Goal: Task Accomplishment & Management: Manage account settings

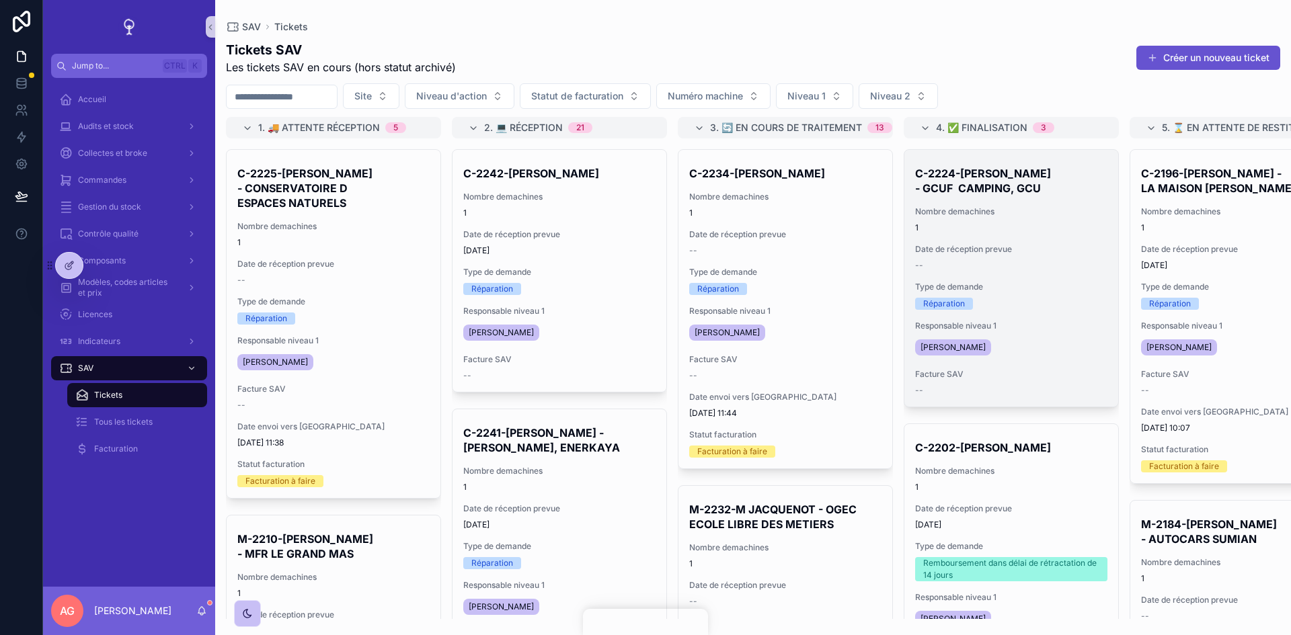
click at [982, 306] on div "Réparation" at bounding box center [1011, 304] width 192 height 12
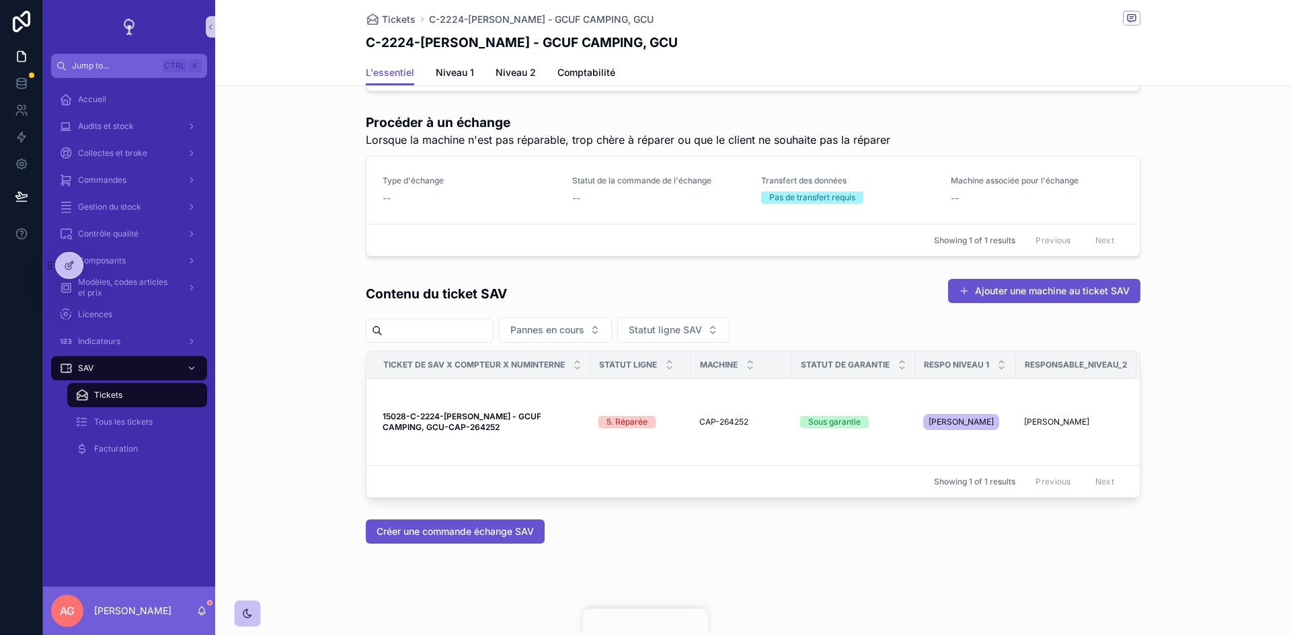
scroll to position [861, 0]
click at [578, 76] on span "Comptabilité" at bounding box center [586, 72] width 58 height 13
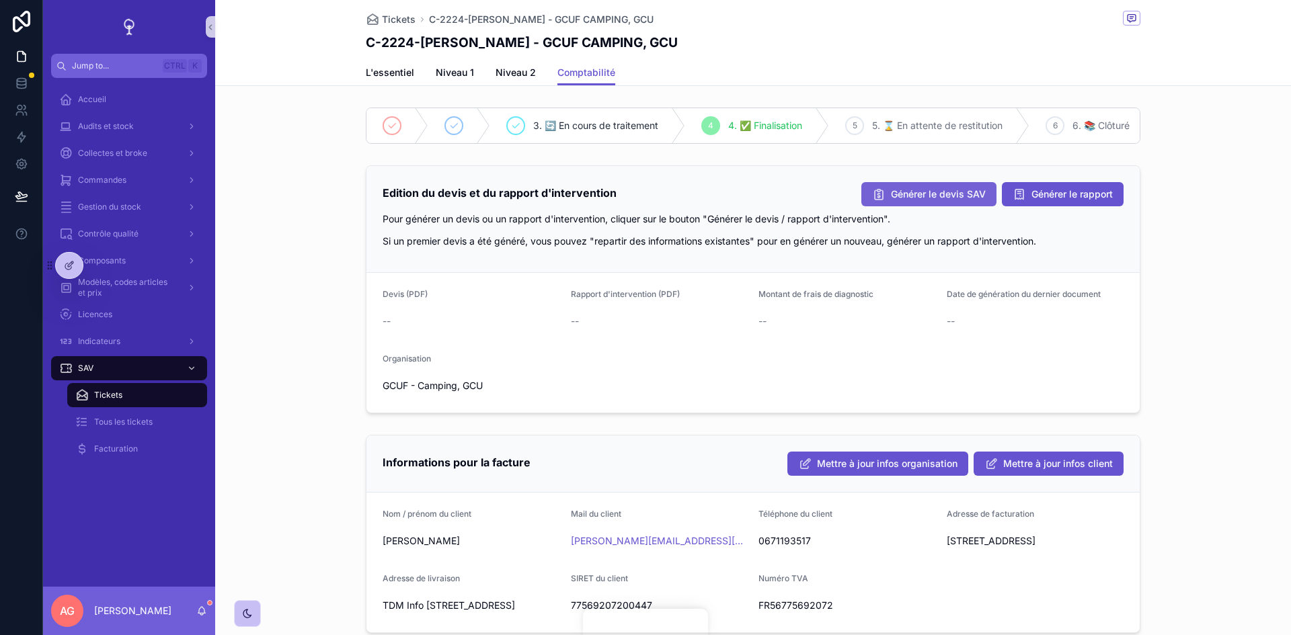
click at [966, 201] on span "Générer le devis SAV" at bounding box center [938, 194] width 95 height 13
click at [391, 19] on span "Tickets" at bounding box center [399, 19] width 34 height 13
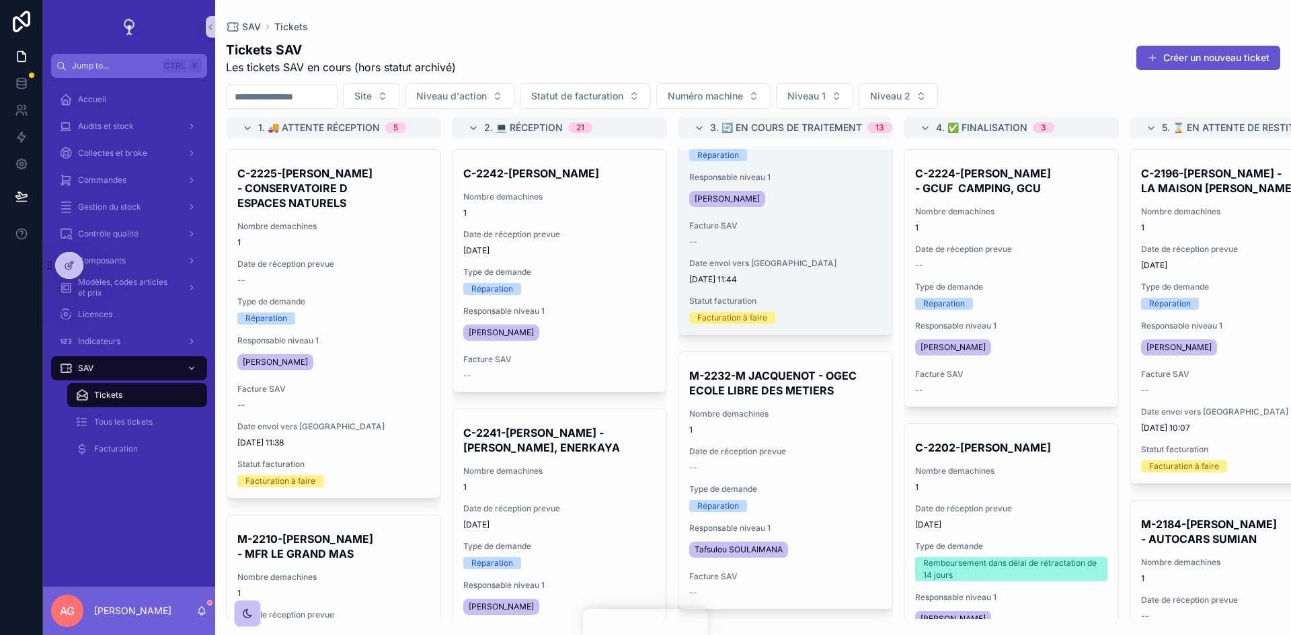
scroll to position [134, 0]
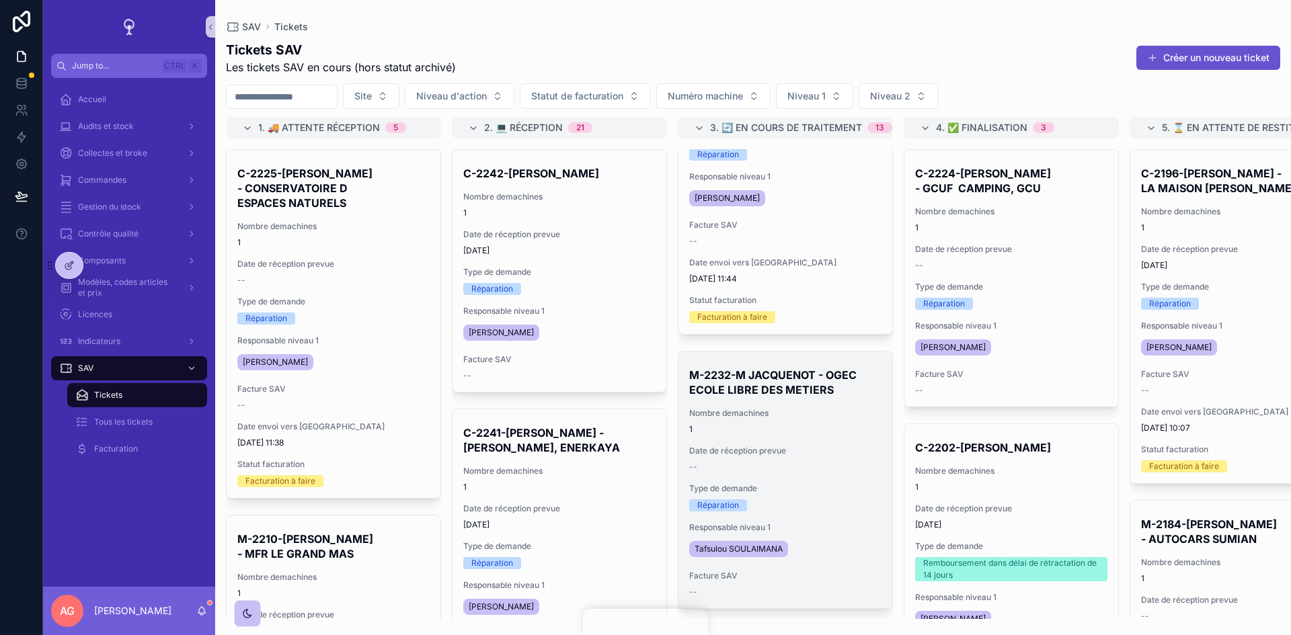
click at [835, 452] on span "Date de réception prevue" at bounding box center [785, 451] width 192 height 11
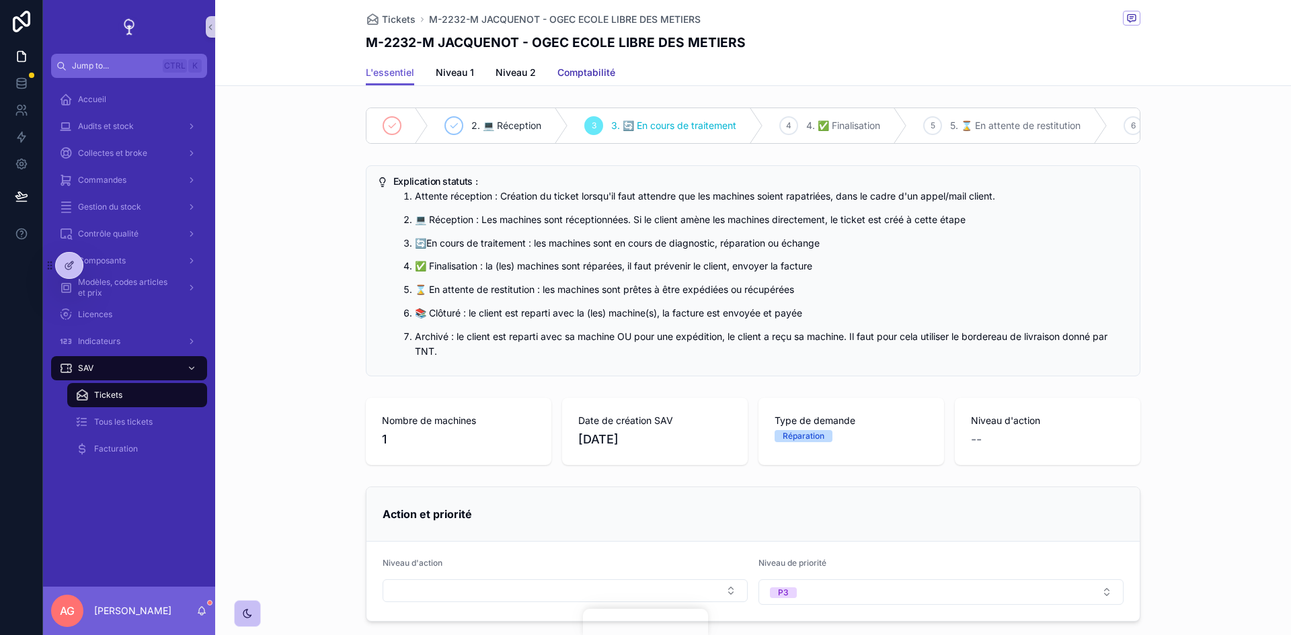
click at [590, 63] on link "Comptabilité" at bounding box center [586, 74] width 58 height 27
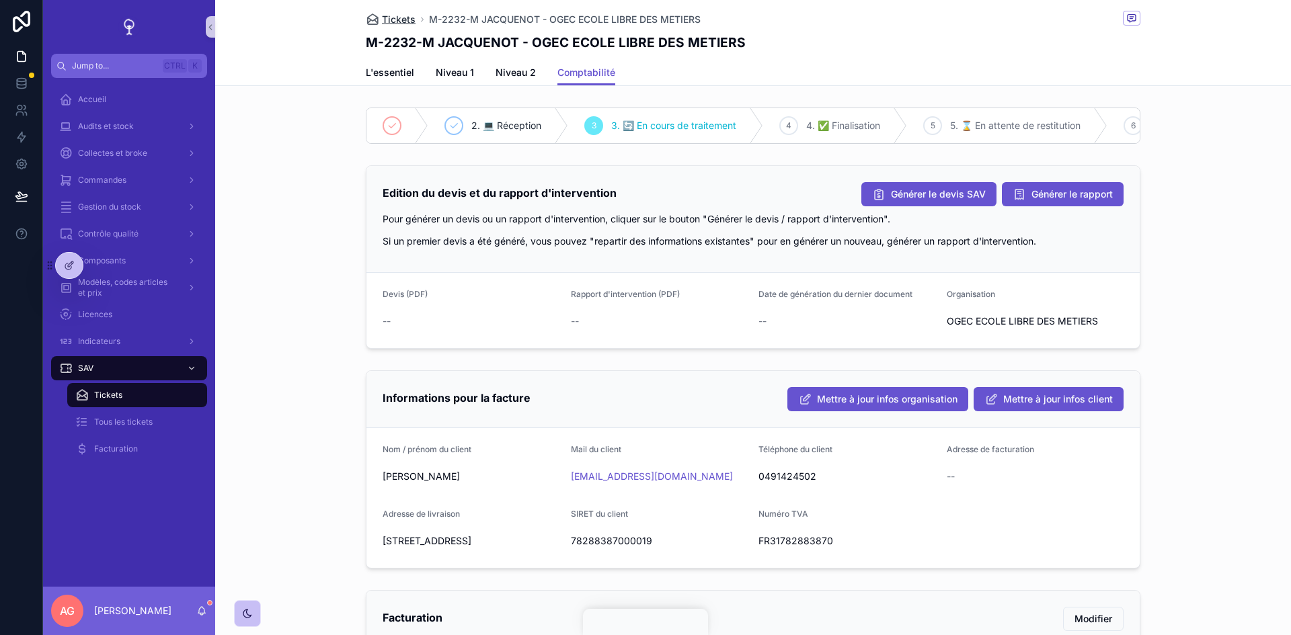
click at [393, 19] on span "Tickets" at bounding box center [399, 19] width 34 height 13
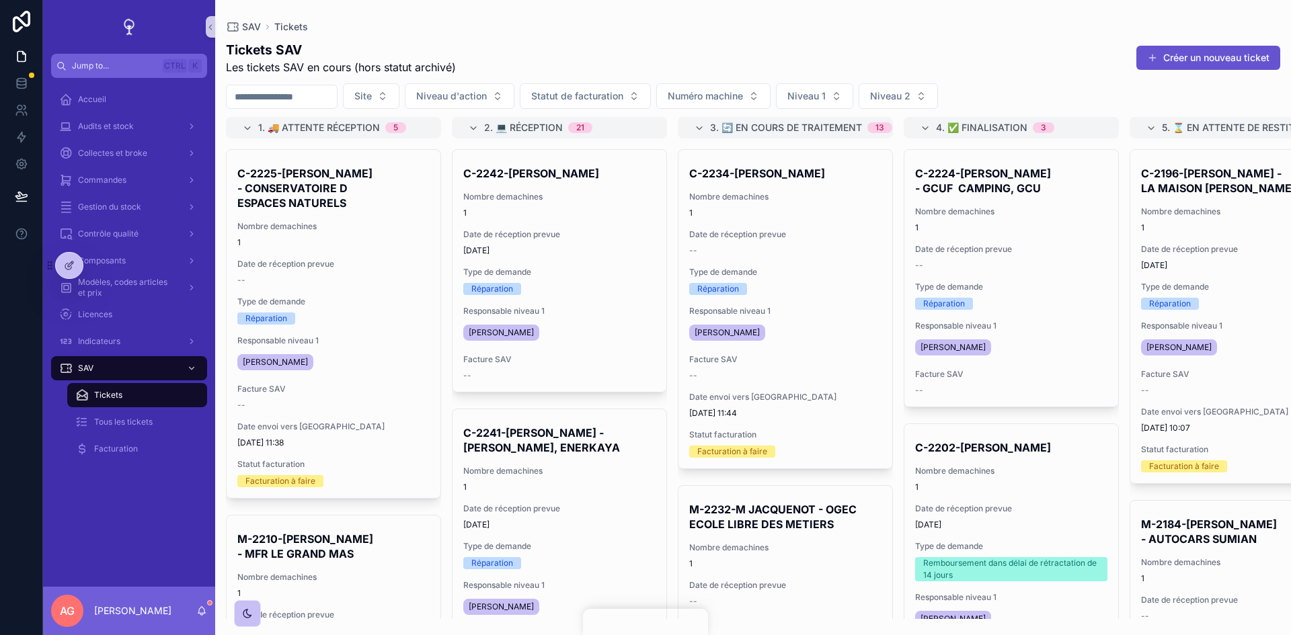
click at [337, 87] on input "scrollable content" at bounding box center [282, 96] width 110 height 19
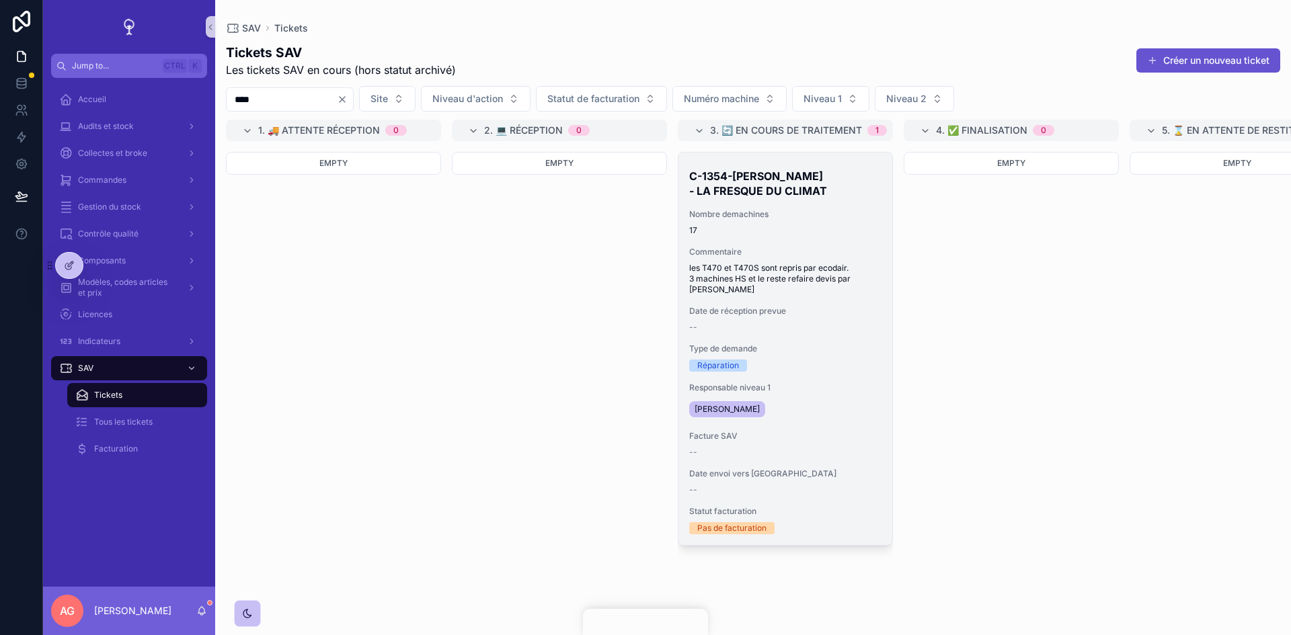
type input "****"
click at [843, 228] on span "17" at bounding box center [785, 230] width 192 height 11
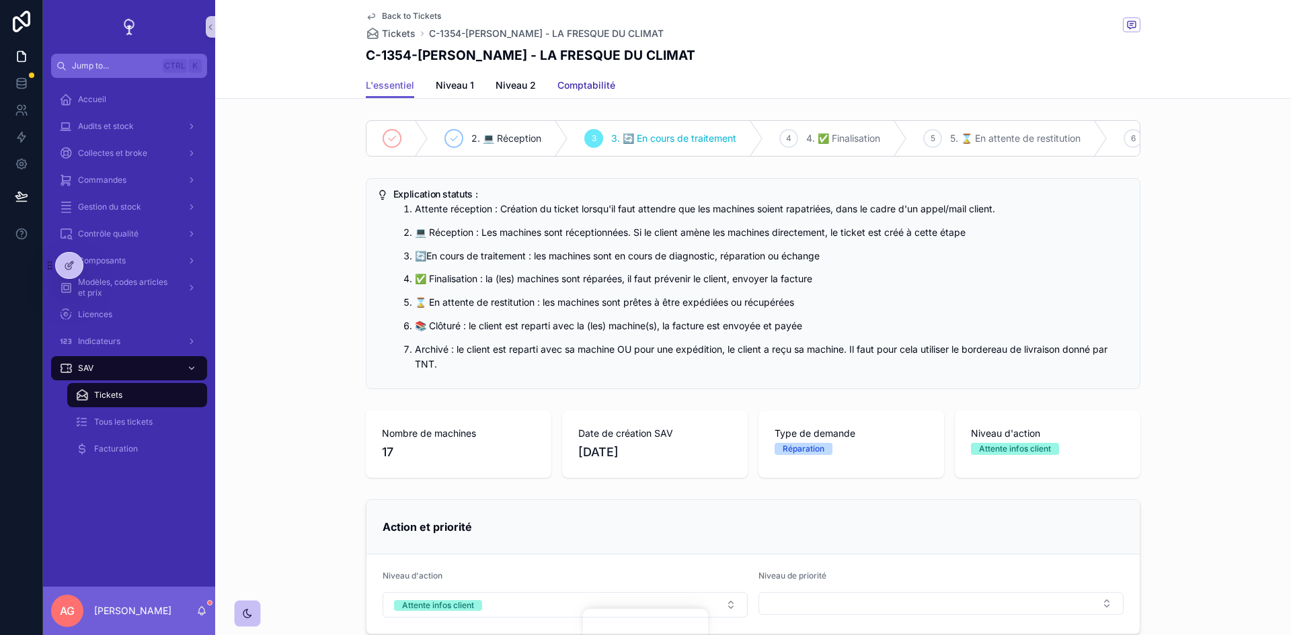
click at [596, 86] on span "Comptabilité" at bounding box center [586, 85] width 58 height 13
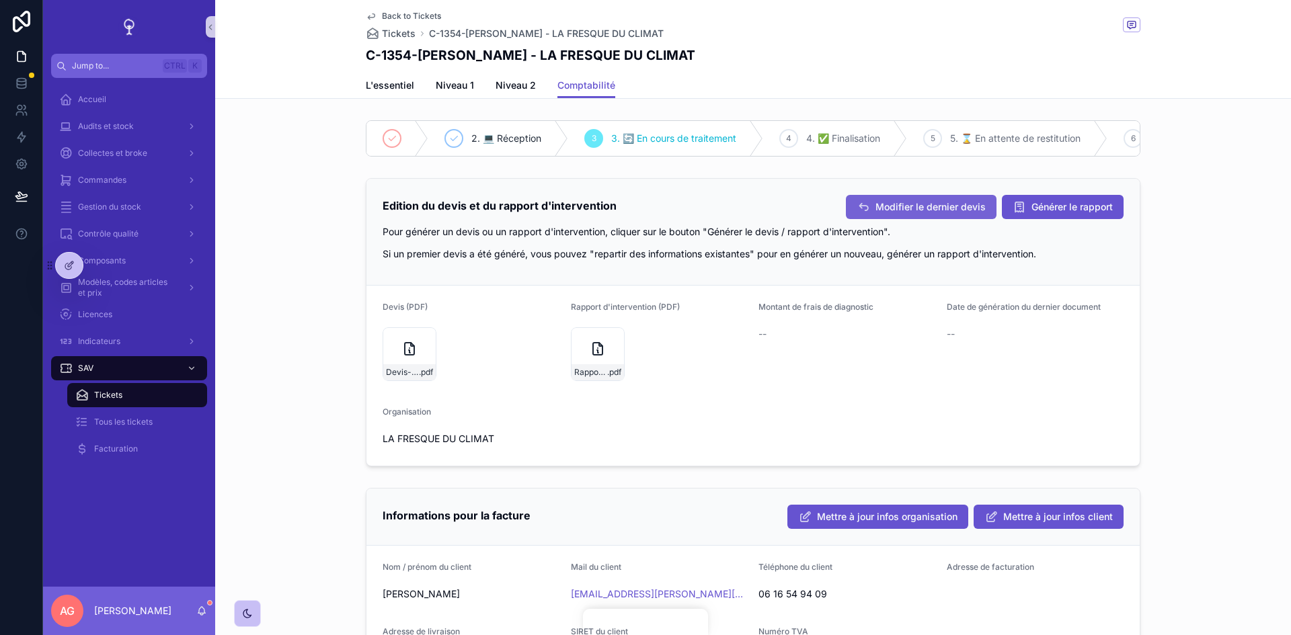
click at [927, 210] on button "Modifier le dernier devis" at bounding box center [921, 207] width 151 height 24
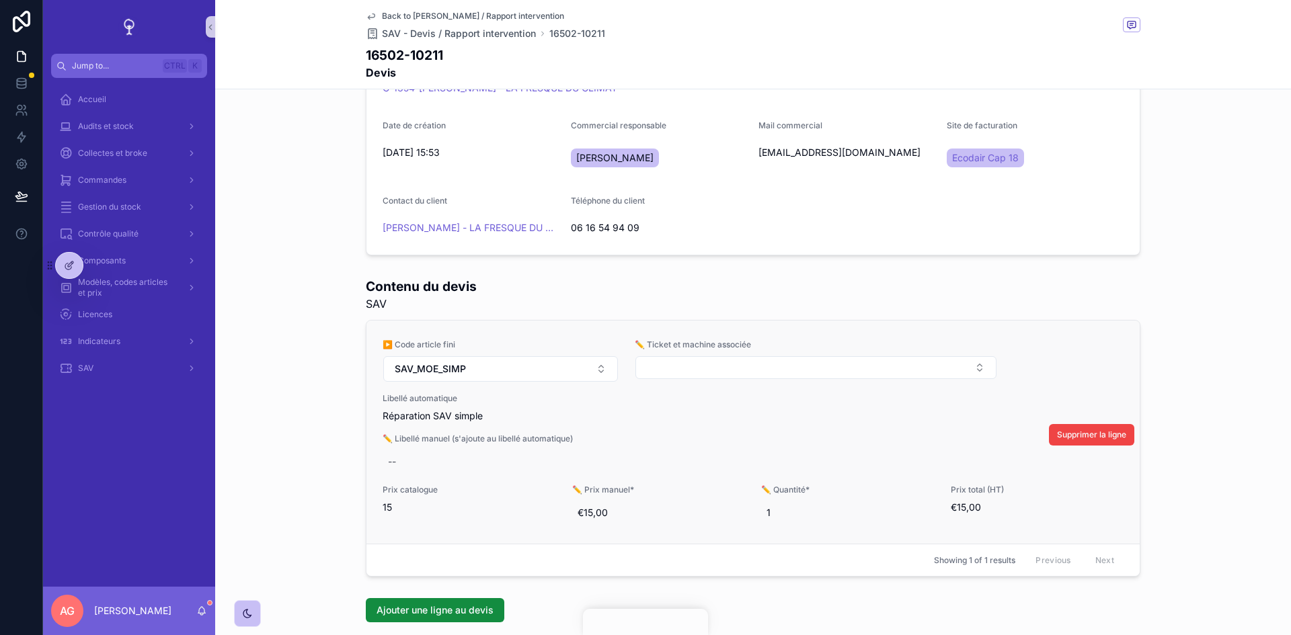
scroll to position [114, 0]
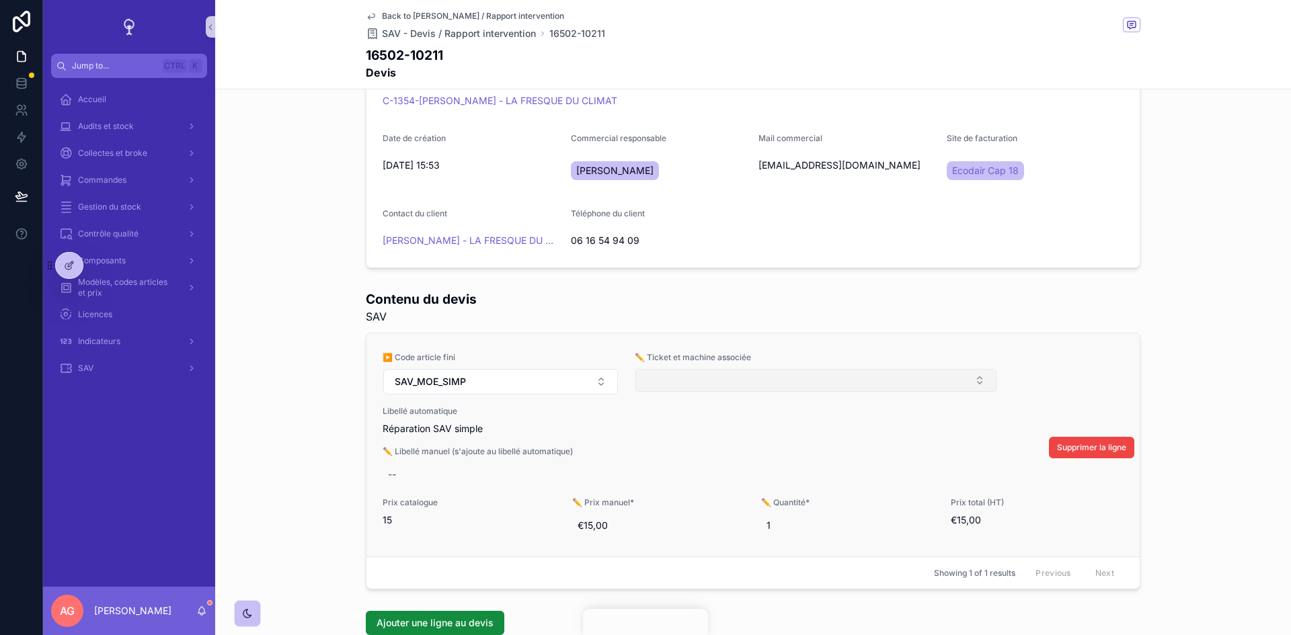
click at [731, 389] on button "Select Button" at bounding box center [815, 380] width 361 height 23
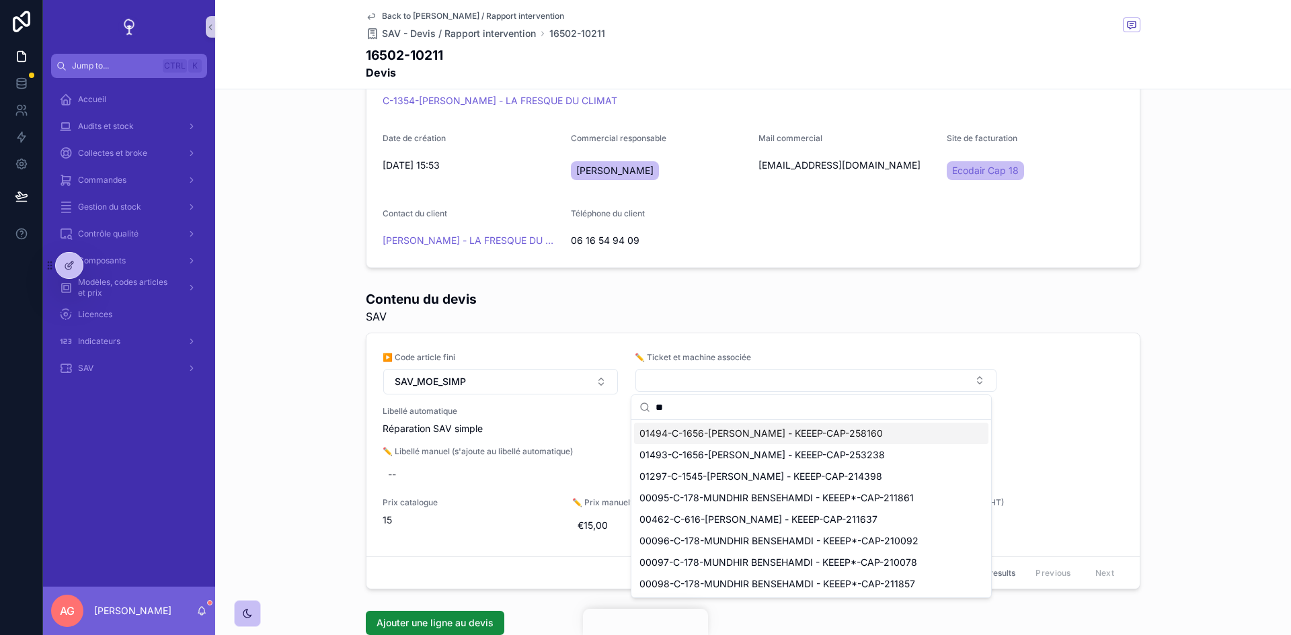
type input "*"
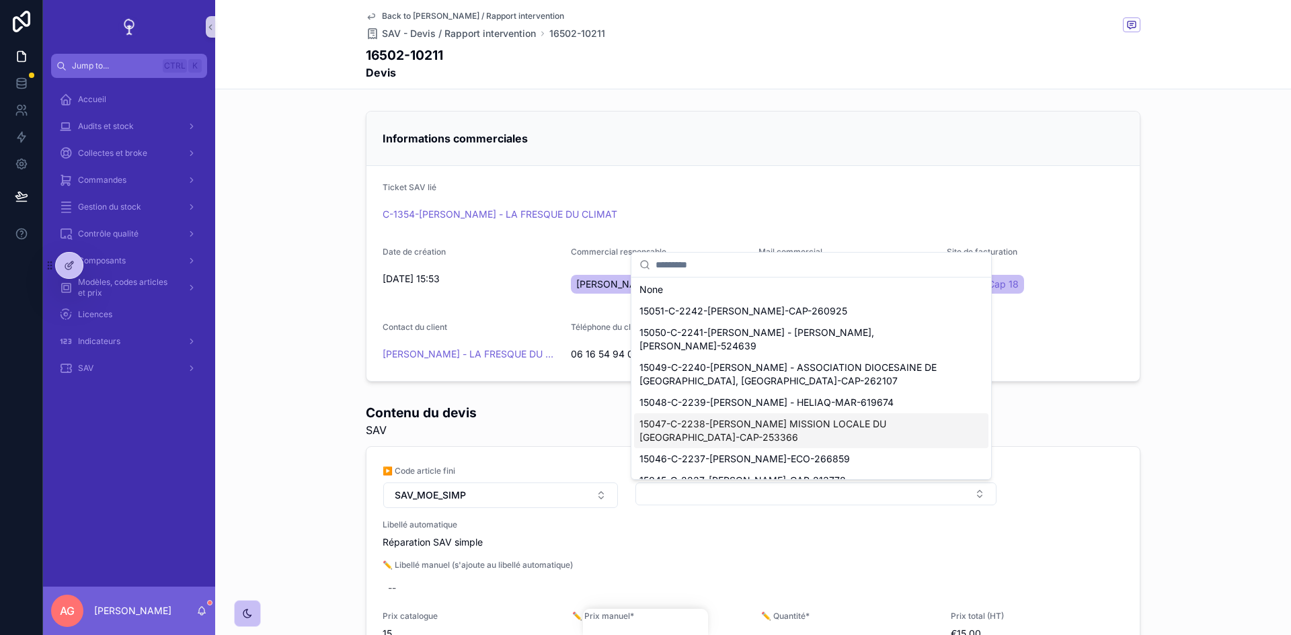
scroll to position [0, 0]
click at [730, 316] on span "15051-C-2242-NICOLAS JARRY-CAP-260925" at bounding box center [743, 312] width 208 height 13
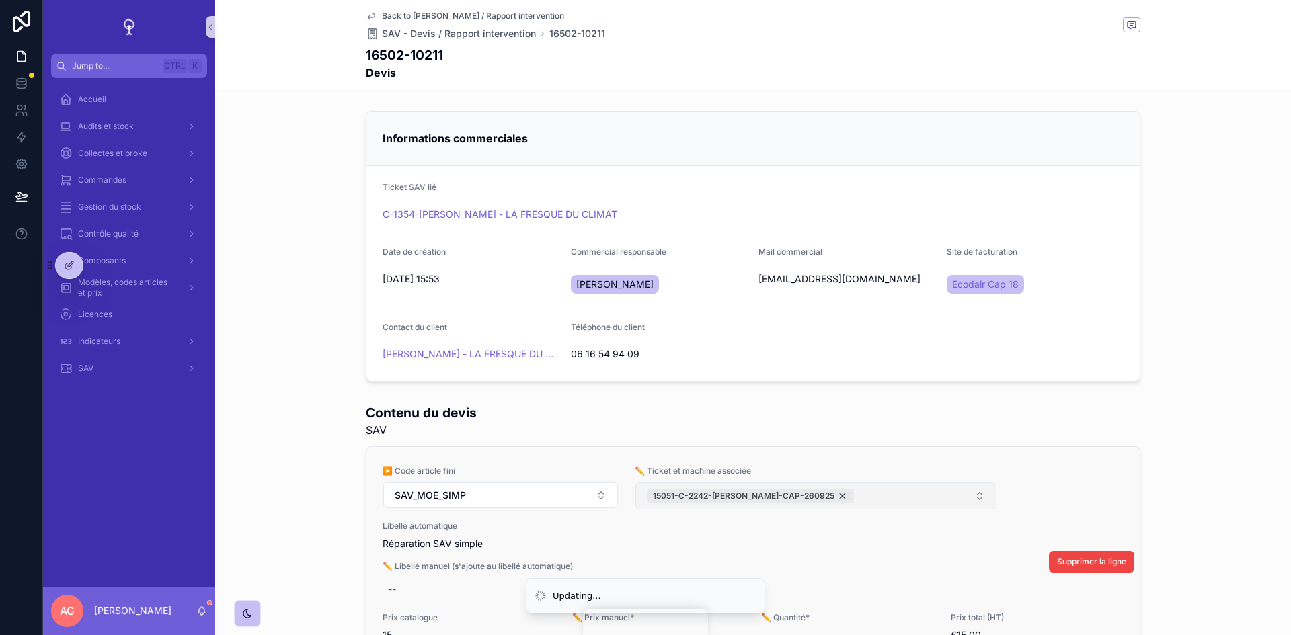
click at [832, 494] on div "15051-C-2242-NICOLAS JARRY-CAP-260925" at bounding box center [750, 496] width 207 height 15
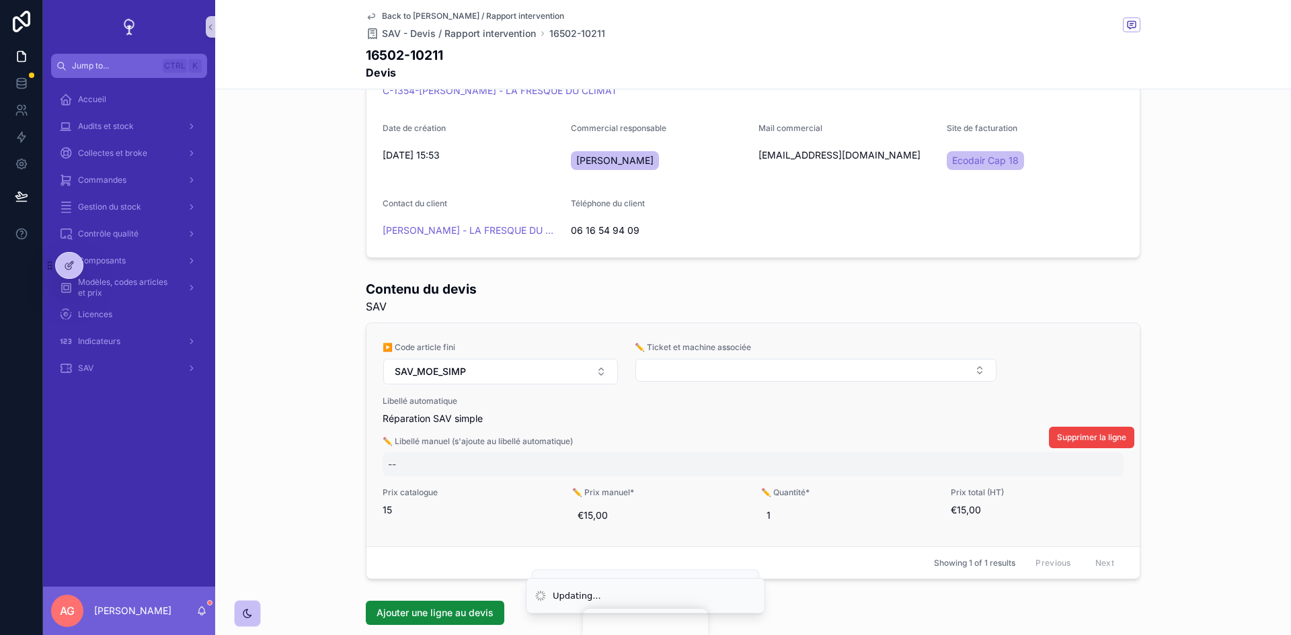
scroll to position [134, 0]
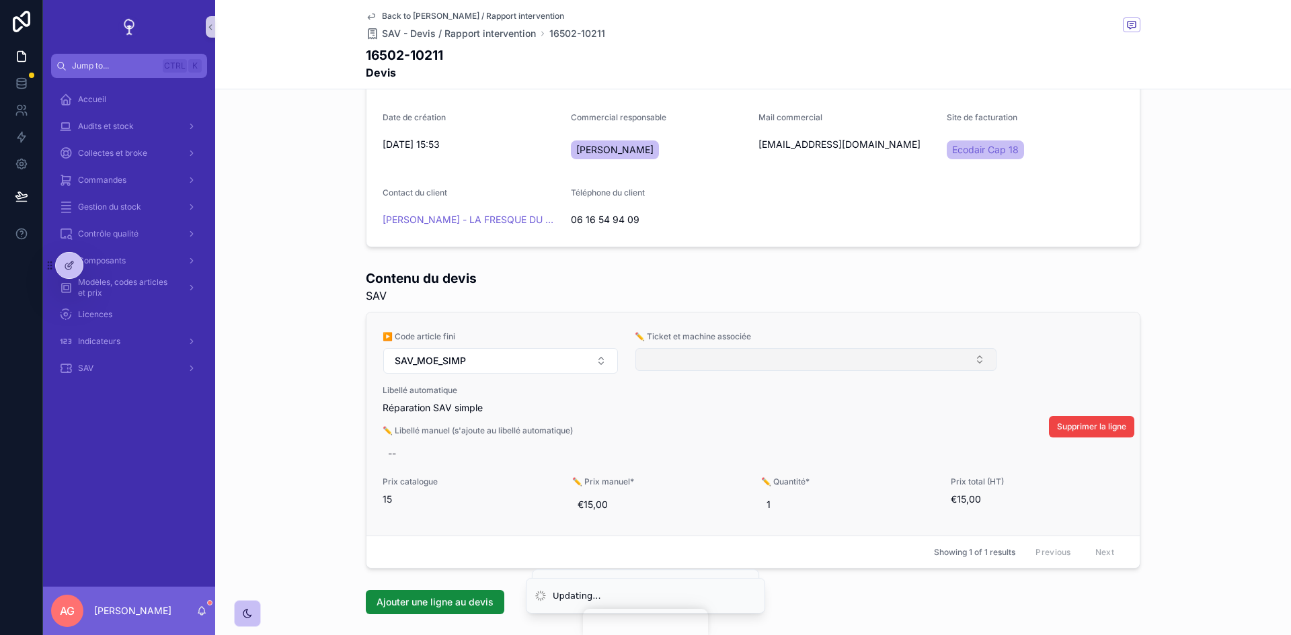
click at [693, 352] on button "Select Button" at bounding box center [815, 359] width 361 height 23
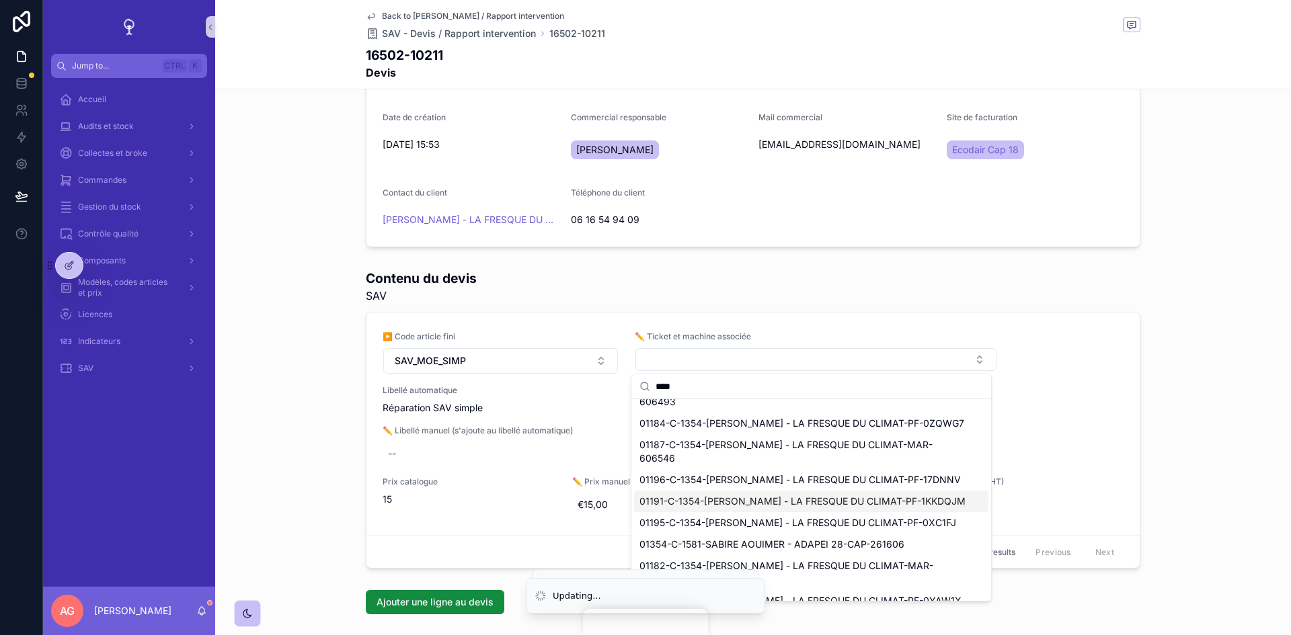
scroll to position [0, 0]
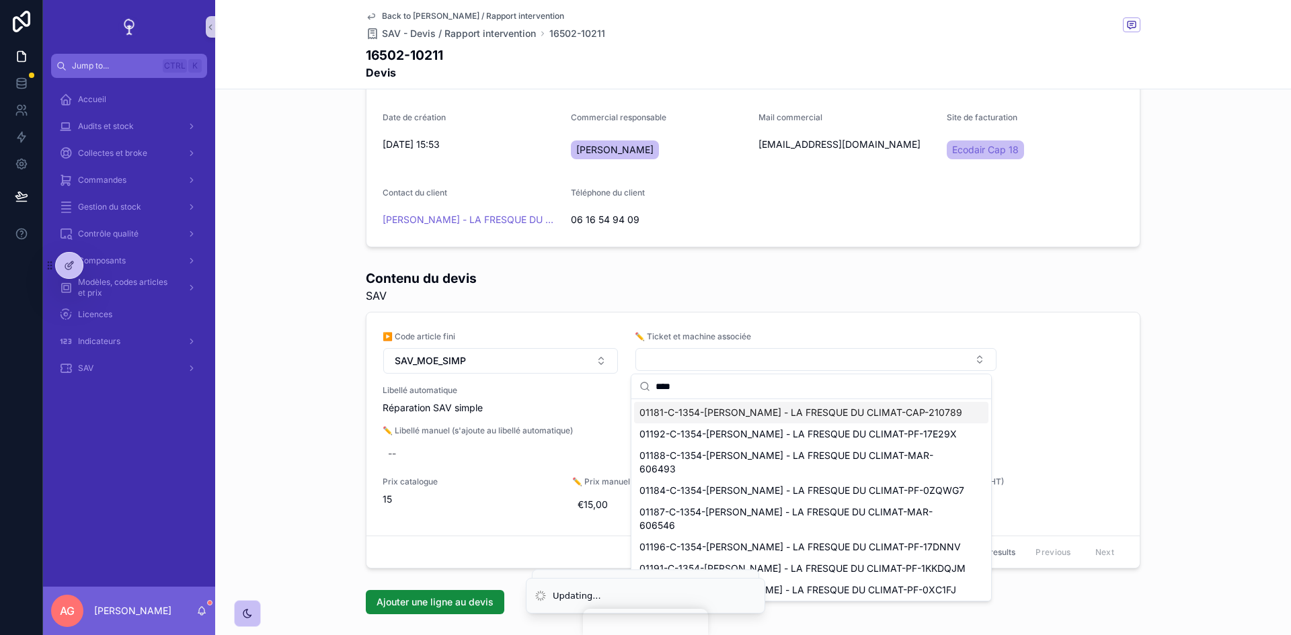
type input "****"
click at [715, 408] on span "01181-C-1354-REMI SCHEER - LA FRESQUE DU CLIMAT-CAP-210789" at bounding box center [800, 412] width 323 height 13
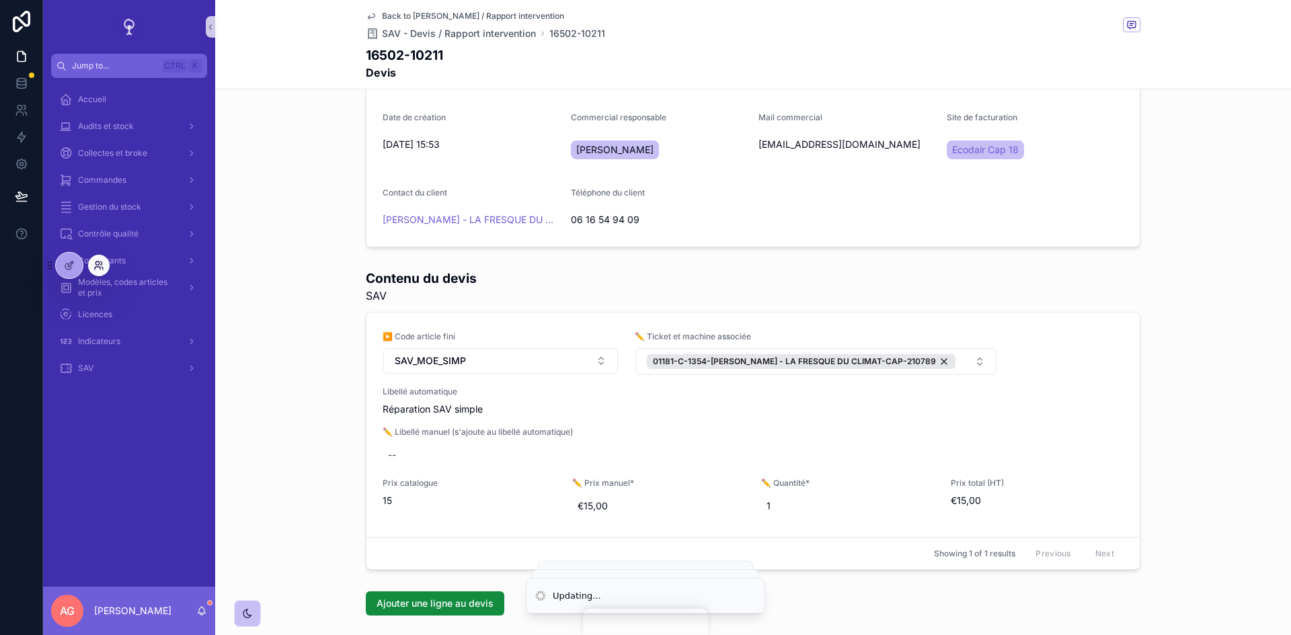
click at [97, 268] on icon at bounding box center [98, 265] width 11 height 11
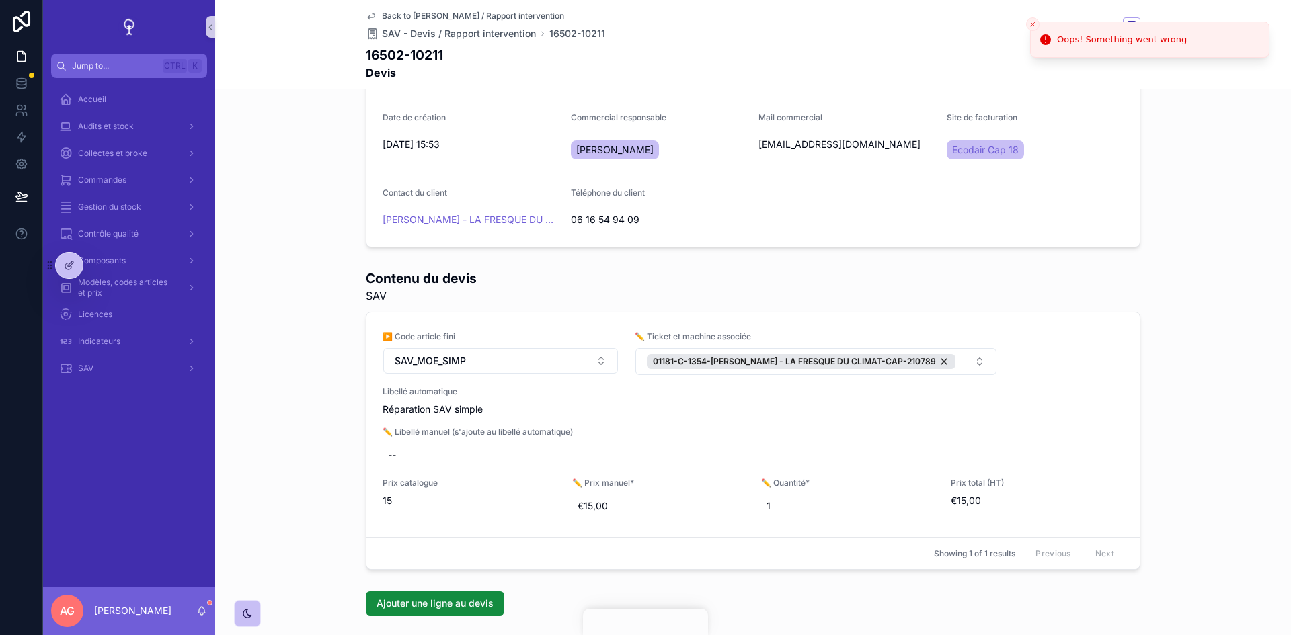
click at [1032, 26] on icon "Close toast" at bounding box center [1033, 24] width 8 height 8
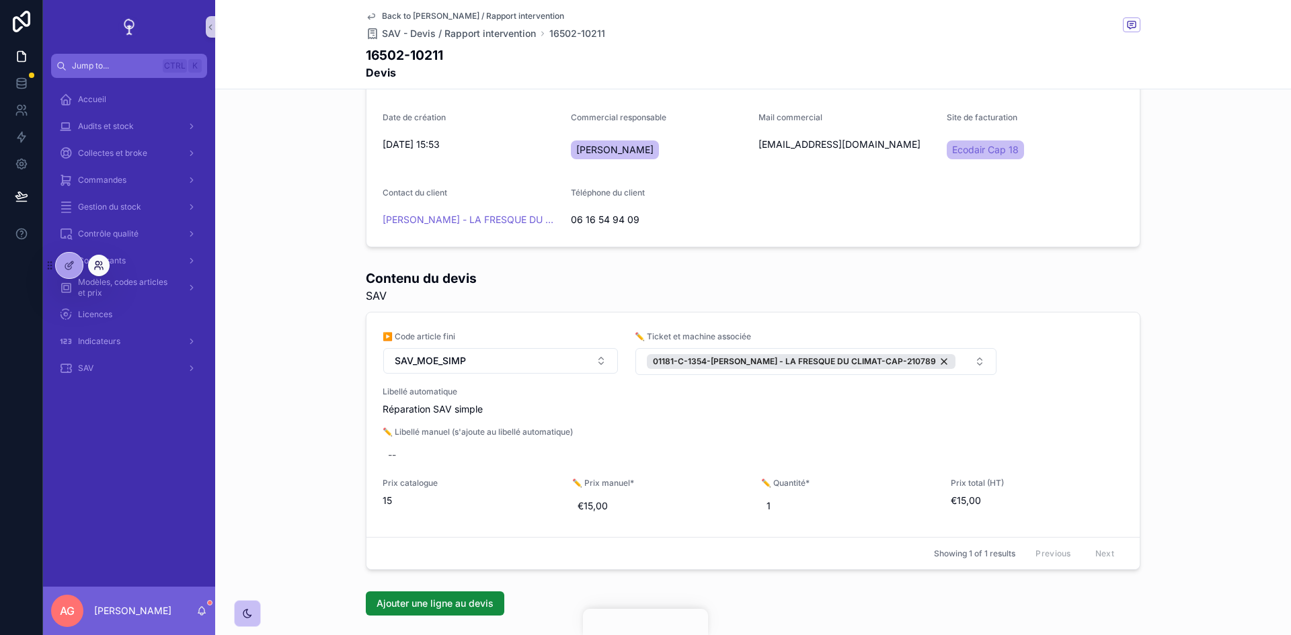
click at [102, 264] on icon at bounding box center [98, 265] width 11 height 11
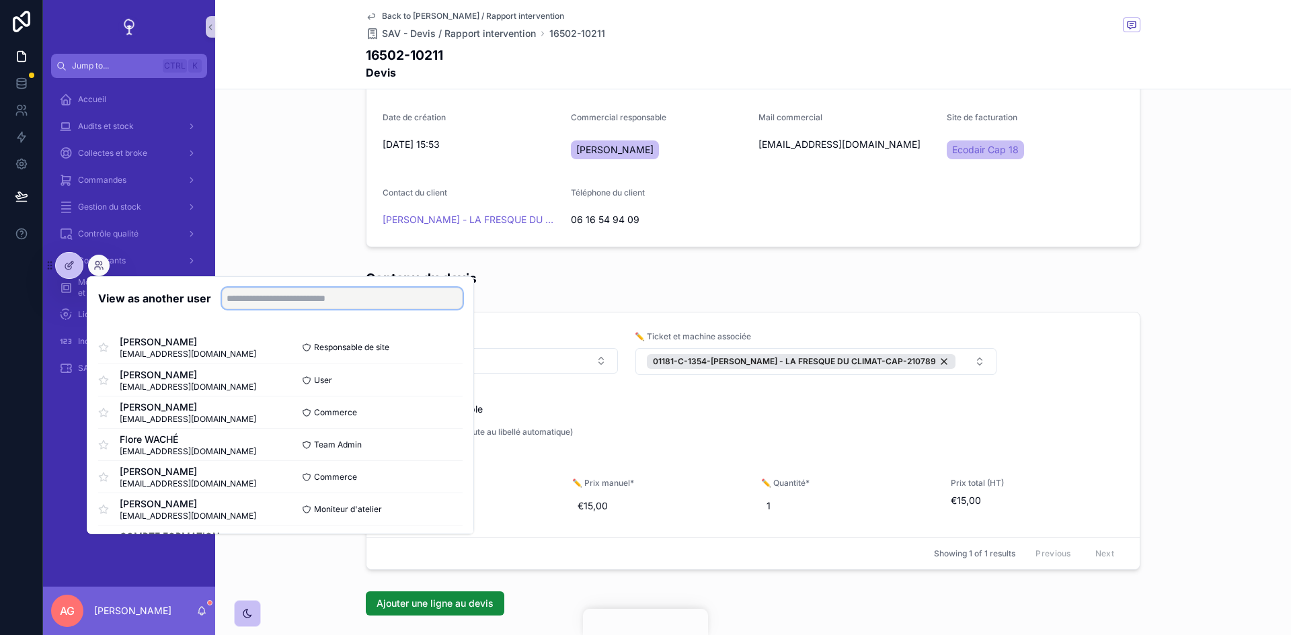
click at [228, 299] on input "text" at bounding box center [342, 299] width 241 height 22
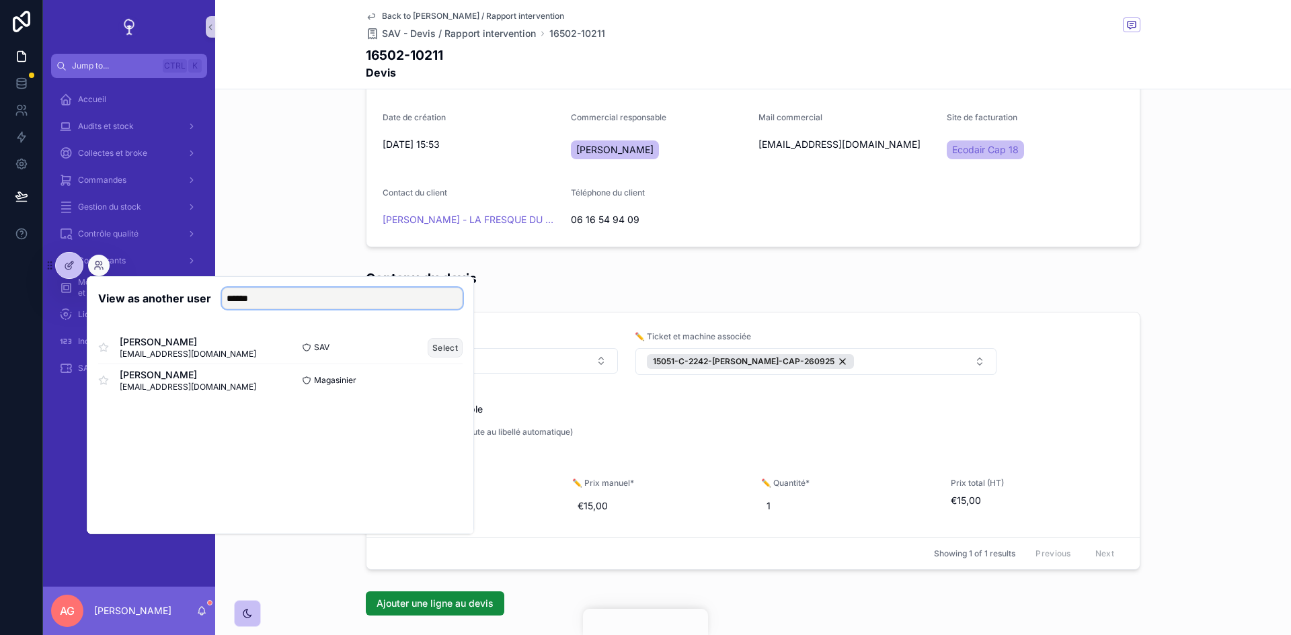
type input "******"
click at [442, 350] on button "Select" at bounding box center [445, 347] width 35 height 19
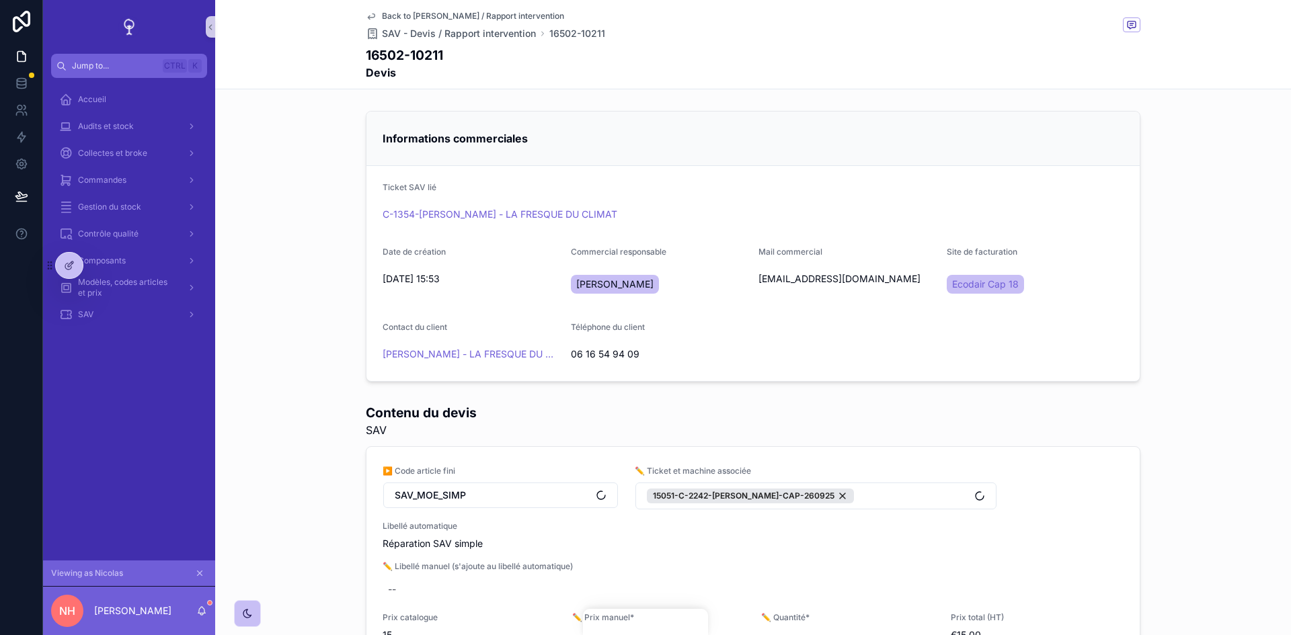
scroll to position [269, 0]
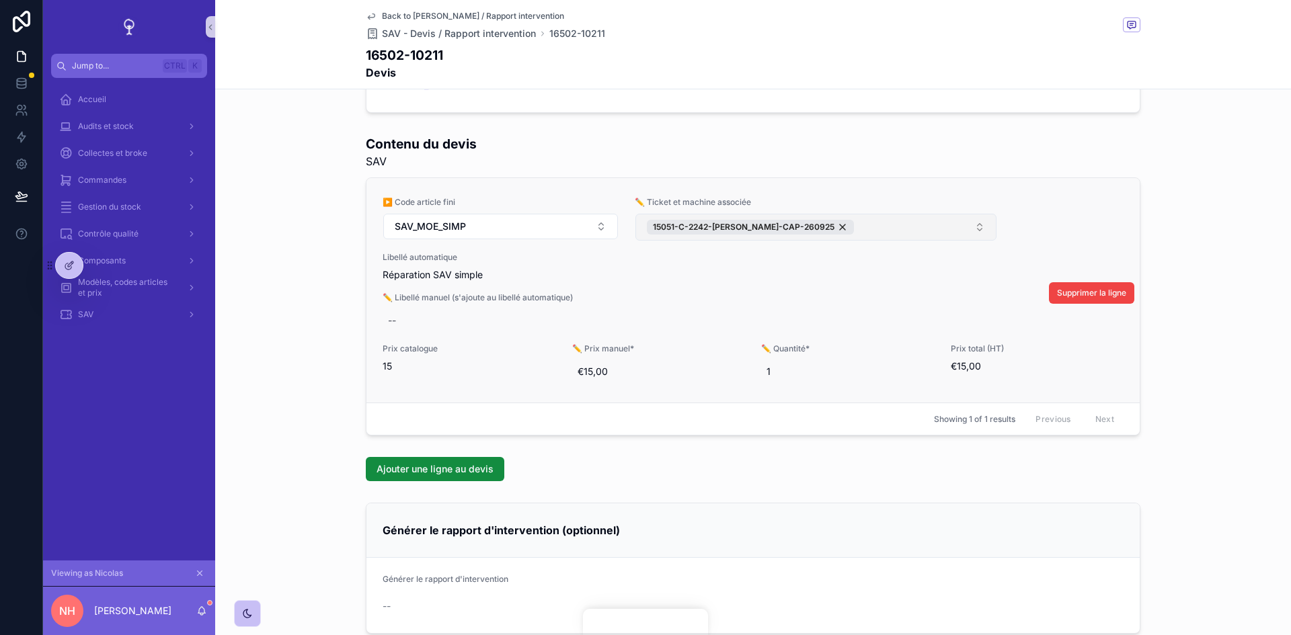
click at [865, 227] on button "15051-C-2242-[PERSON_NAME]-CAP-260925" at bounding box center [815, 227] width 361 height 27
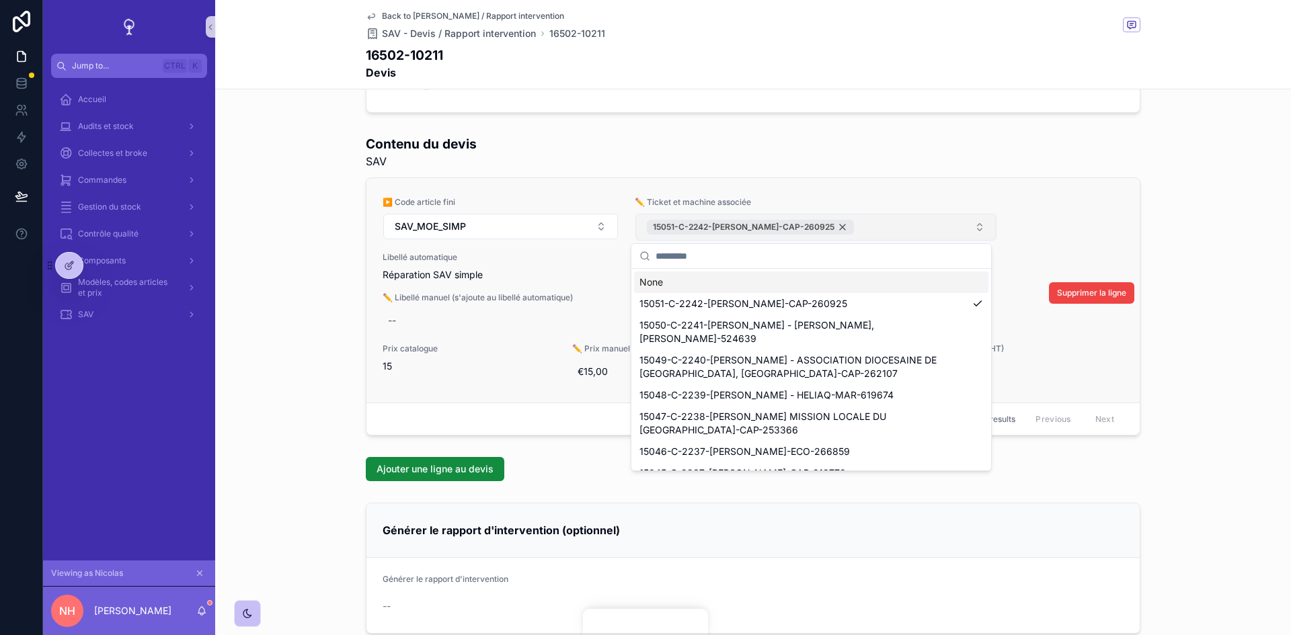
click at [833, 227] on div "15051-C-2242-[PERSON_NAME]-CAP-260925" at bounding box center [750, 227] width 207 height 15
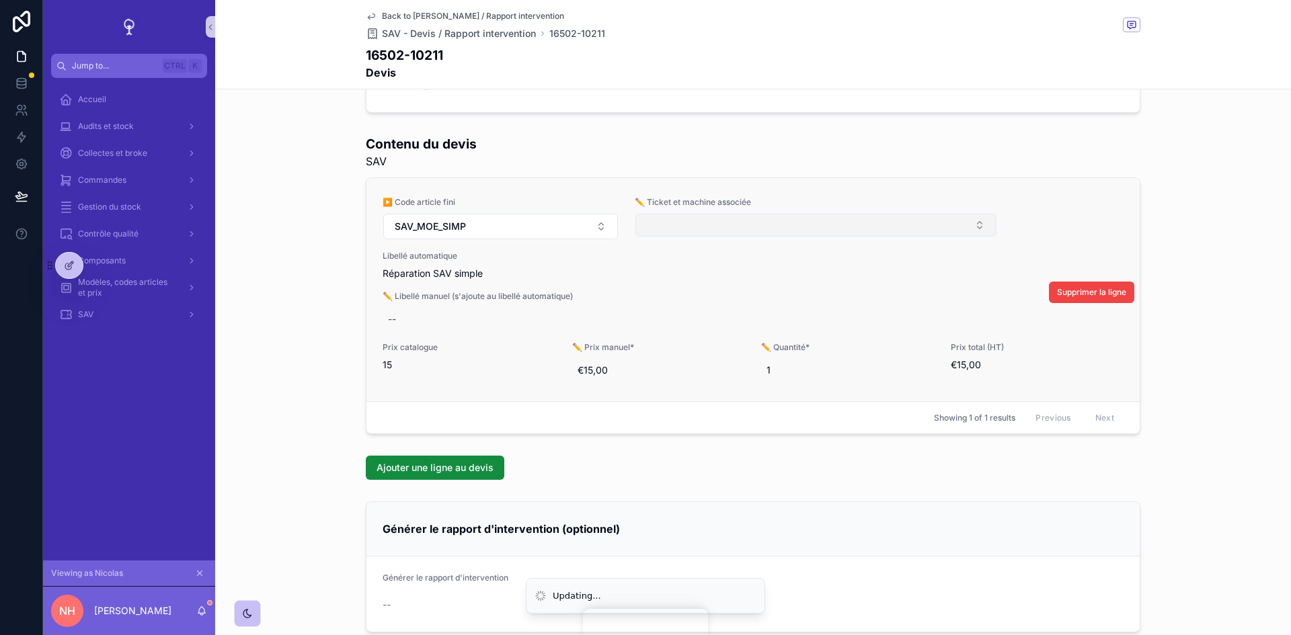
click at [785, 226] on button "Select Button" at bounding box center [815, 225] width 361 height 23
click at [743, 234] on button "Select Button" at bounding box center [815, 225] width 361 height 23
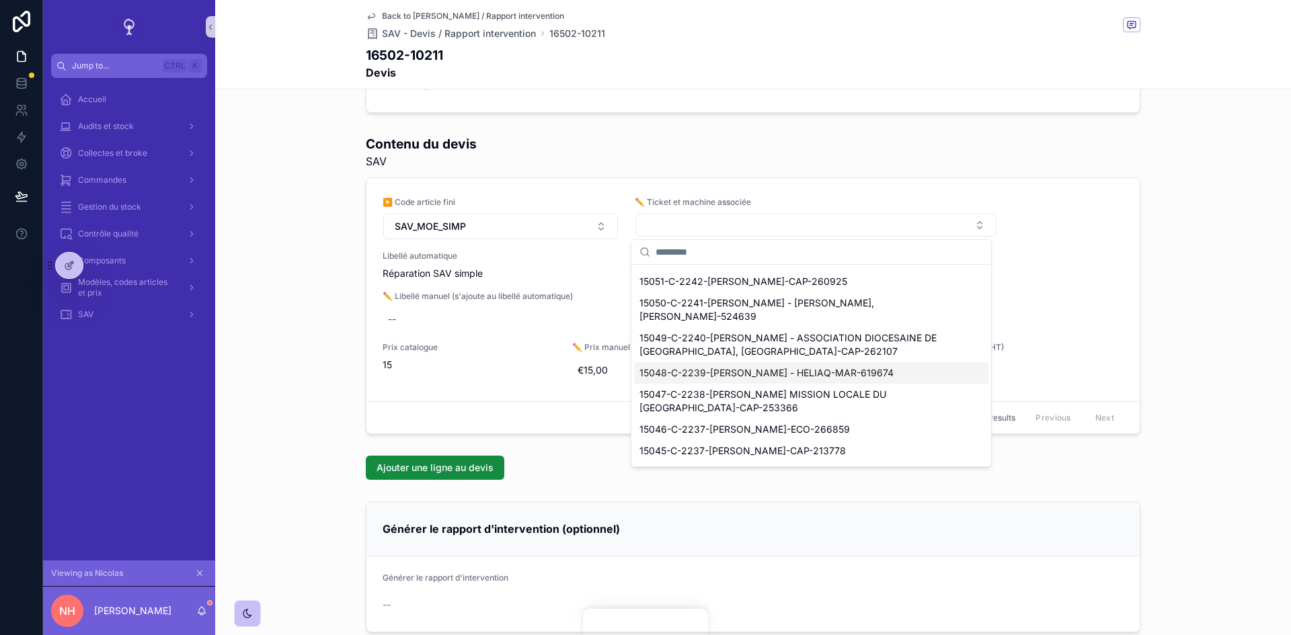
scroll to position [0, 0]
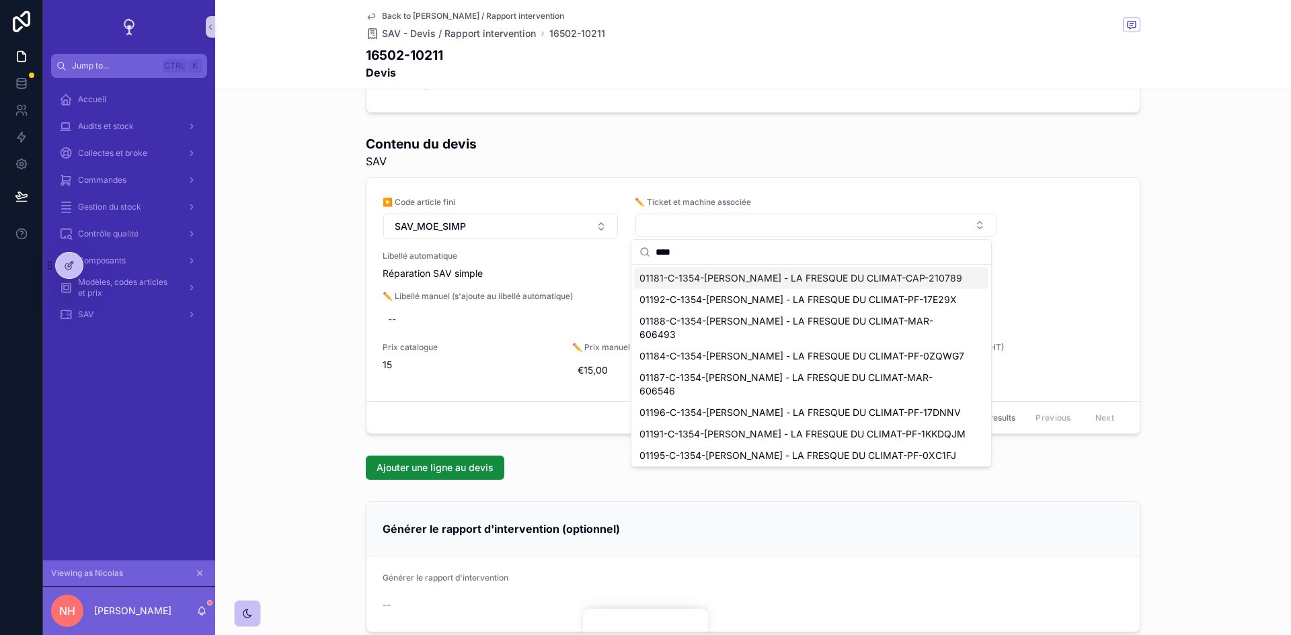
type input "****"
click at [732, 274] on span "01181-C-1354-REMI SCHEER - LA FRESQUE DU CLIMAT-CAP-210789" at bounding box center [800, 278] width 323 height 13
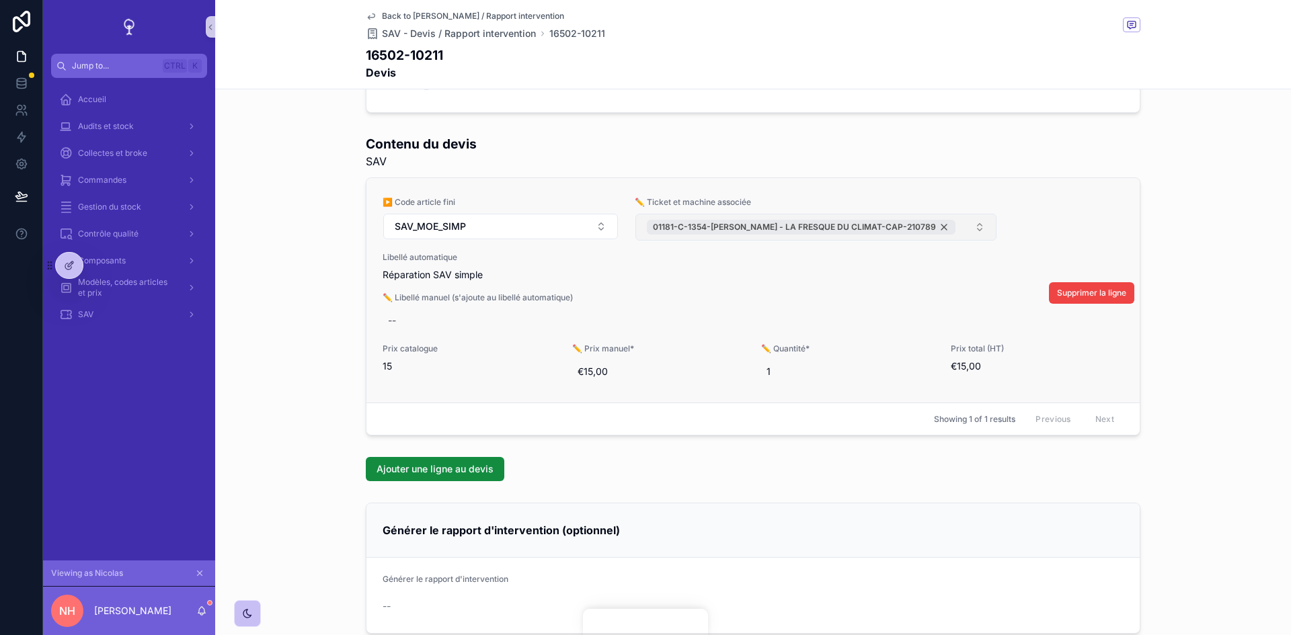
click at [924, 224] on div "01181-C-1354-REMI SCHEER - LA FRESQUE DU CLIMAT-CAP-210789" at bounding box center [801, 227] width 309 height 15
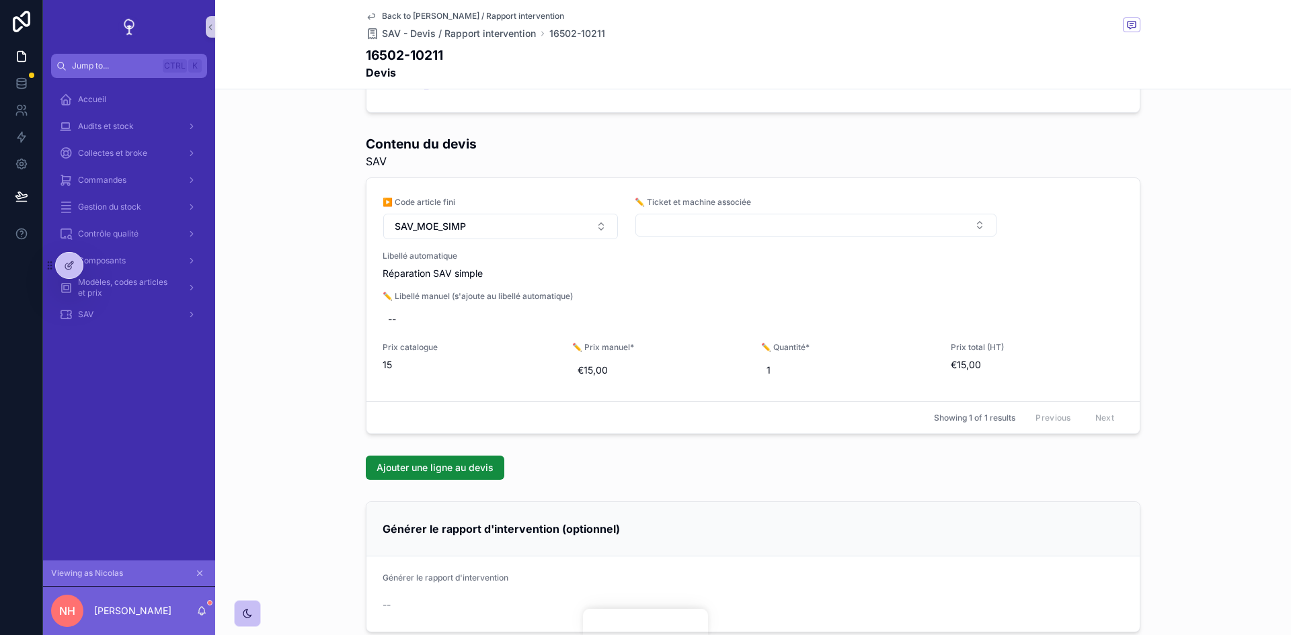
click at [722, 228] on button "Select Button" at bounding box center [815, 225] width 361 height 23
click at [709, 227] on button "Select Button" at bounding box center [815, 225] width 361 height 23
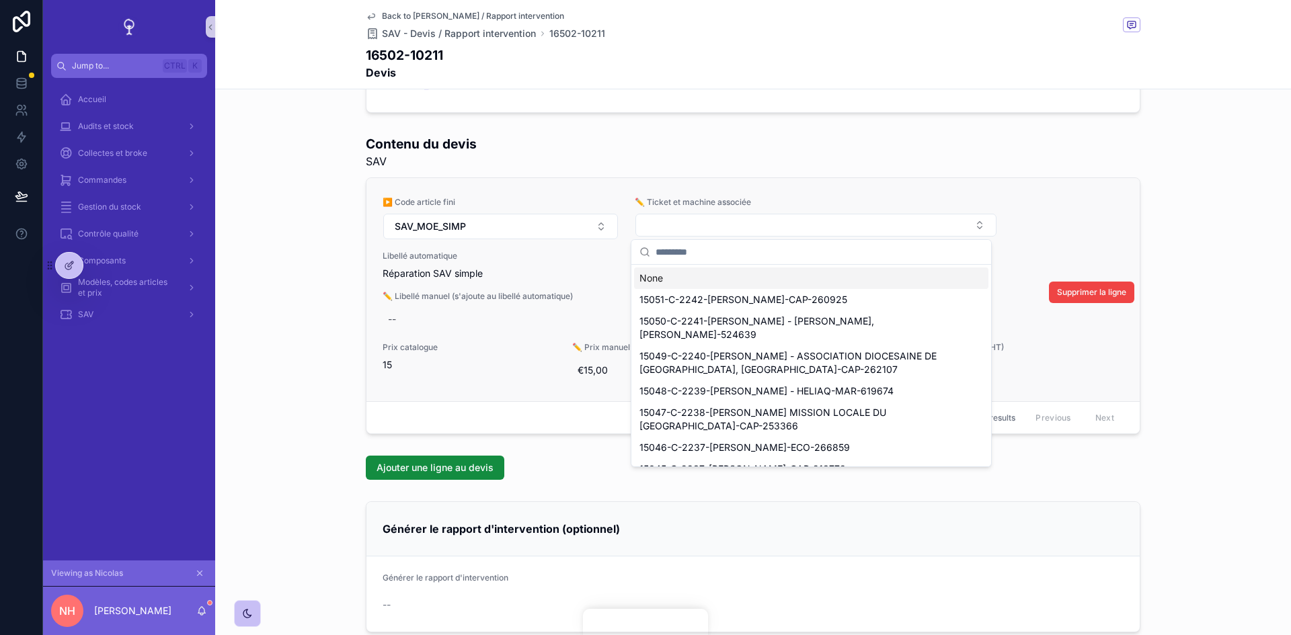
click at [798, 204] on span "✏️ Ticket et machine associée" at bounding box center [816, 202] width 362 height 11
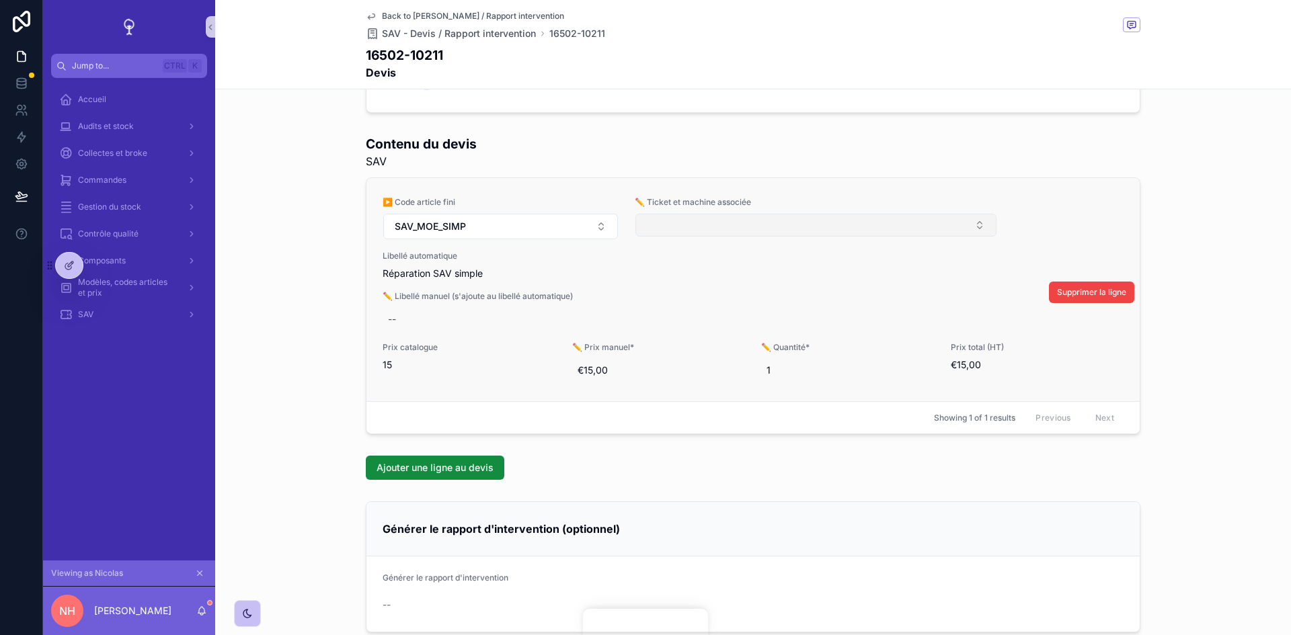
click at [760, 236] on button "Select Button" at bounding box center [815, 225] width 361 height 23
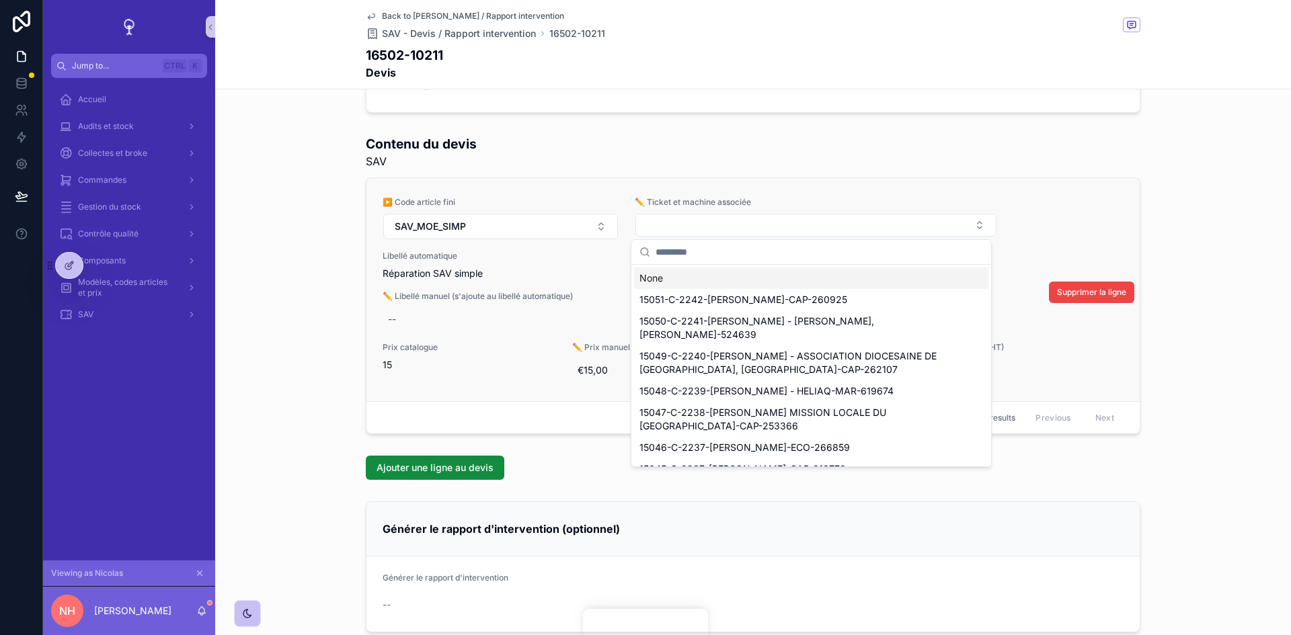
click at [752, 200] on span "✏️ Ticket et machine associée" at bounding box center [816, 202] width 362 height 11
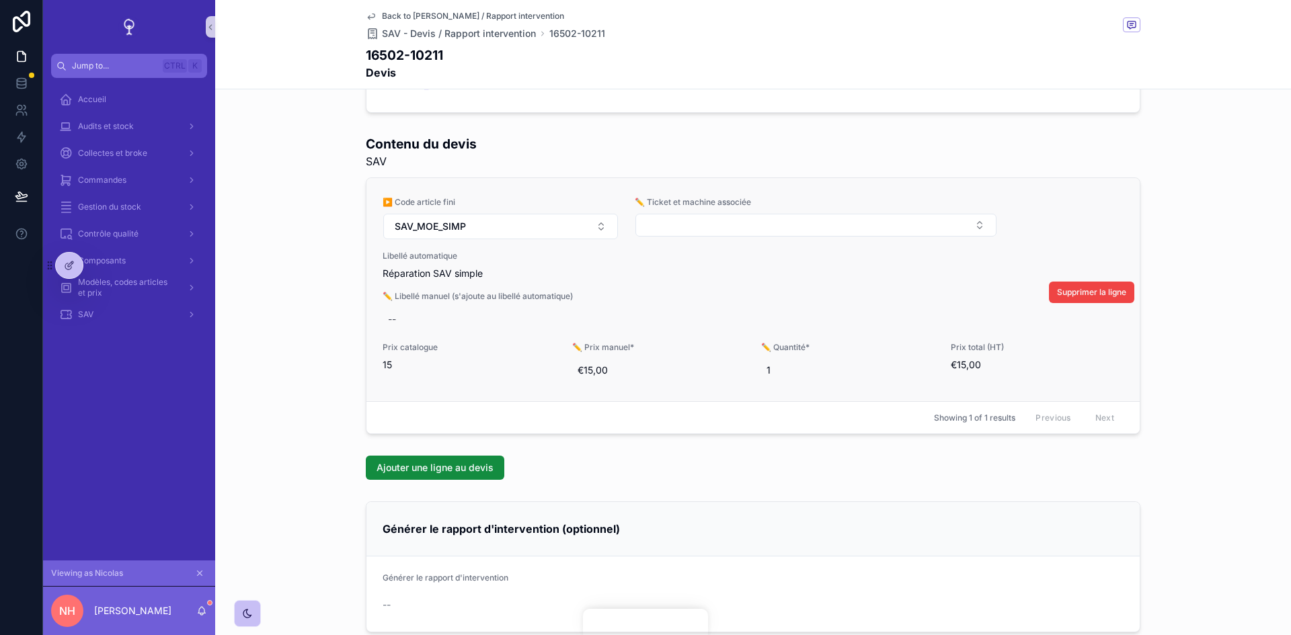
click at [736, 237] on form "scrollable content" at bounding box center [816, 225] width 362 height 24
click at [720, 226] on button "Select Button" at bounding box center [815, 225] width 361 height 23
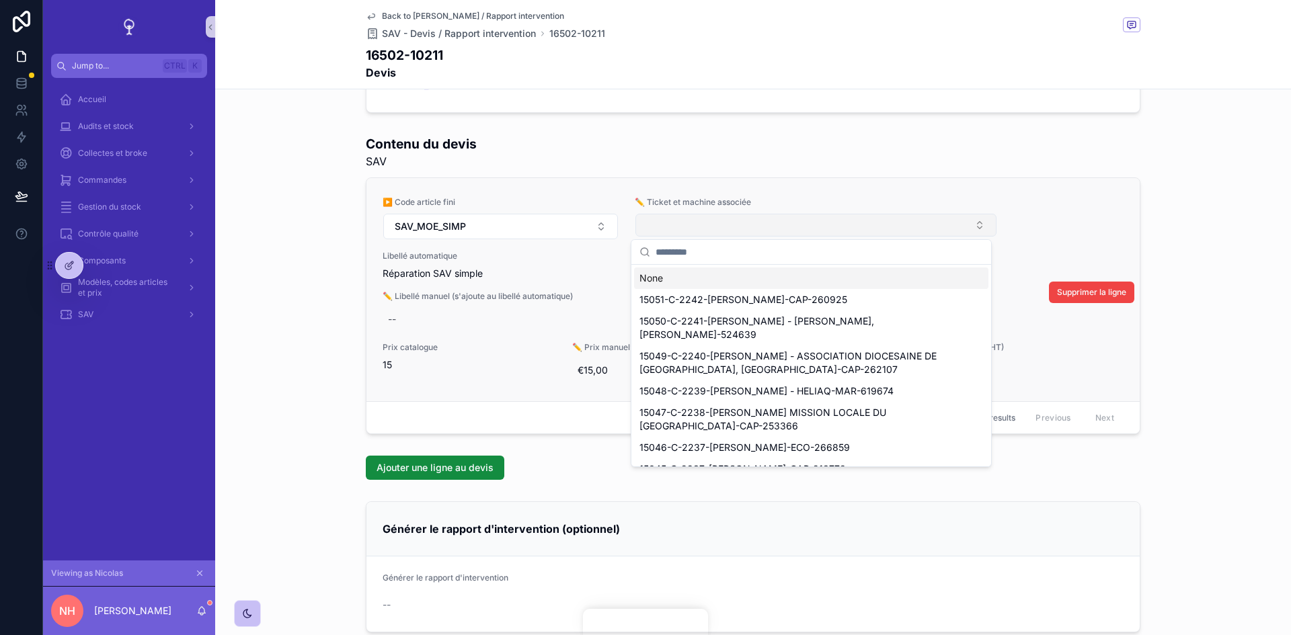
type input "*"
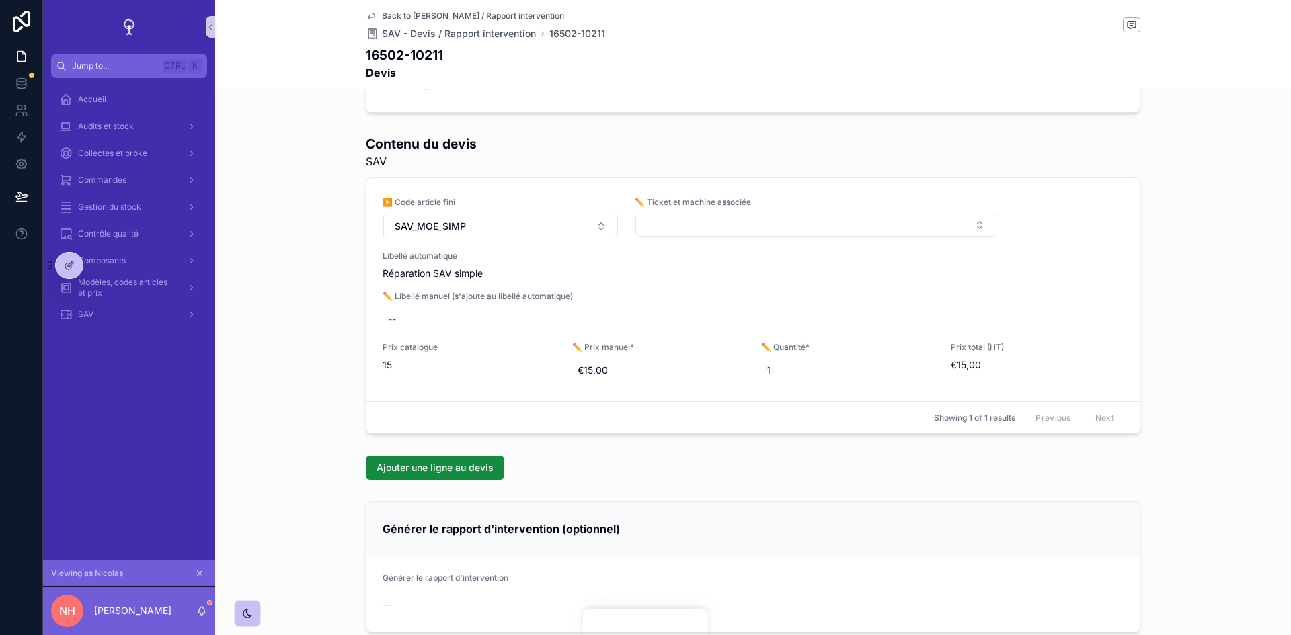
click at [720, 225] on button "Select Button" at bounding box center [815, 225] width 361 height 23
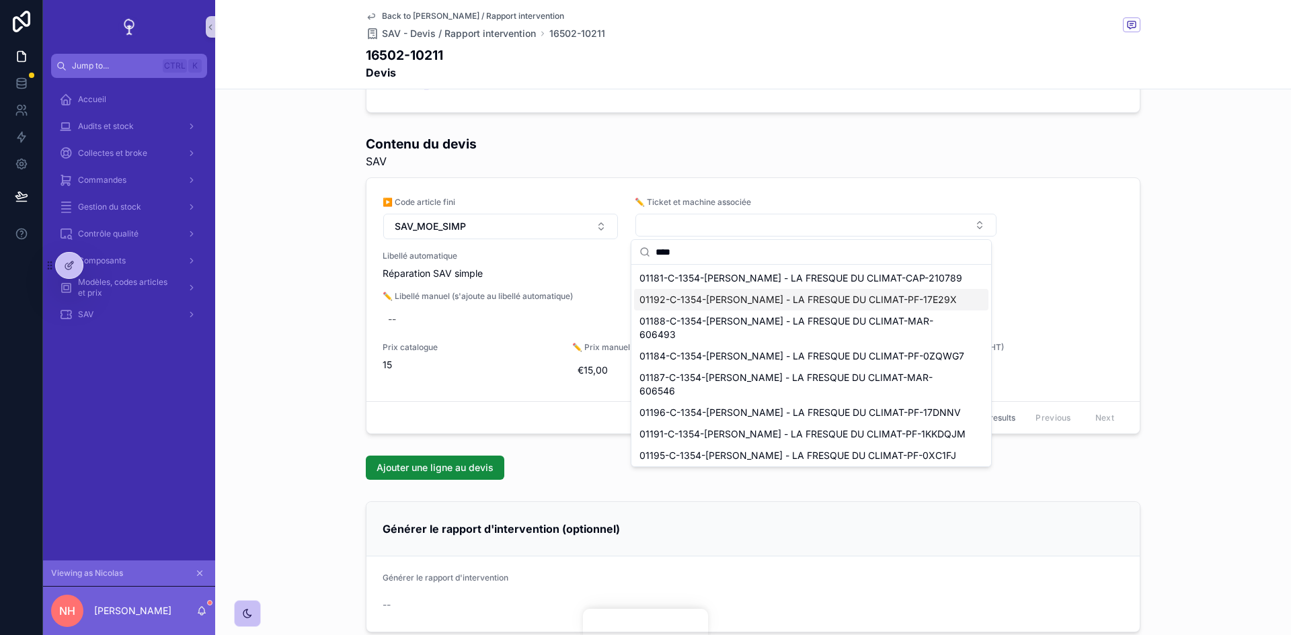
type input "****"
click at [198, 569] on icon "scrollable content" at bounding box center [199, 573] width 9 height 9
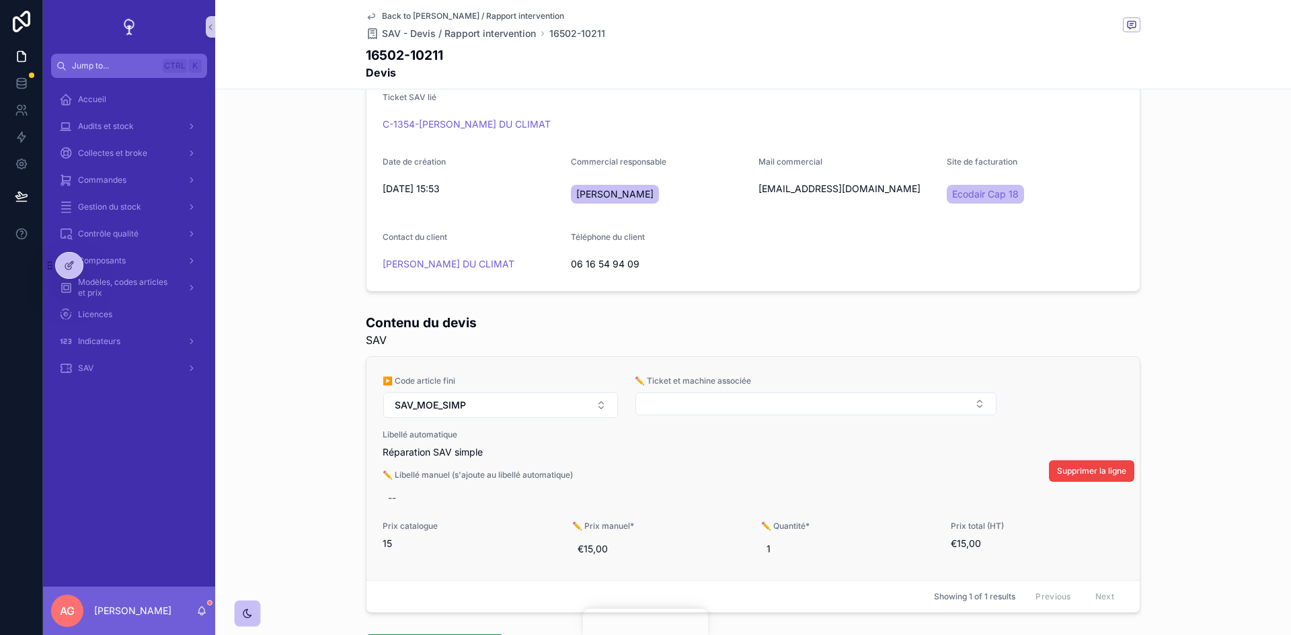
scroll to position [336, 0]
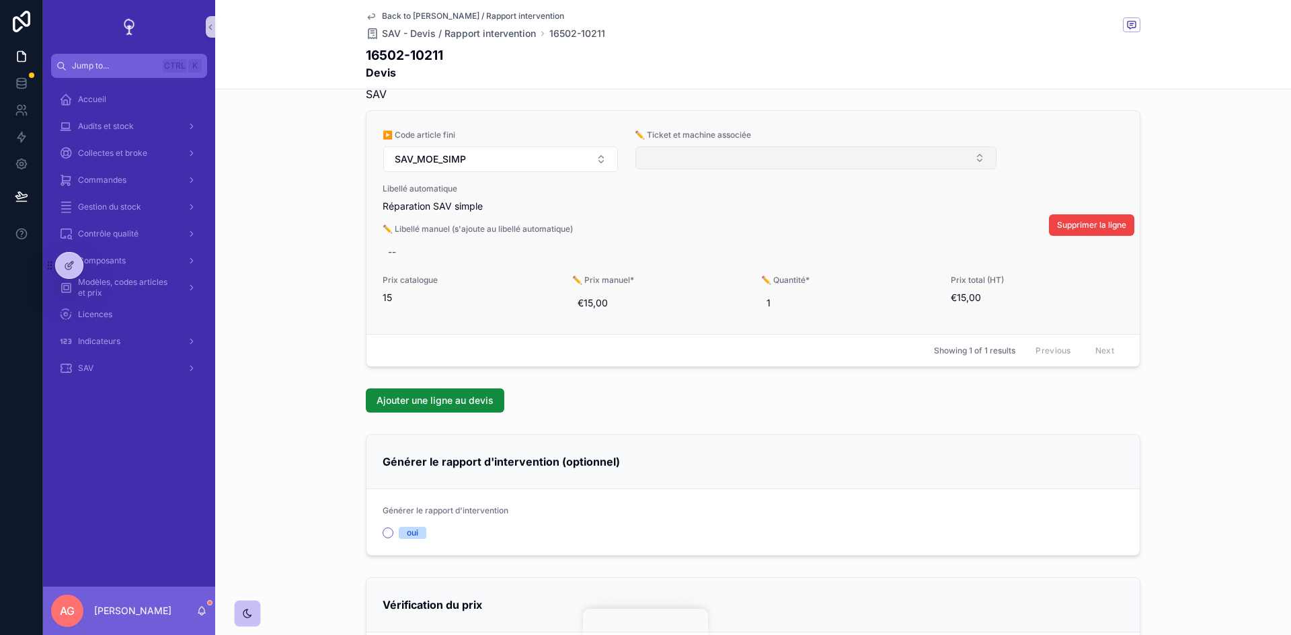
click at [776, 147] on button "Select Button" at bounding box center [815, 158] width 361 height 23
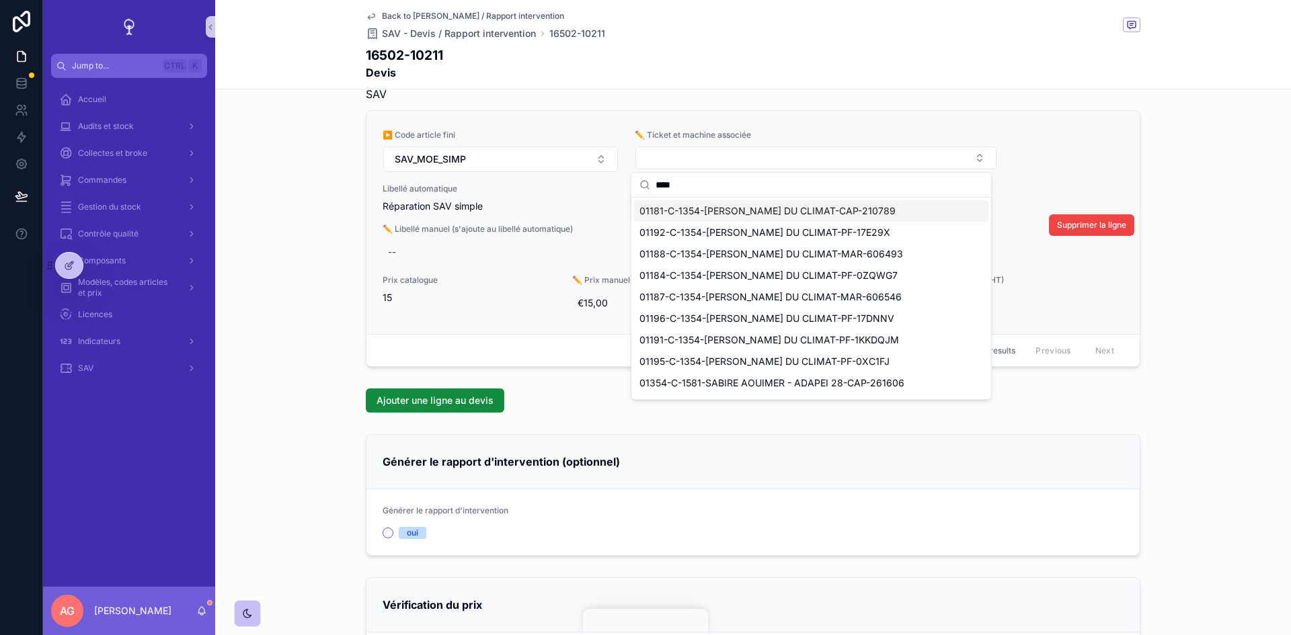
type input "****"
click at [821, 127] on div "▶️ Code article fini SAV_MOE_SIMP ✏️ Ticket et machine associée Libellé automat…" at bounding box center [752, 222] width 773 height 223
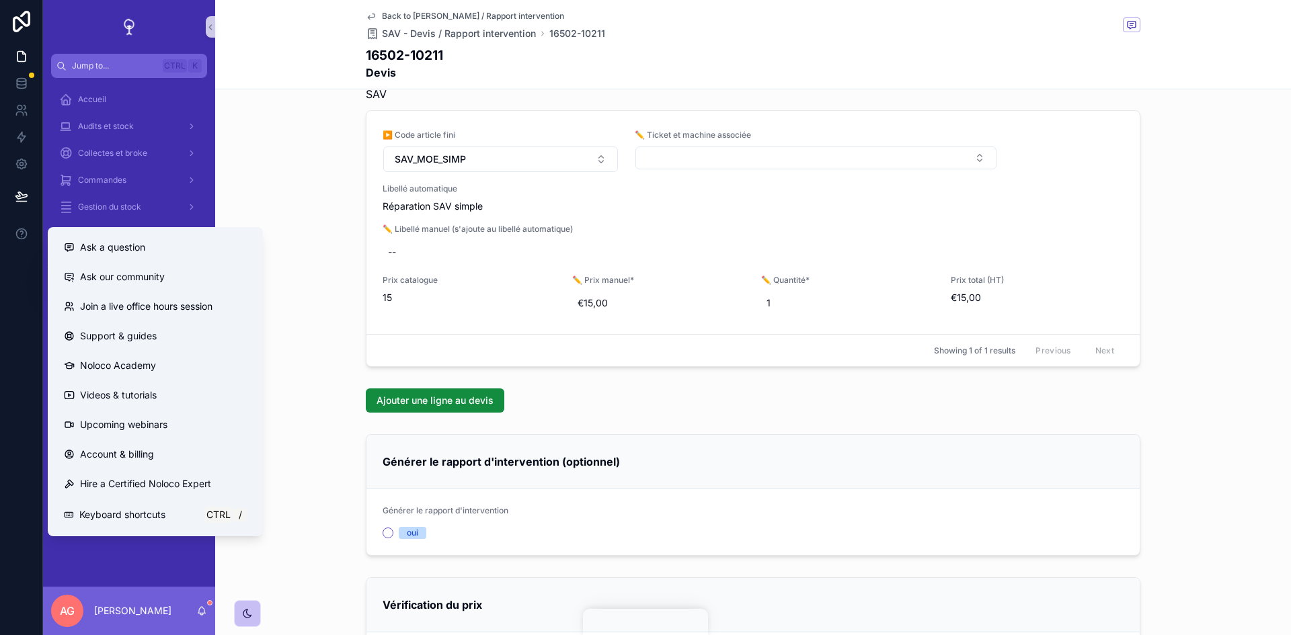
click at [66, 241] on div "Ask a question" at bounding box center [155, 247] width 183 height 13
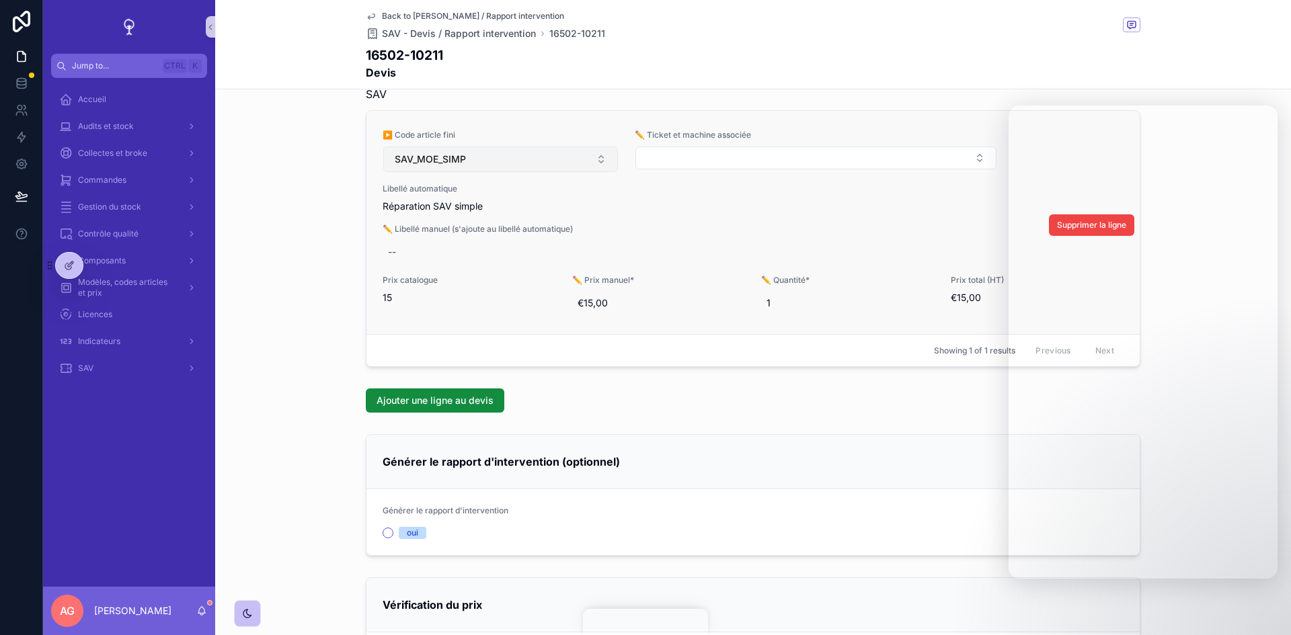
click at [556, 168] on button "SAV_MOE_SIMP" at bounding box center [500, 160] width 235 height 26
click at [709, 214] on div "▶️ Code article fini SAV_MOE_SIMP ✏️ Ticket et machine associée Libellé automat…" at bounding box center [753, 223] width 741 height 186
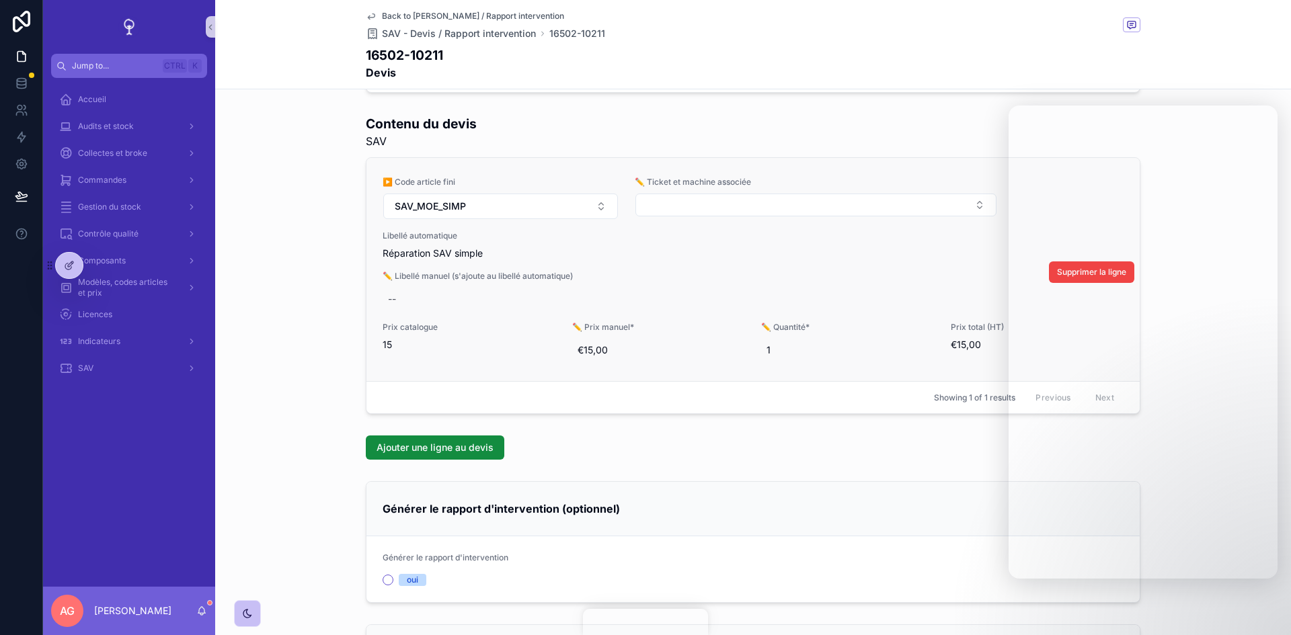
scroll to position [202, 0]
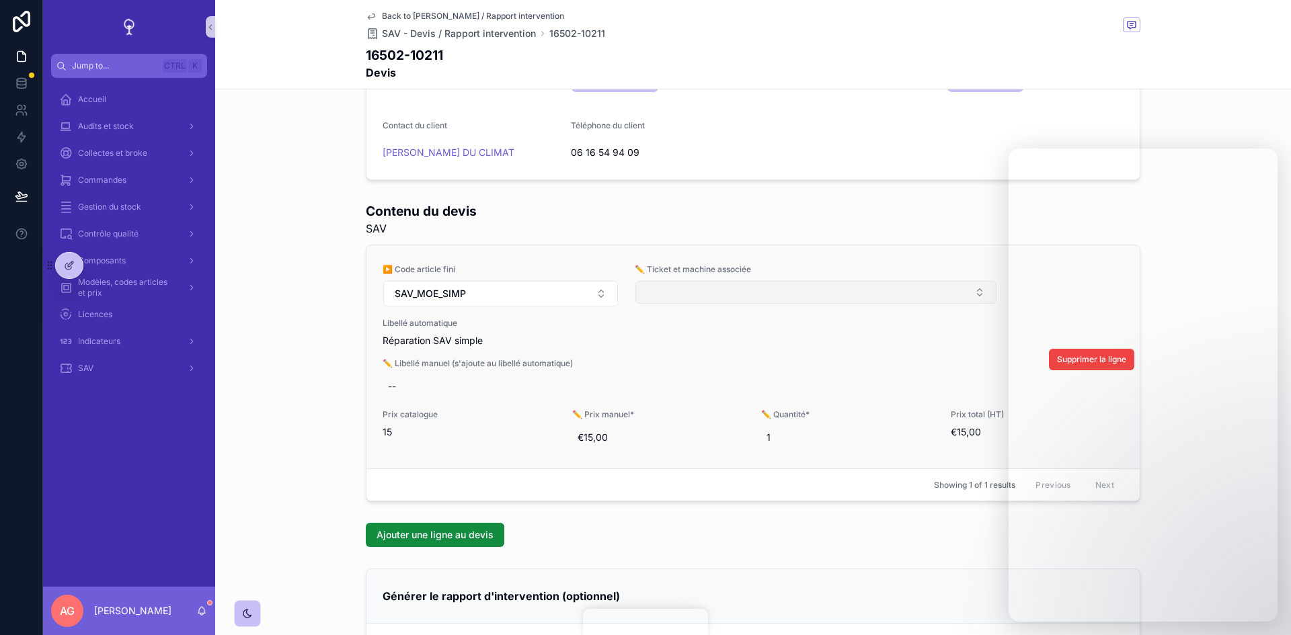
click at [698, 297] on button "Select Button" at bounding box center [815, 292] width 361 height 23
click at [952, 286] on button "01194-C-1354-[PERSON_NAME] - LA FRESQUE DU CLIMAT-CAP-213786" at bounding box center [815, 294] width 361 height 27
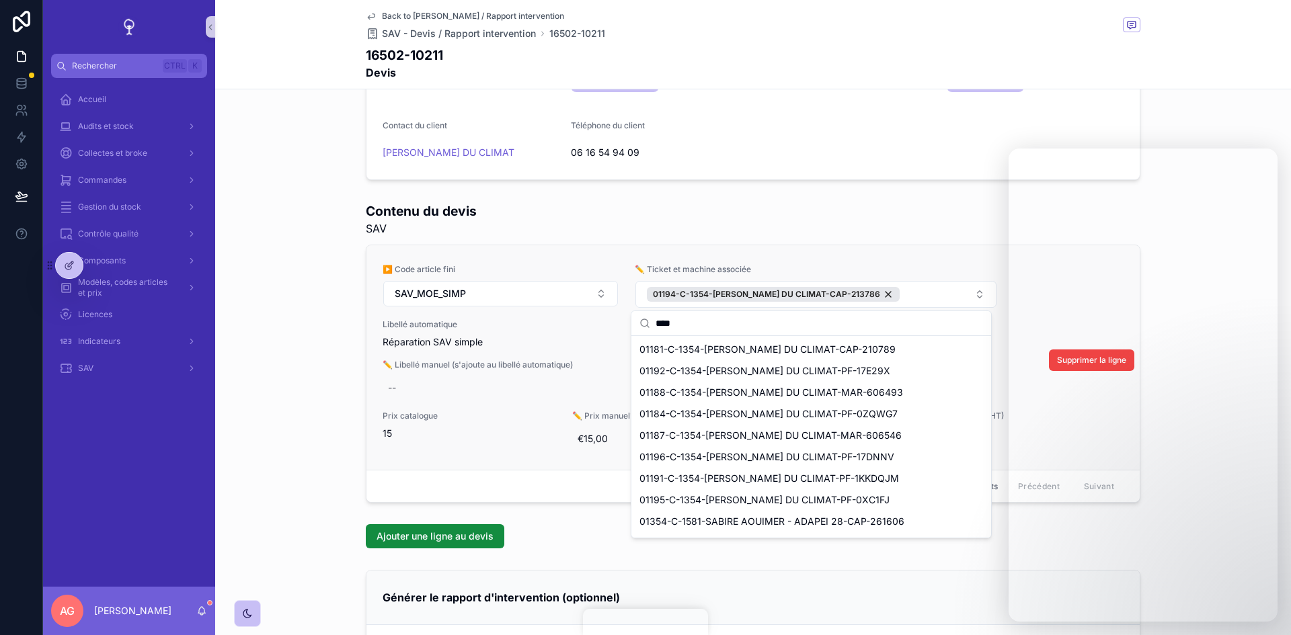
type input "****"
click at [777, 254] on div "▶️ Code article fini SAV_MOE_SIMP ✏️ Ticket et machine associée 01194-C-1354-RE…" at bounding box center [752, 357] width 773 height 225
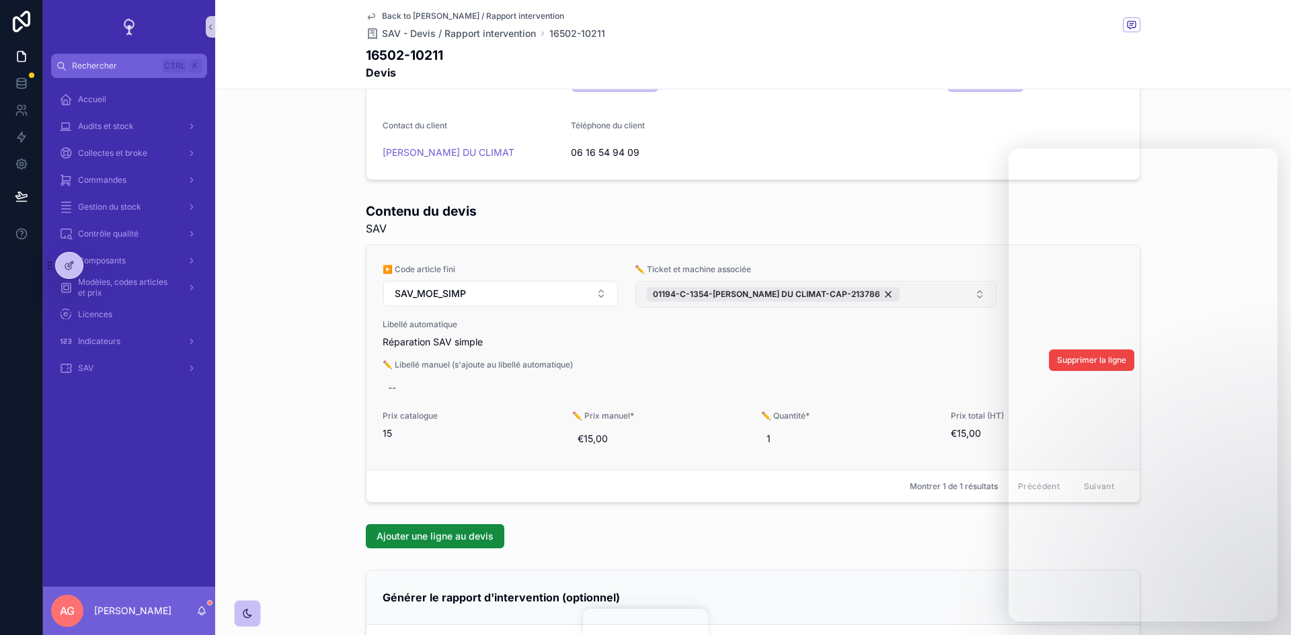
click at [959, 297] on button "01194-C-1354-[PERSON_NAME] - LA FRESQUE DU CLIMAT-CAP-213786" at bounding box center [815, 294] width 361 height 27
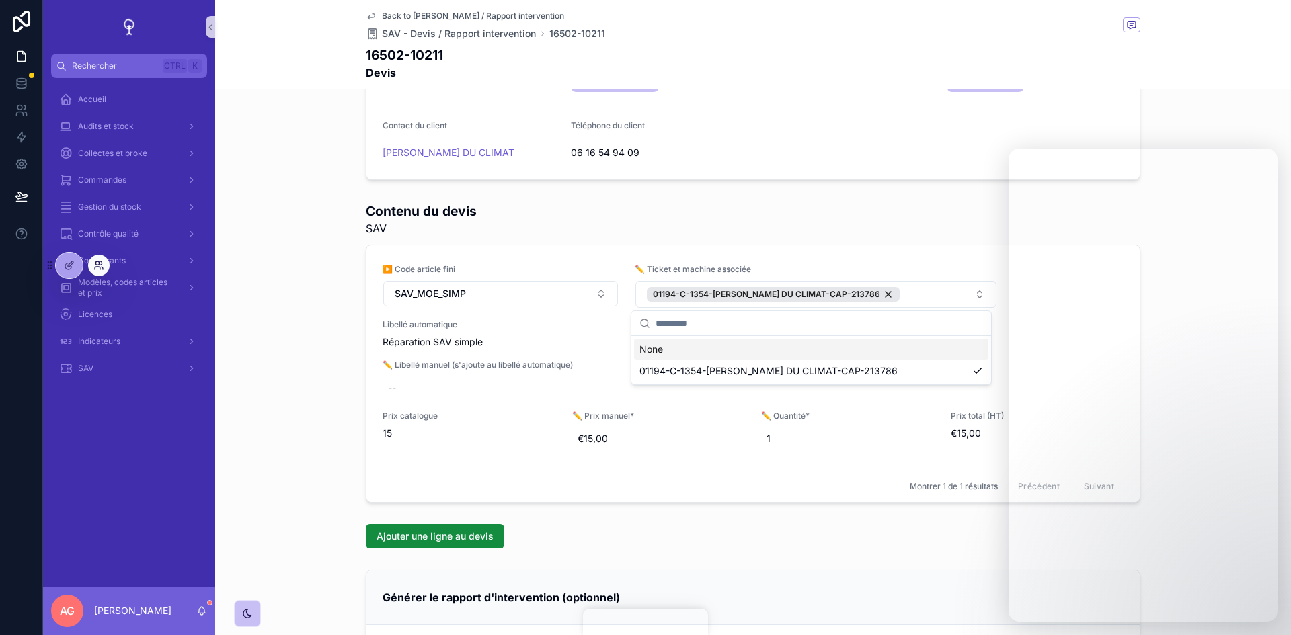
click at [95, 260] on icon at bounding box center [98, 265] width 11 height 11
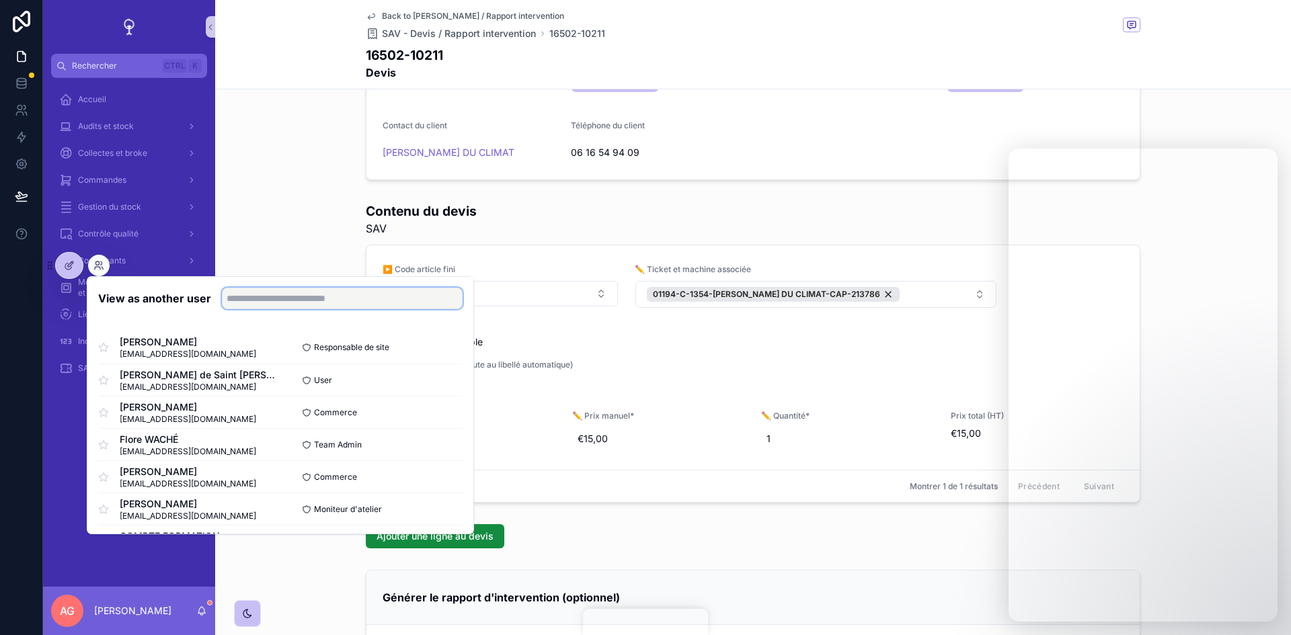
click at [288, 297] on input "text" at bounding box center [342, 299] width 241 height 22
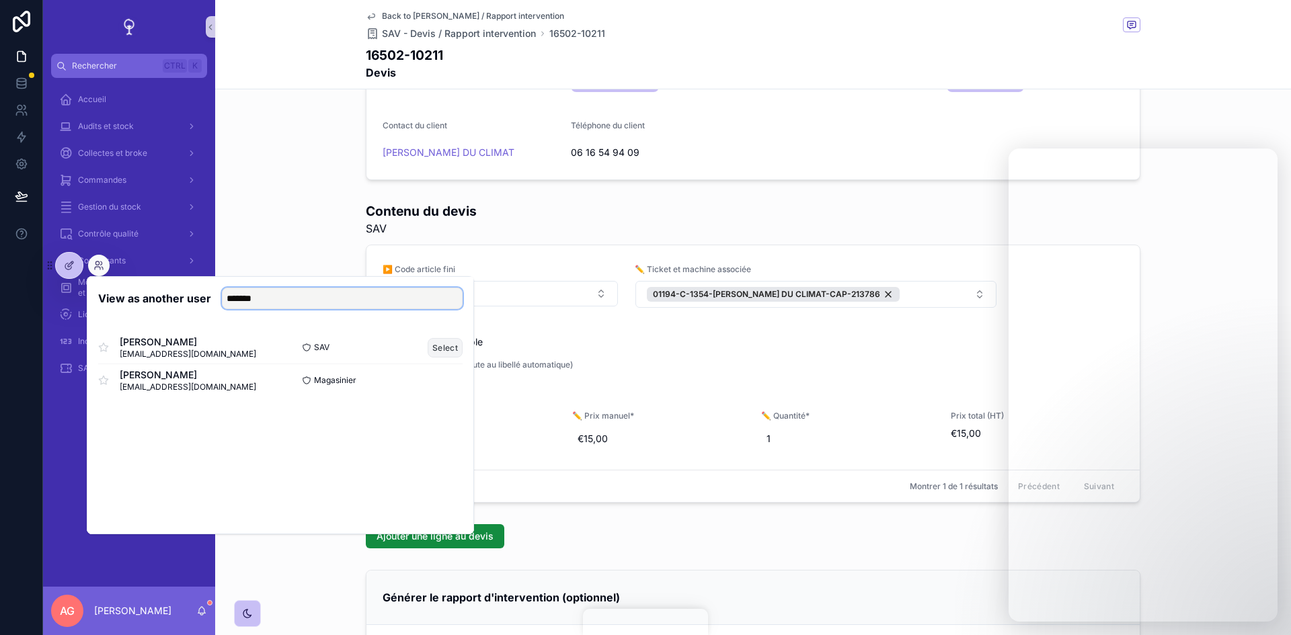
type input "*******"
click at [439, 352] on button "Select" at bounding box center [445, 347] width 35 height 19
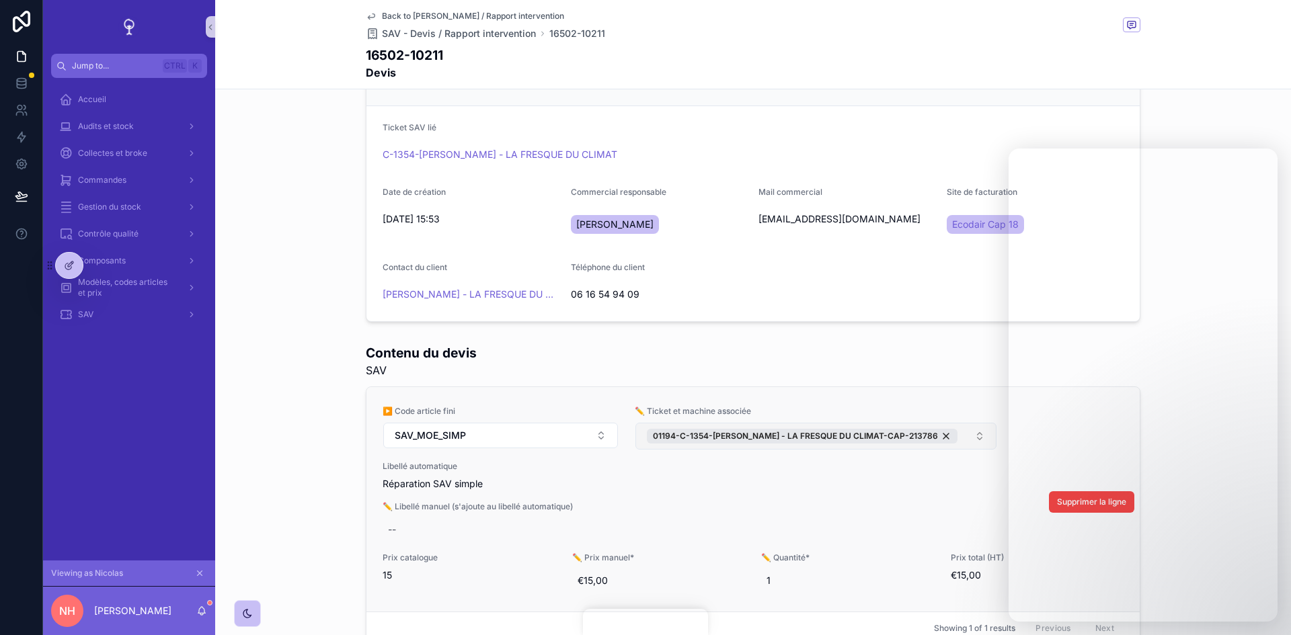
scroll to position [202, 0]
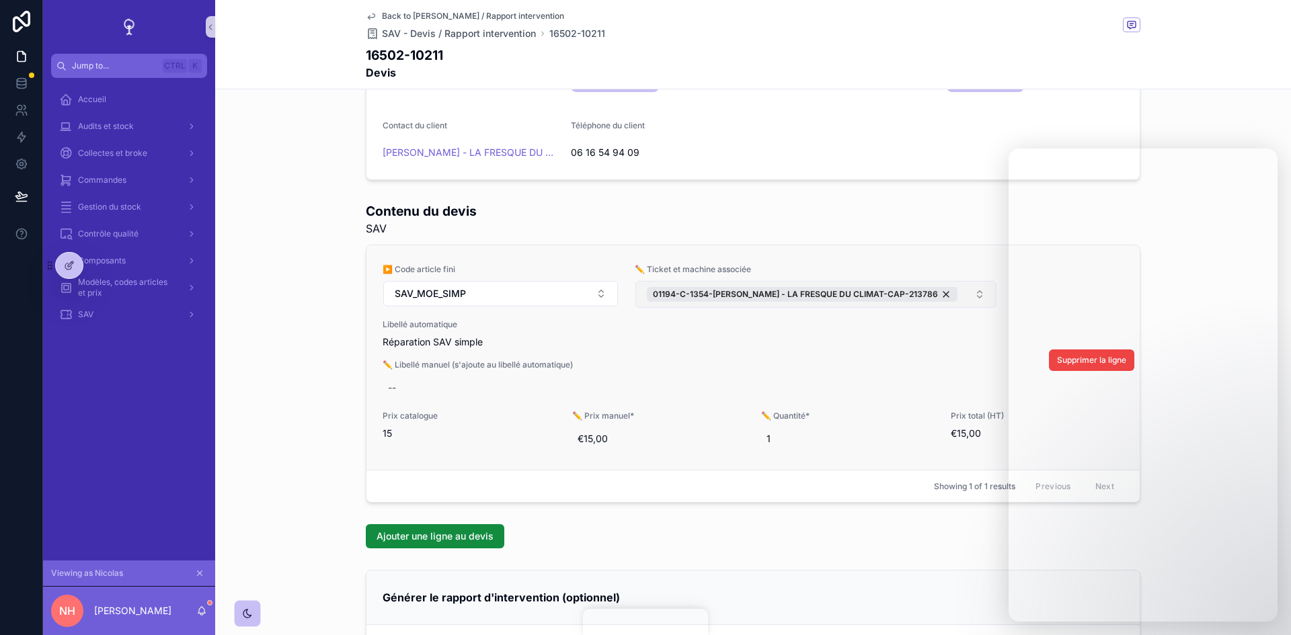
click at [949, 302] on button "01194-C-1354-[PERSON_NAME] - LA FRESQUE DU CLIMAT-CAP-213786" at bounding box center [815, 294] width 361 height 27
click at [963, 299] on button "01194-C-1354-[PERSON_NAME] DU CLIMAT-CAP-213786" at bounding box center [815, 294] width 361 height 27
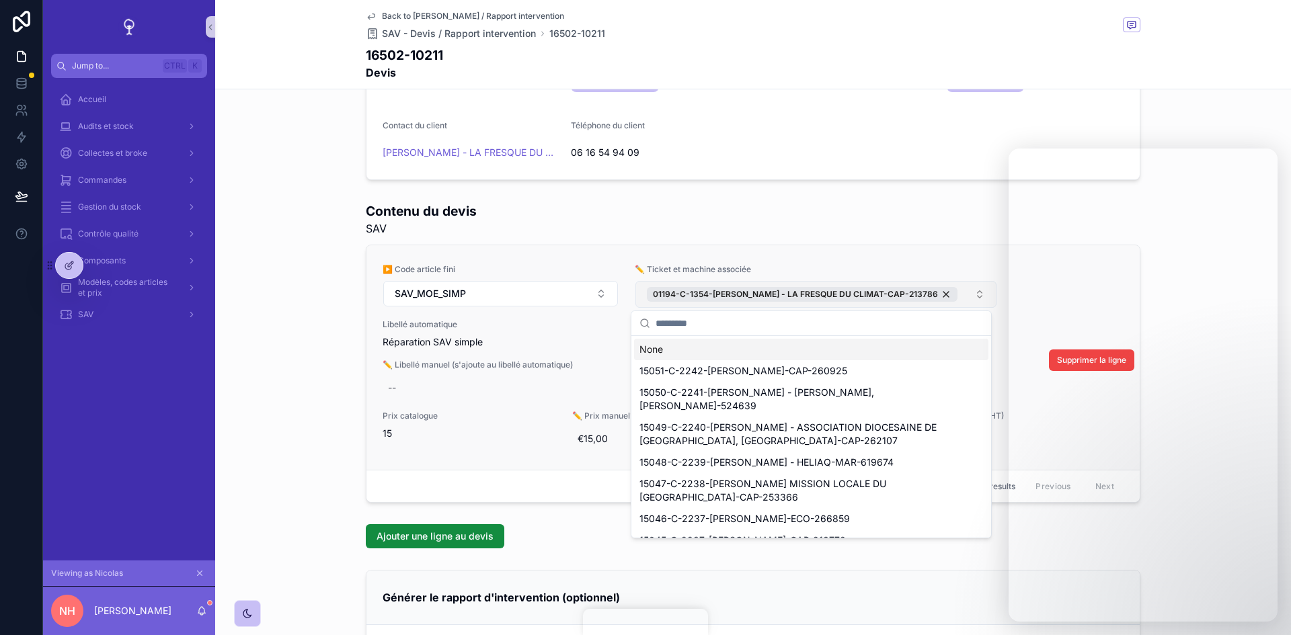
click at [955, 290] on button "01194-C-1354-[PERSON_NAME] DU CLIMAT-CAP-213786" at bounding box center [815, 294] width 361 height 27
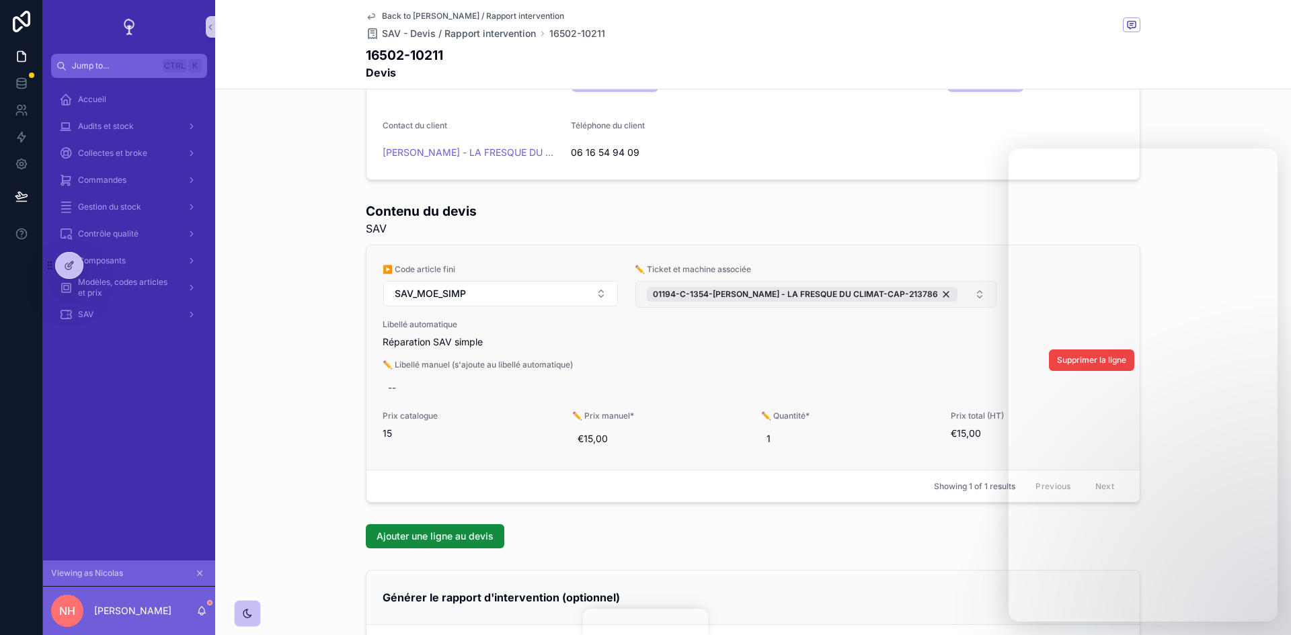
click at [955, 290] on button "01194-C-1354-[PERSON_NAME] DU CLIMAT-CAP-213786" at bounding box center [815, 294] width 361 height 27
click at [948, 292] on button "01194-C-1354-[PERSON_NAME] DU CLIMAT-CAP-213786" at bounding box center [815, 294] width 361 height 27
click at [202, 572] on icon "scrollable content" at bounding box center [199, 573] width 9 height 9
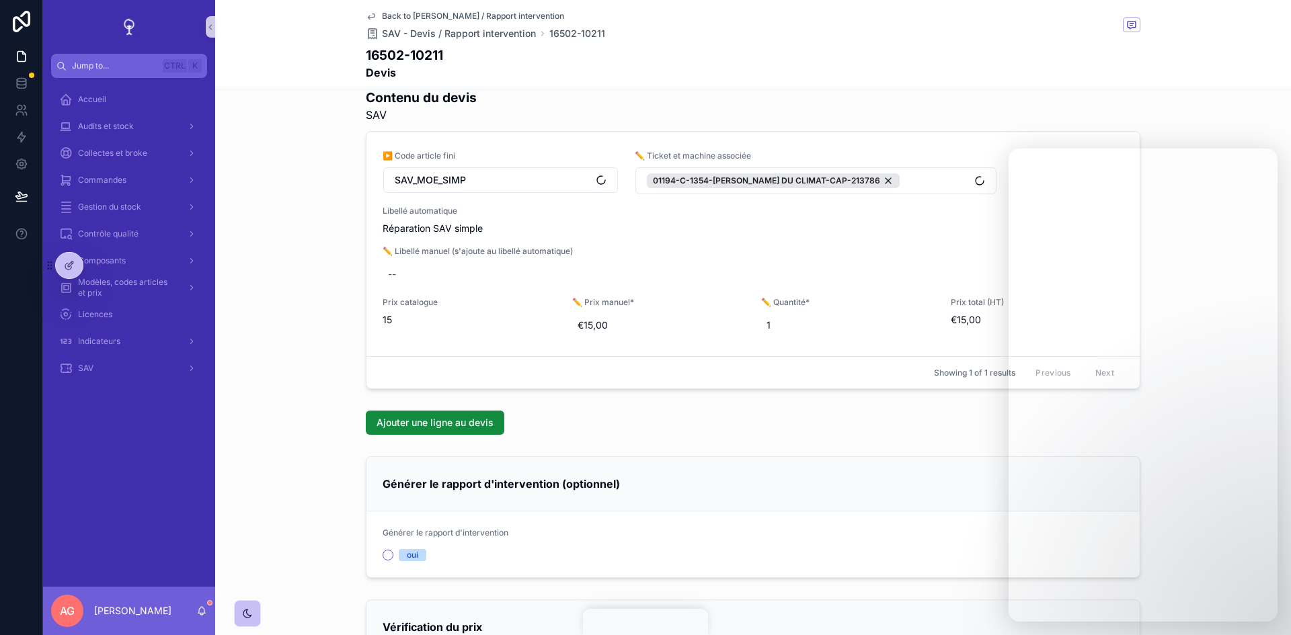
scroll to position [181, 0]
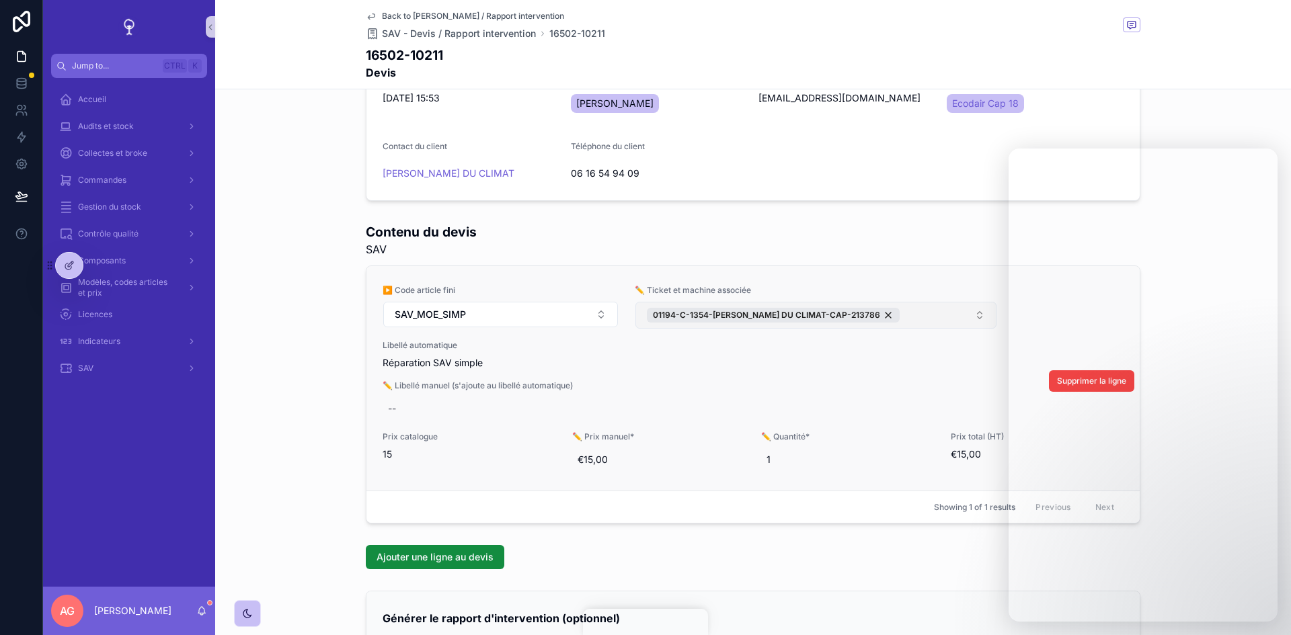
click at [958, 318] on button "01194-C-1354-[PERSON_NAME] DU CLIMAT-CAP-213786" at bounding box center [815, 315] width 361 height 27
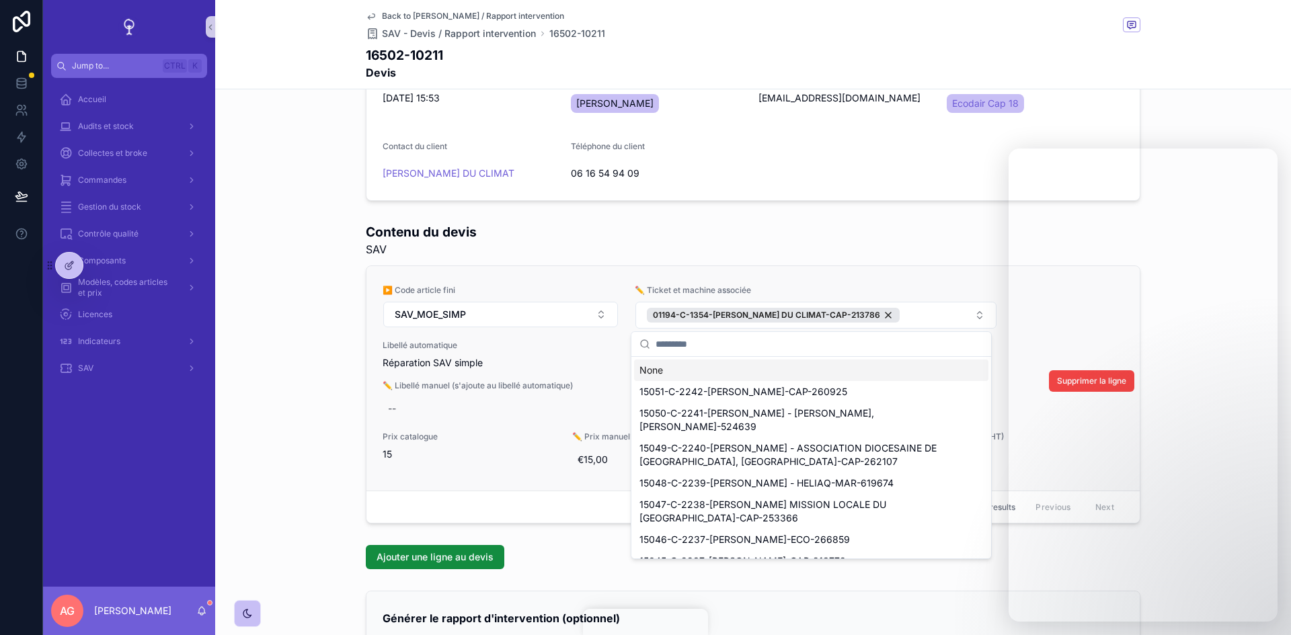
click at [953, 278] on div "▶️ Code article fini SAV_MOE_SIMP ✏️ Ticket et machine associée 01194-C-1354-[P…" at bounding box center [752, 378] width 773 height 225
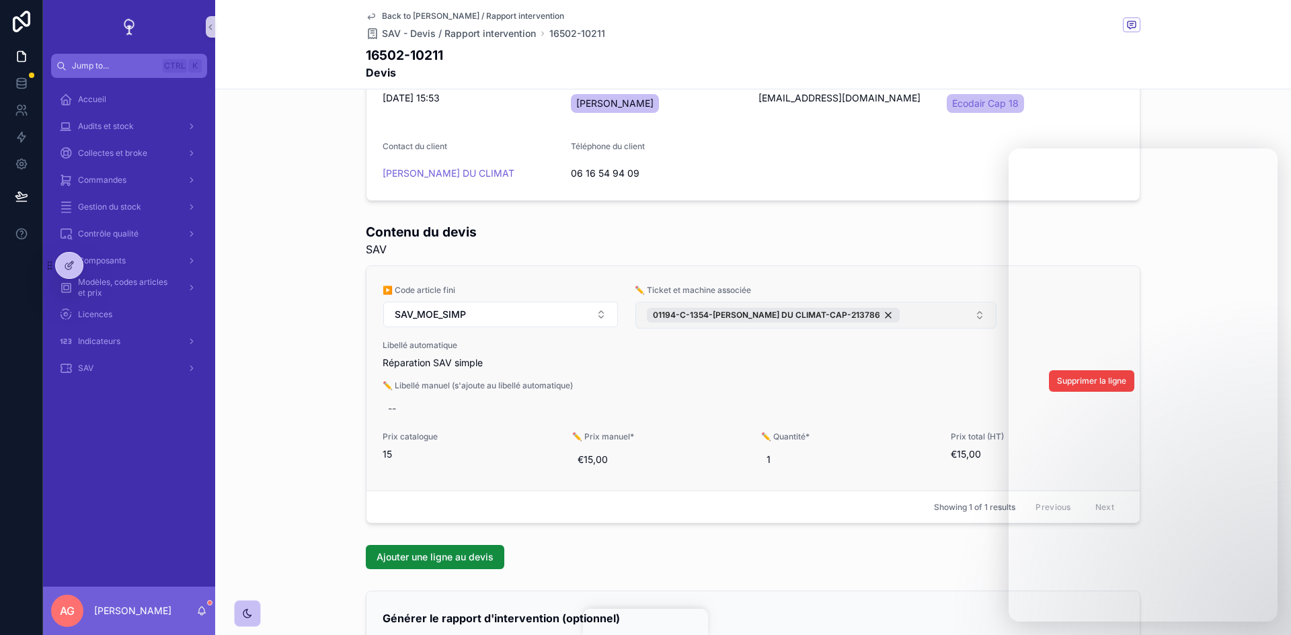
click at [967, 313] on button "01194-C-1354-[PERSON_NAME] DU CLIMAT-CAP-213786" at bounding box center [815, 315] width 361 height 27
type input "****"
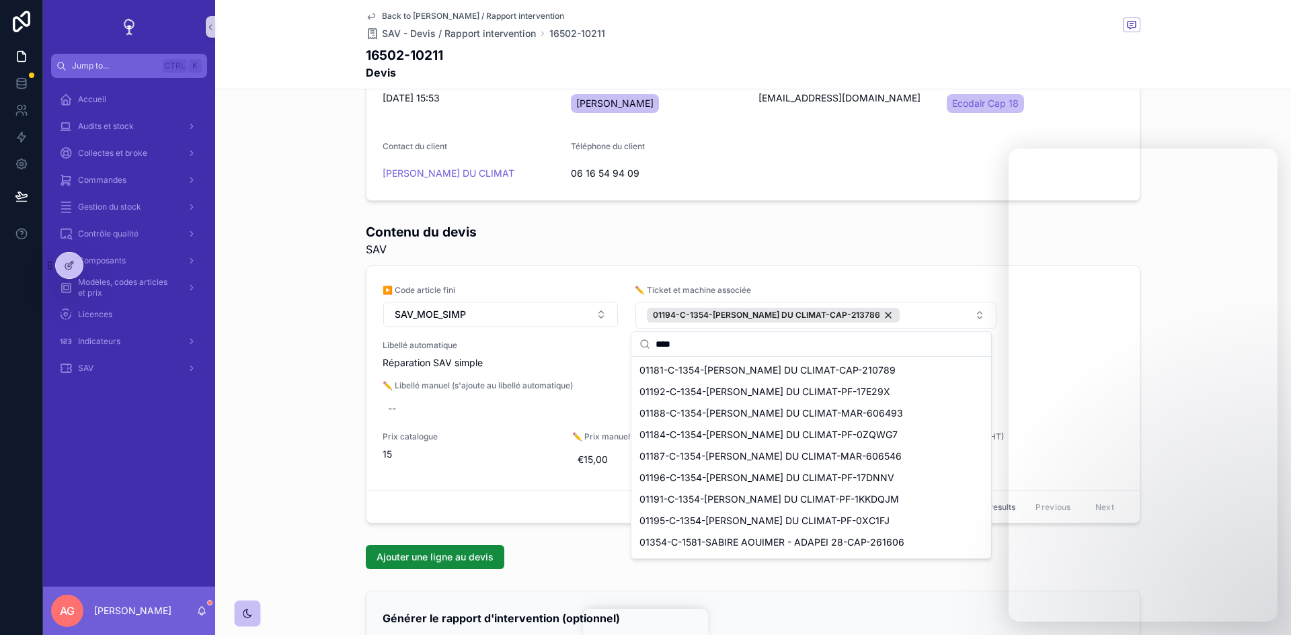
drag, startPoint x: 746, startPoint y: 346, endPoint x: 646, endPoint y: 345, distance: 100.2
click at [646, 345] on div "****" at bounding box center [811, 344] width 360 height 25
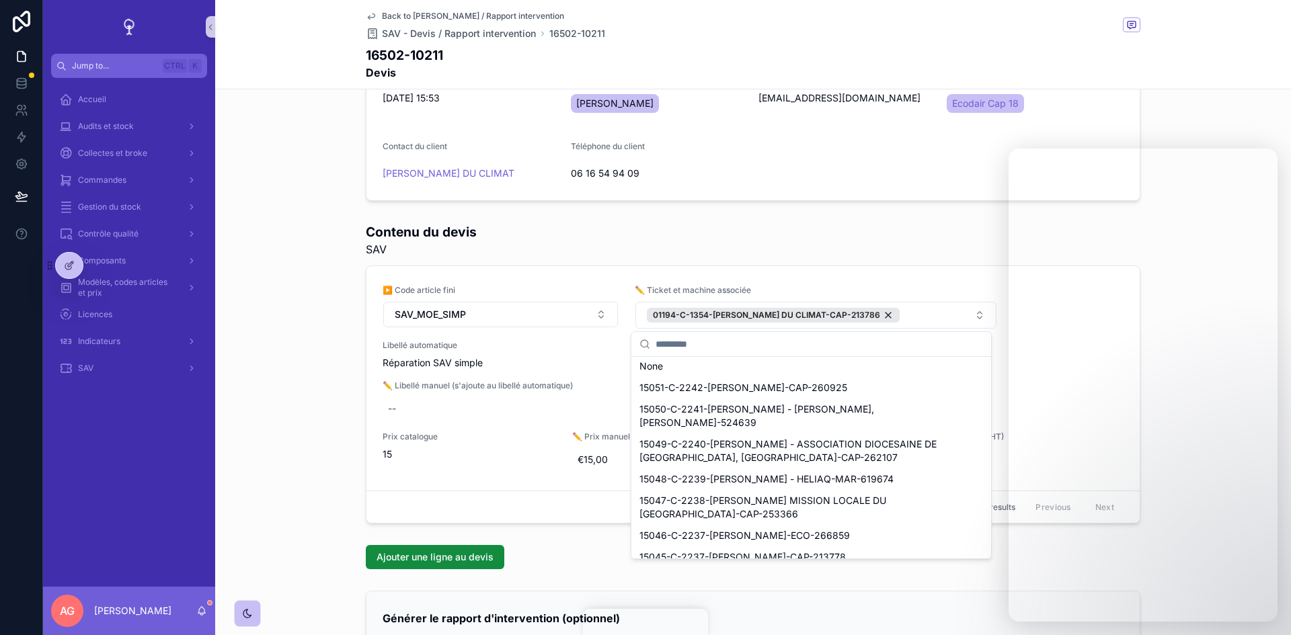
scroll to position [0, 0]
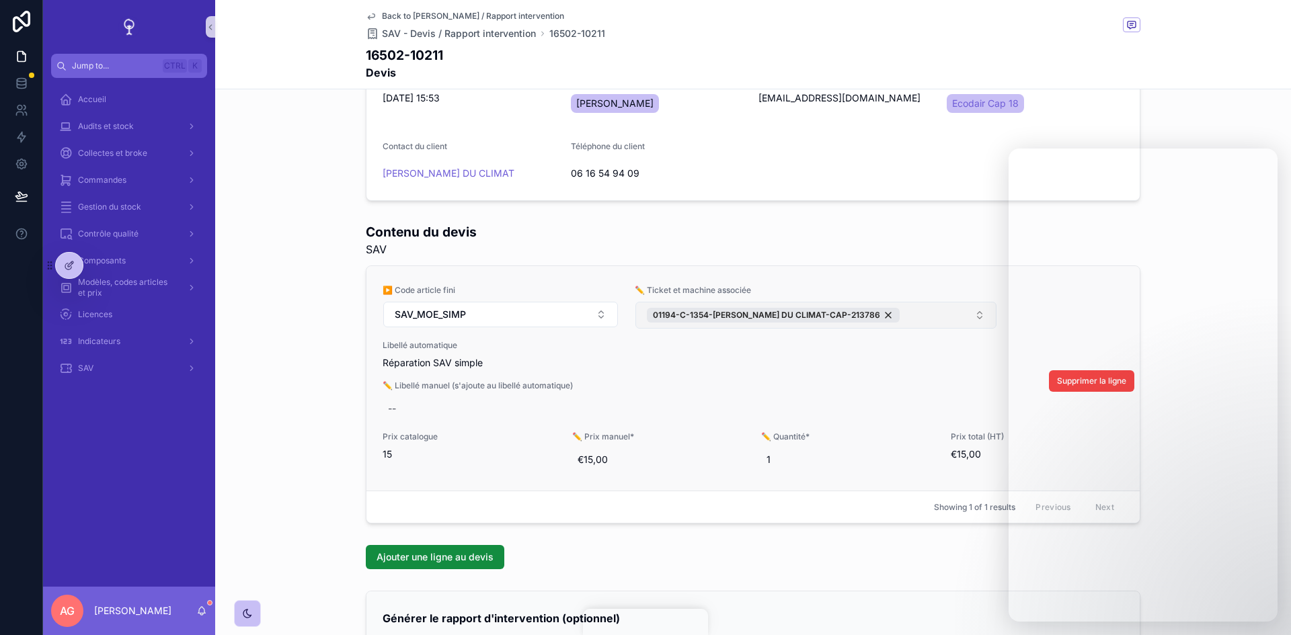
click at [972, 322] on button "01194-C-1354-[PERSON_NAME] DU CLIMAT-CAP-213786" at bounding box center [815, 315] width 361 height 27
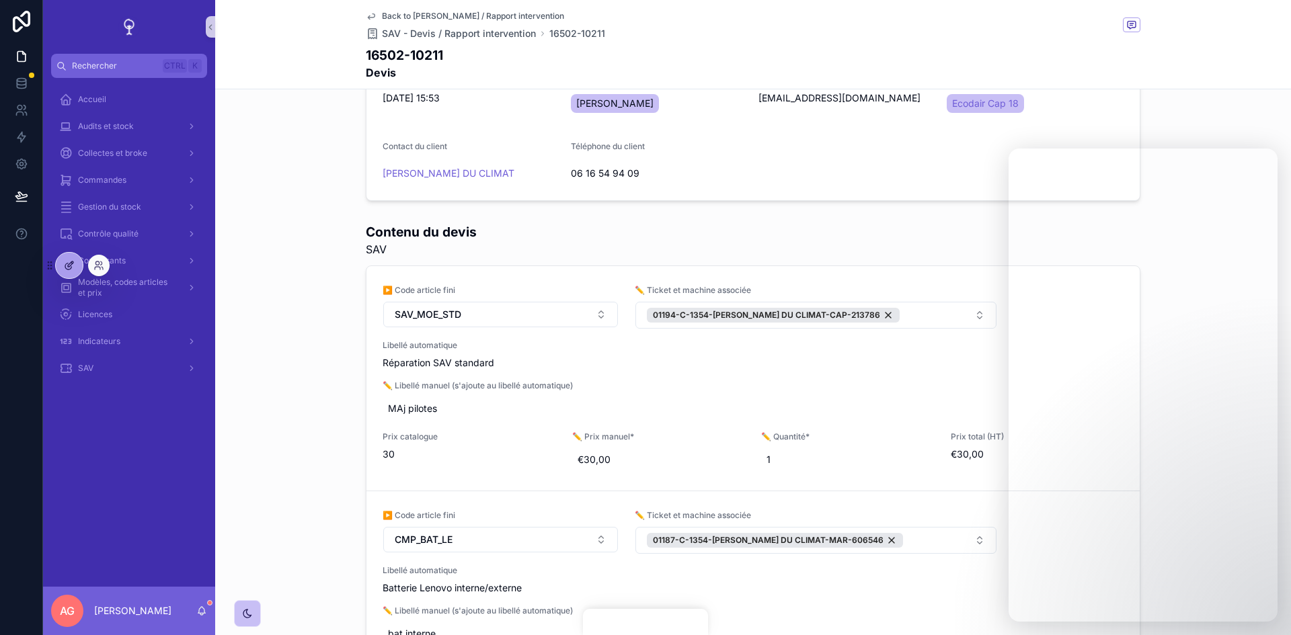
click at [71, 262] on icon at bounding box center [69, 265] width 11 height 11
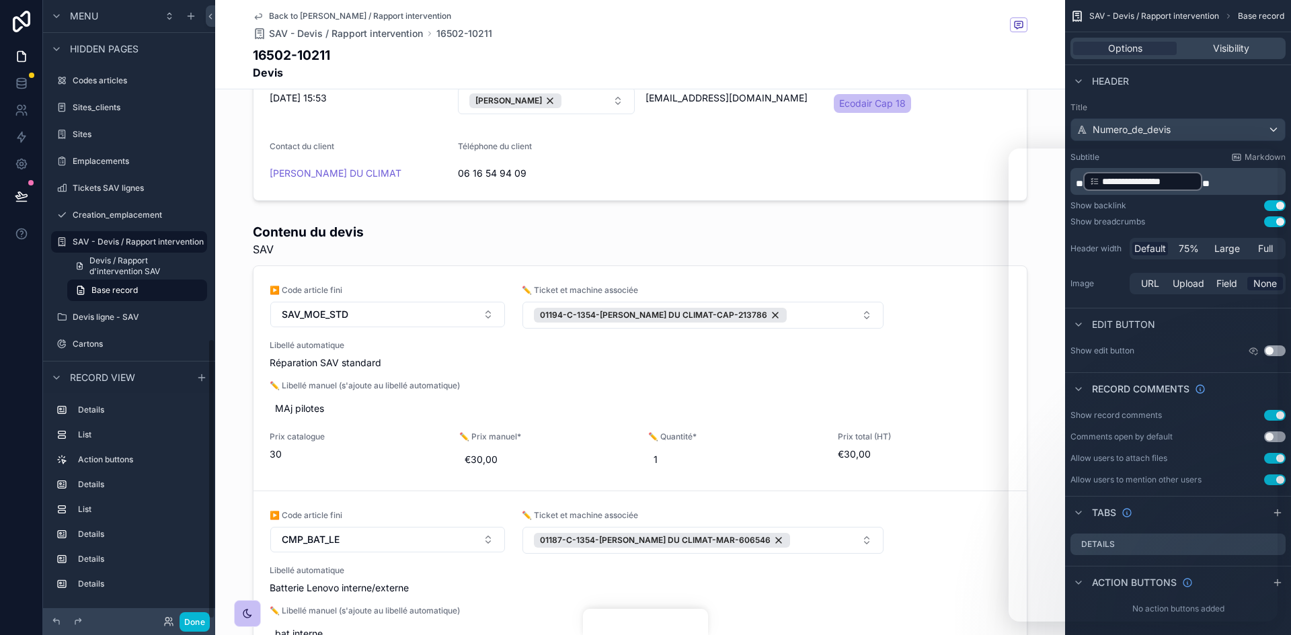
scroll to position [746, 0]
click at [171, 619] on icon at bounding box center [168, 622] width 11 height 11
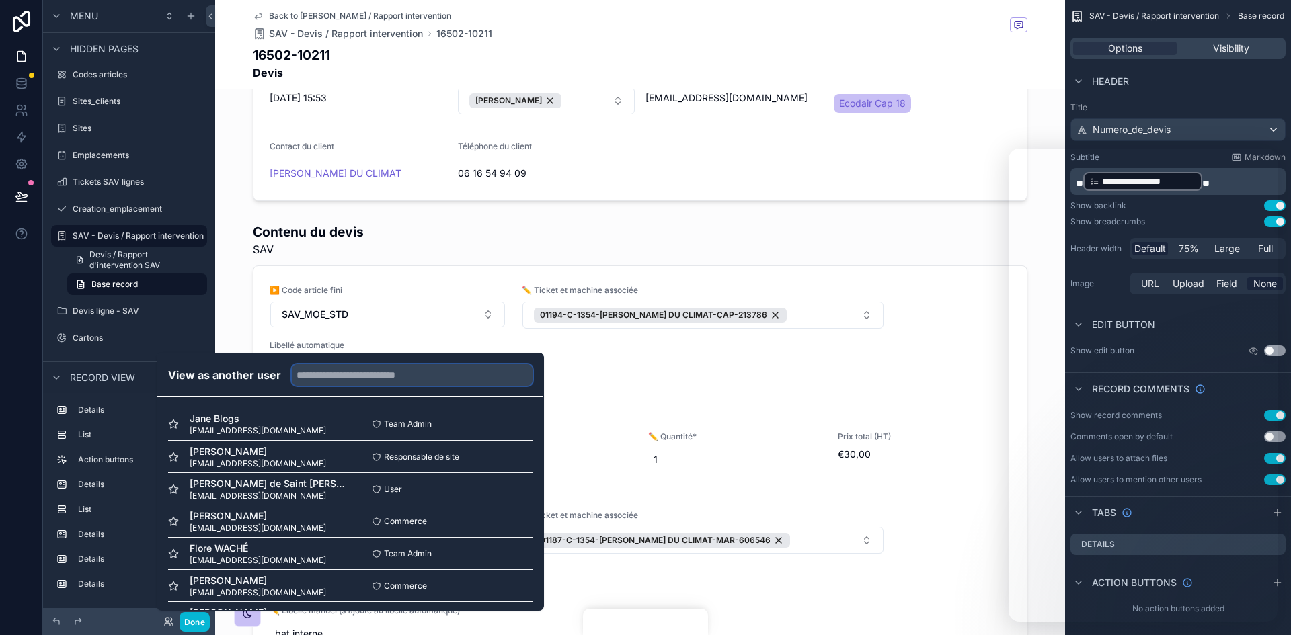
click at [317, 379] on input "text" at bounding box center [412, 375] width 241 height 22
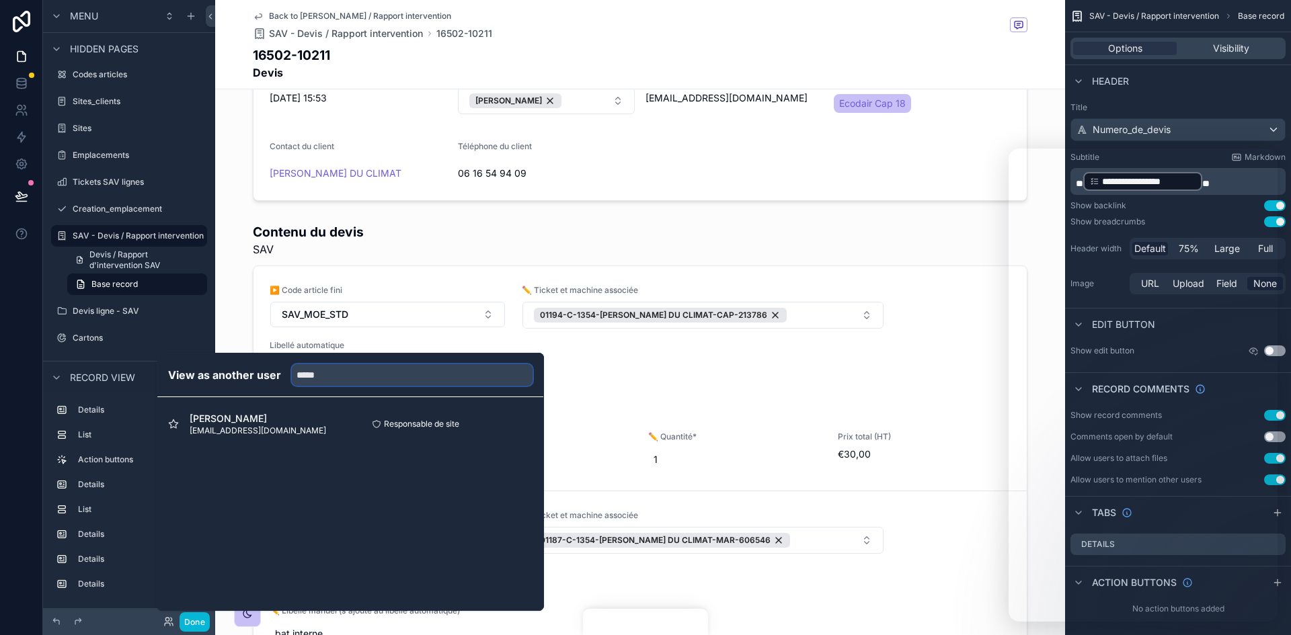
drag, startPoint x: 317, startPoint y: 379, endPoint x: 292, endPoint y: 372, distance: 26.3
click at [292, 372] on input "*****" at bounding box center [412, 375] width 241 height 22
type input "*****"
click at [333, 361] on div "View as another user *****" at bounding box center [350, 376] width 386 height 44
drag, startPoint x: 286, startPoint y: 377, endPoint x: 276, endPoint y: 377, distance: 10.8
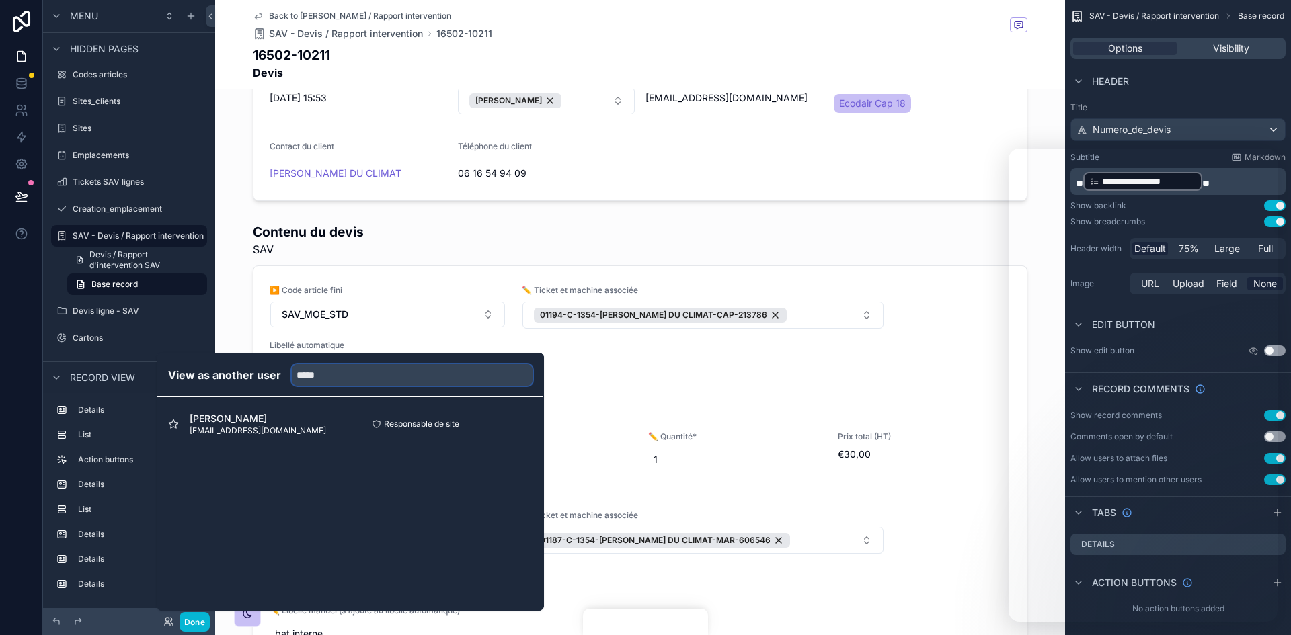
click at [276, 377] on div "View as another user *****" at bounding box center [350, 375] width 364 height 22
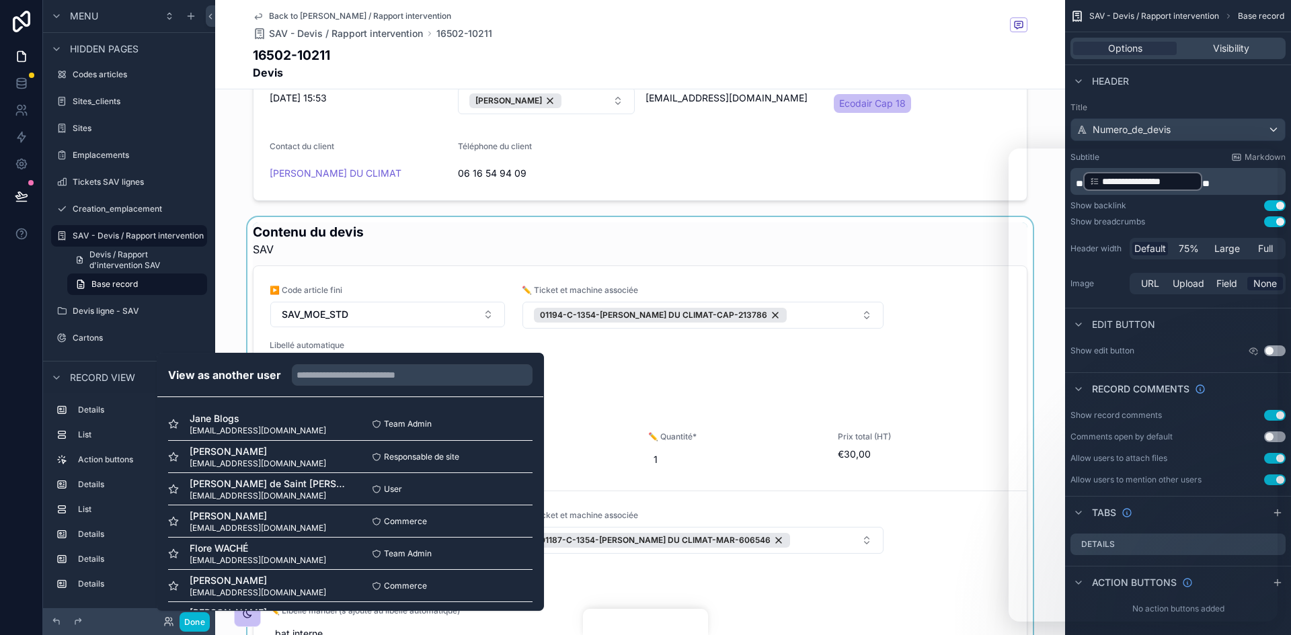
click at [652, 385] on div "scrollable content" at bounding box center [640, 482] width 850 height 530
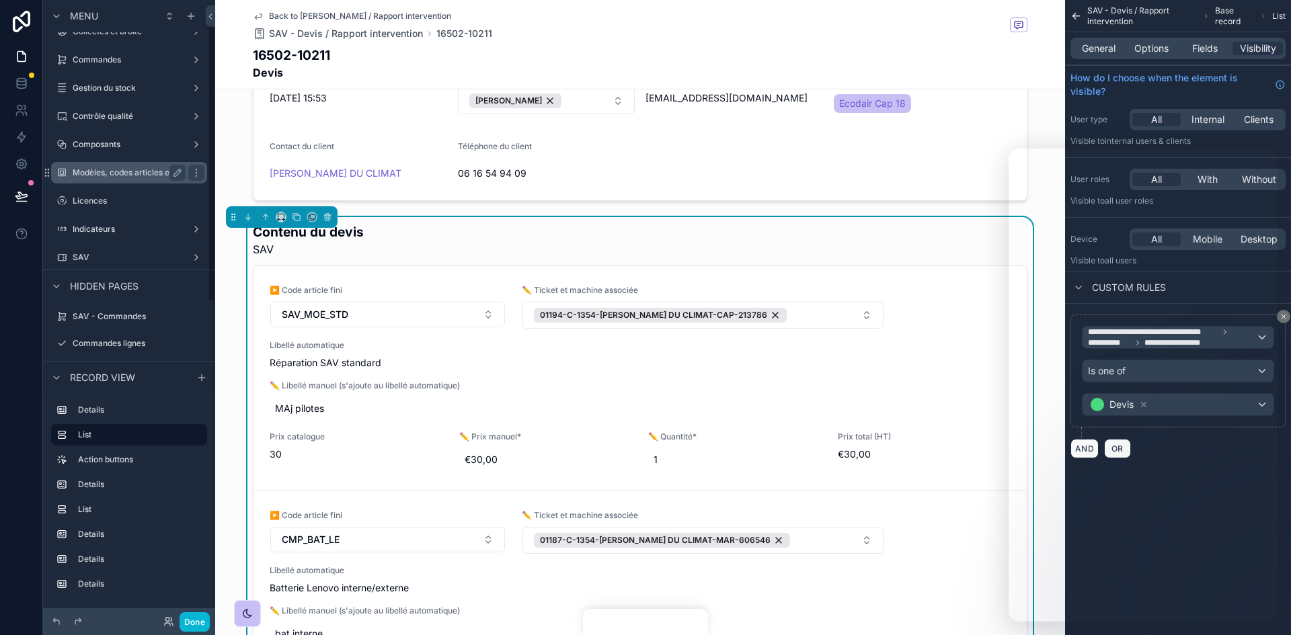
scroll to position [6, 0]
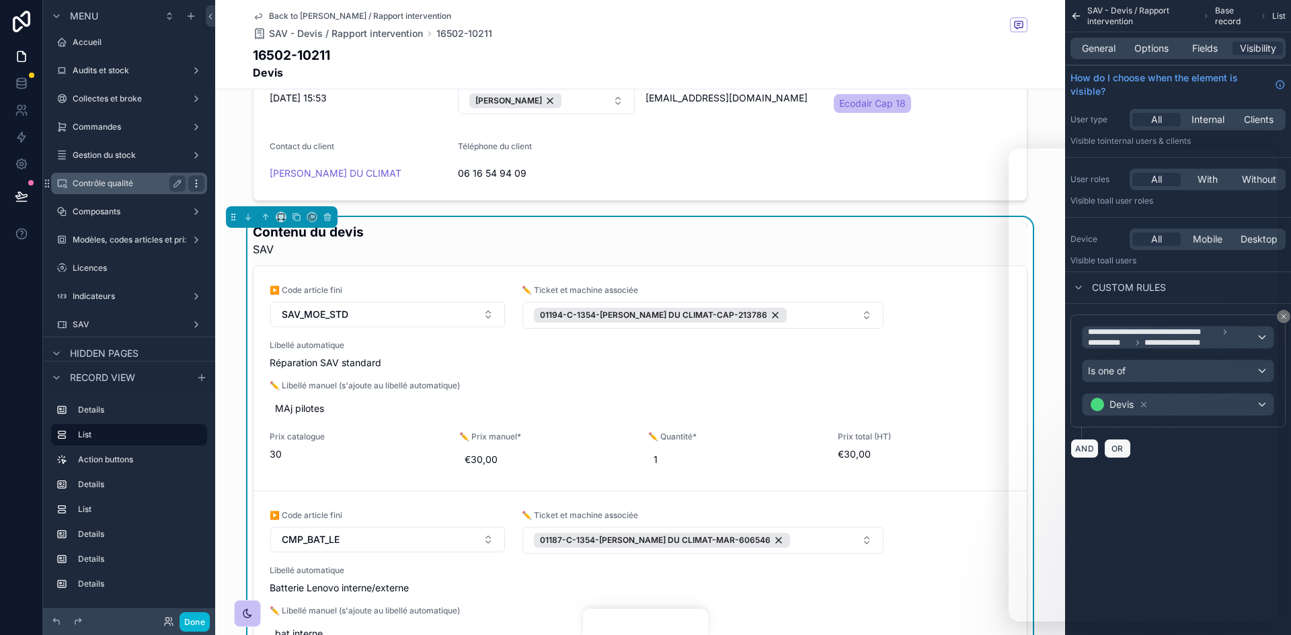
click at [194, 186] on icon "scrollable content" at bounding box center [196, 183] width 11 height 11
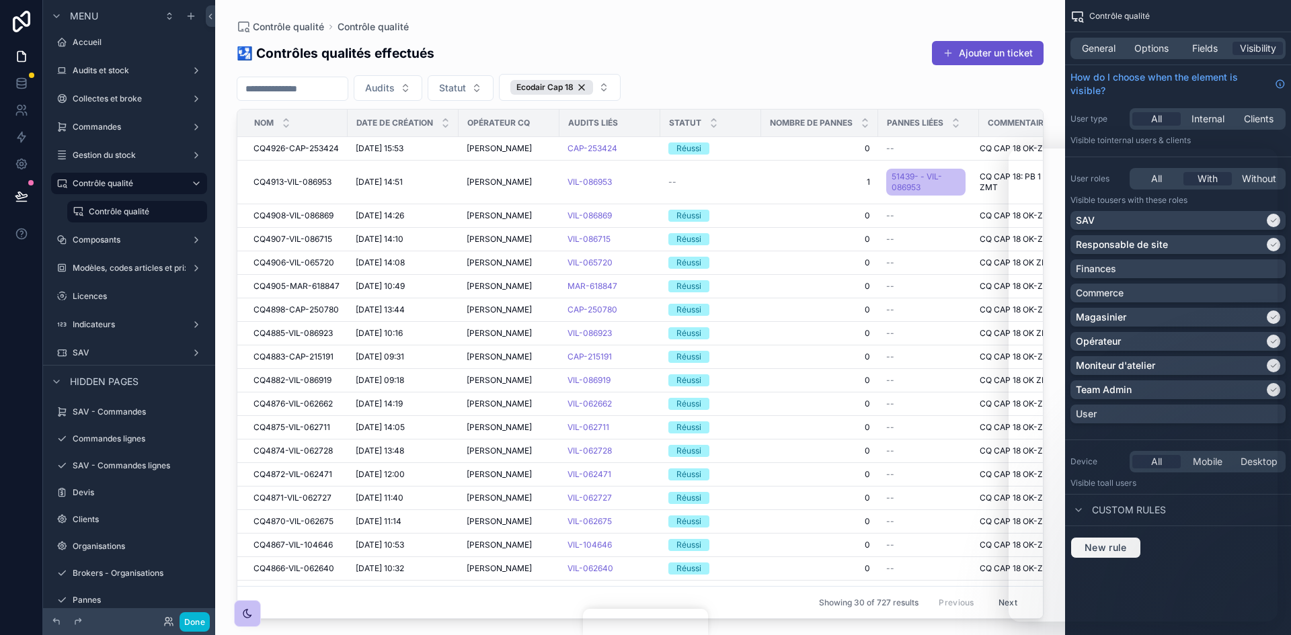
click at [529, 65] on div "scrollable content" at bounding box center [640, 309] width 850 height 619
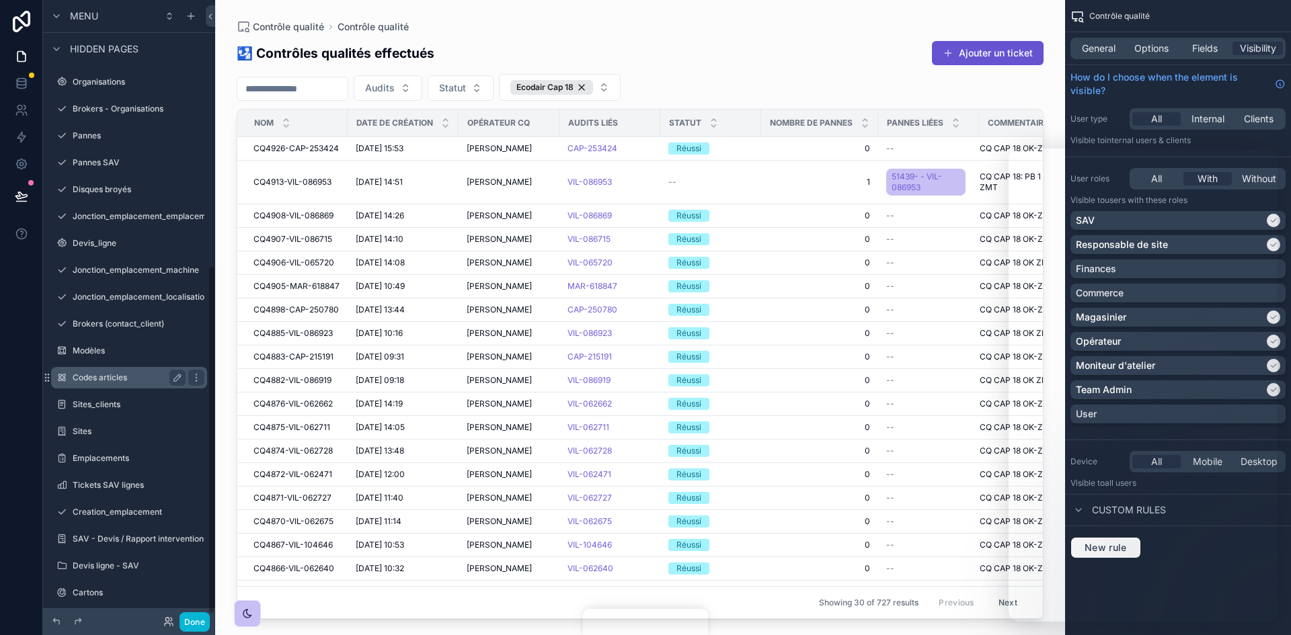
scroll to position [478, 0]
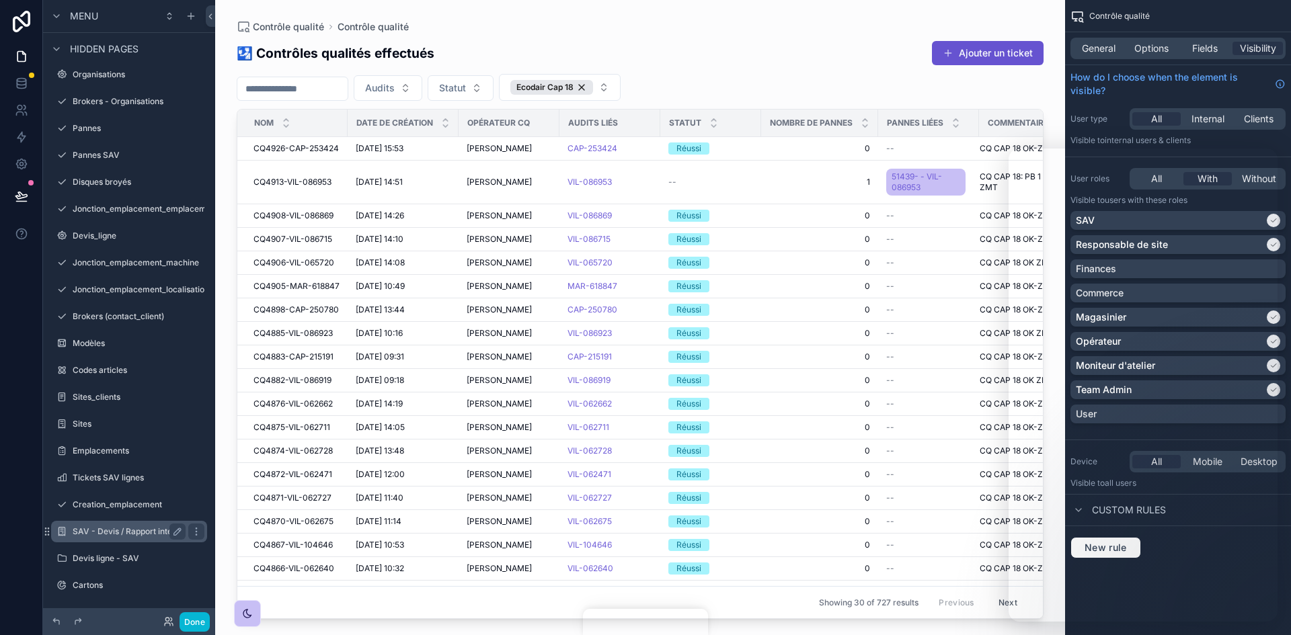
click at [144, 530] on label "SAV - Devis / Rapport intervention" at bounding box center [138, 531] width 131 height 11
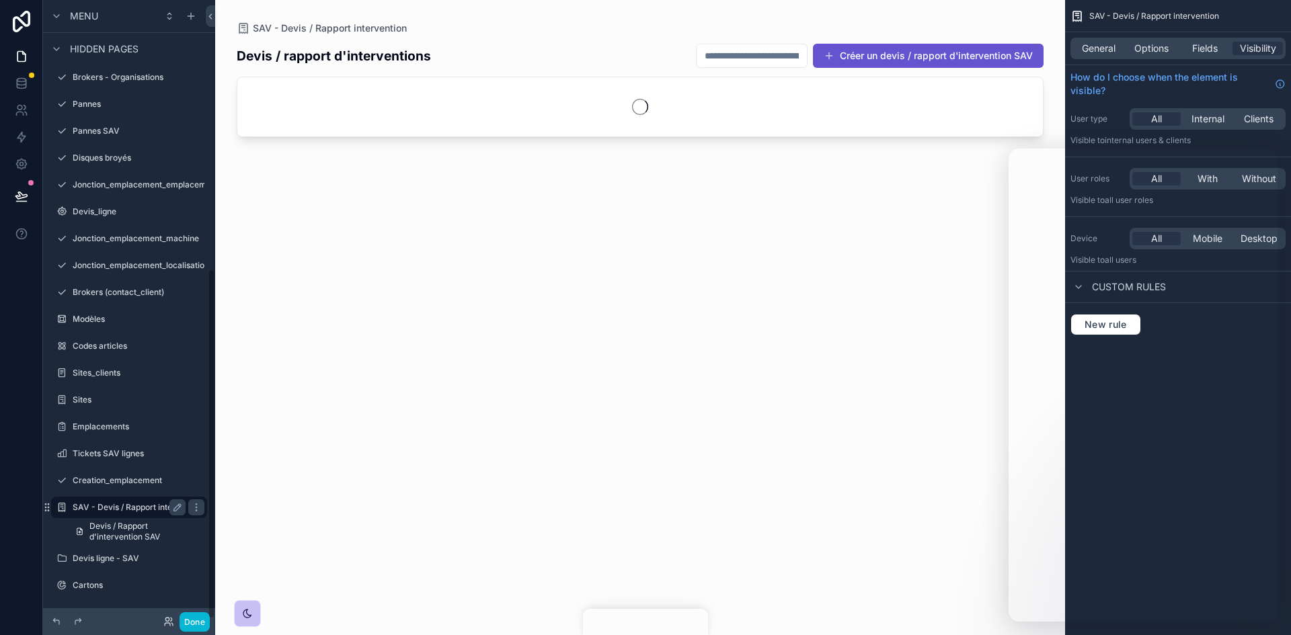
scroll to position [474, 0]
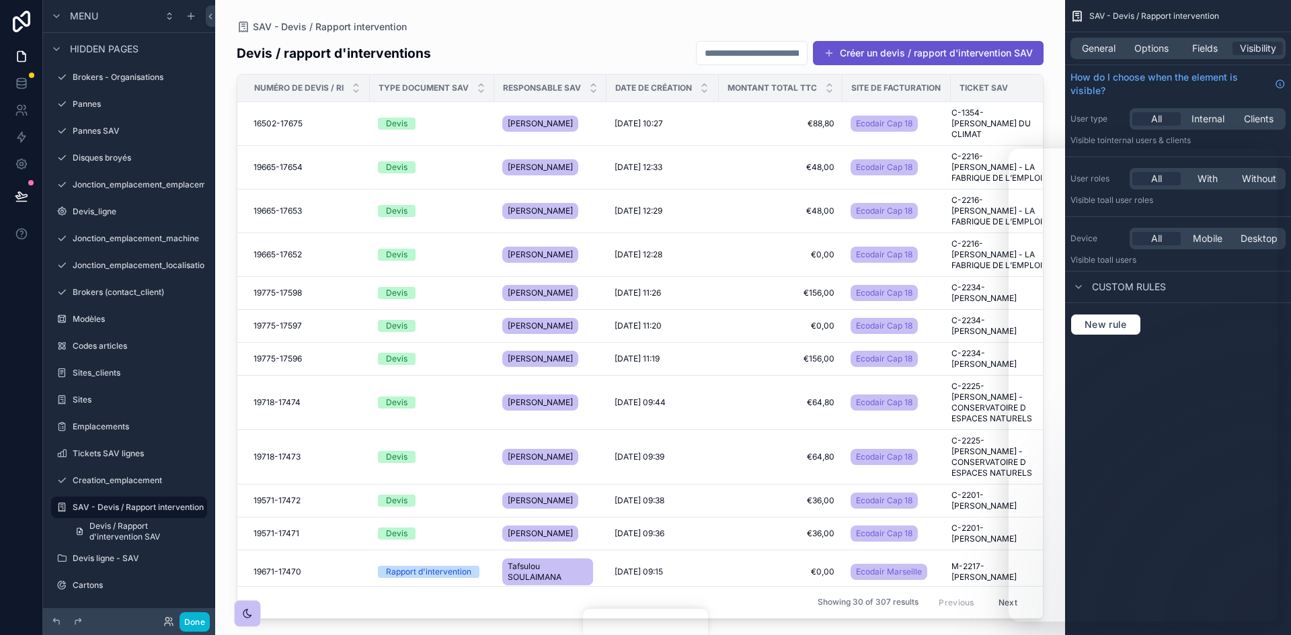
click at [278, 122] on div "scrollable content" at bounding box center [640, 309] width 850 height 619
click at [278, 122] on span "16502-17675" at bounding box center [277, 123] width 49 height 11
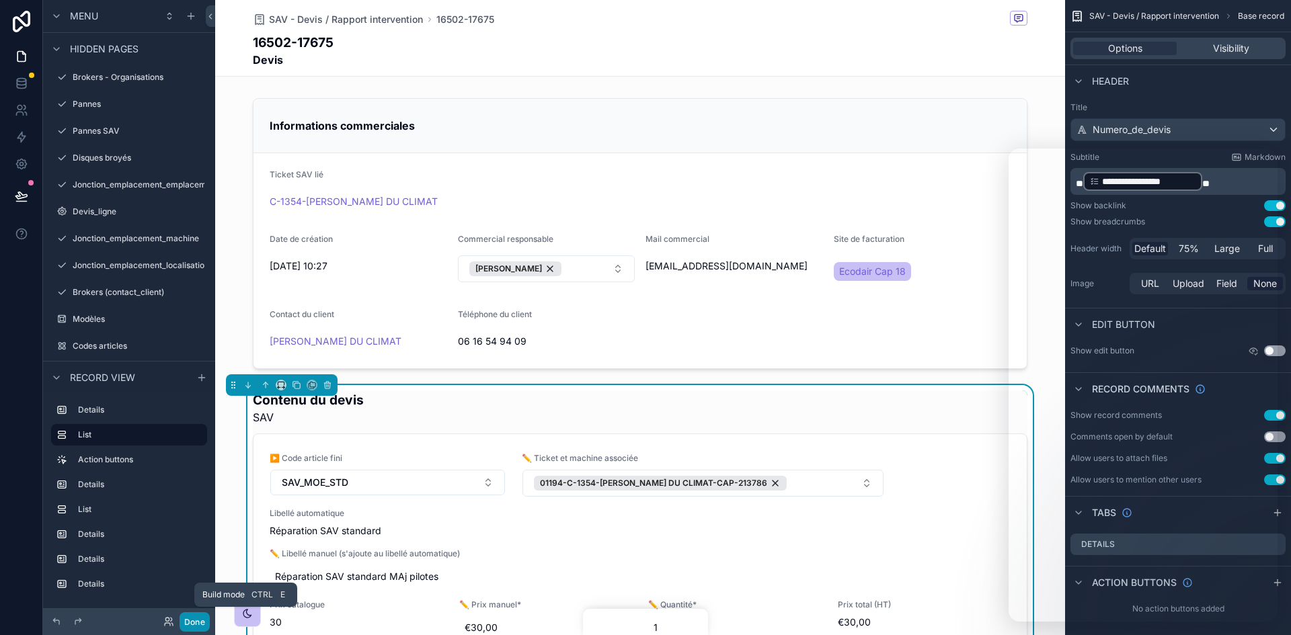
click at [200, 623] on button "Done" at bounding box center [195, 622] width 30 height 19
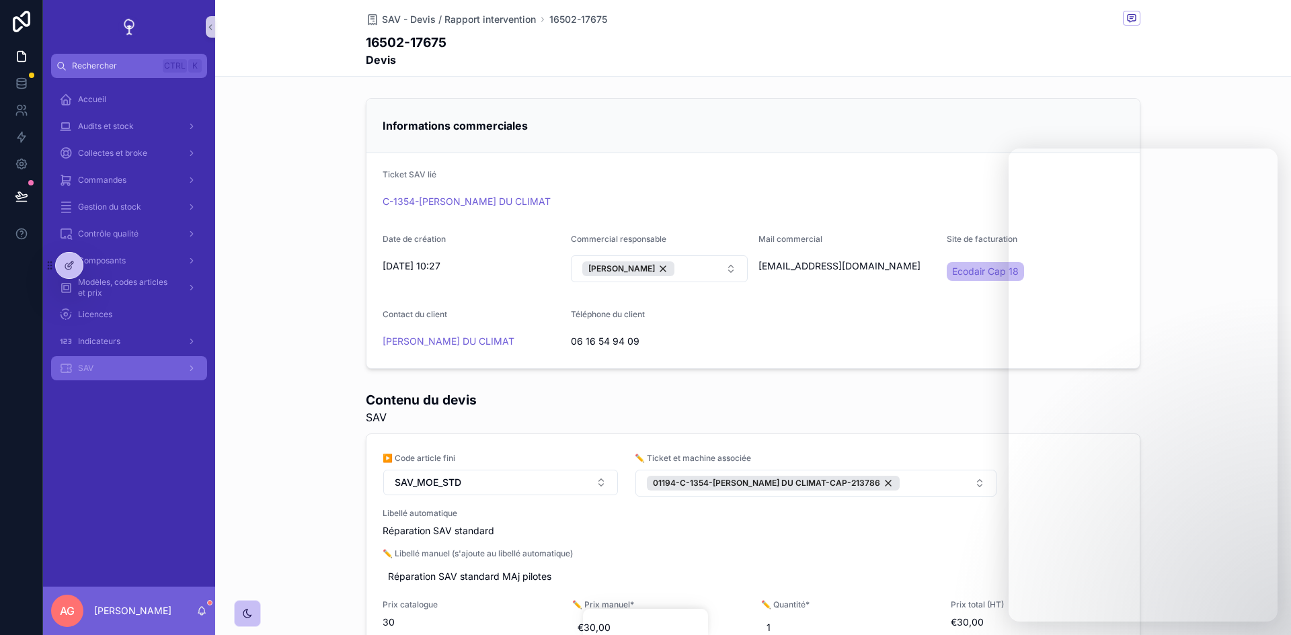
click at [85, 368] on span "SAV" at bounding box center [85, 368] width 15 height 11
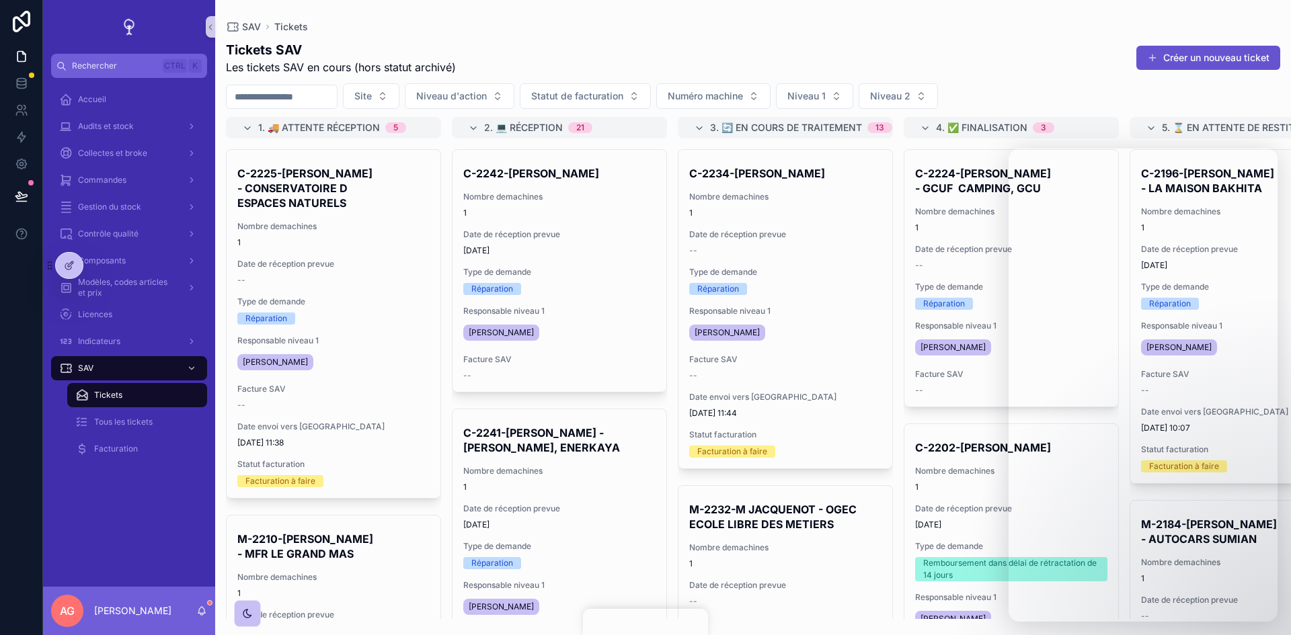
click at [319, 97] on input "scrollable content" at bounding box center [282, 96] width 110 height 19
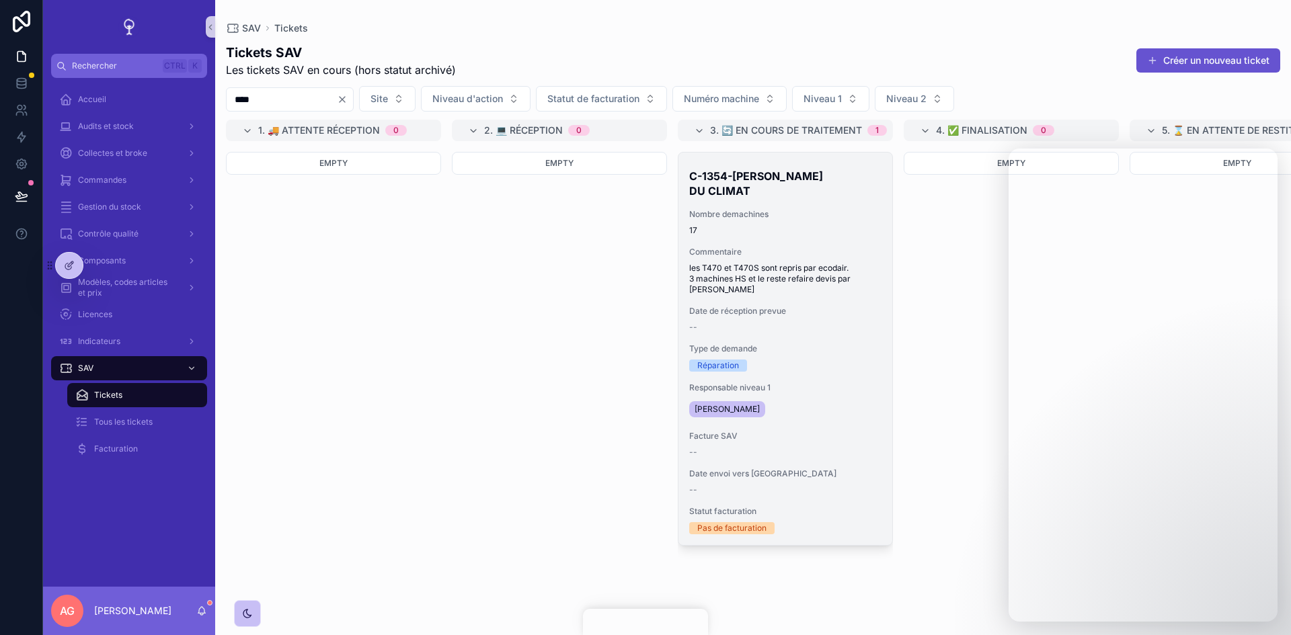
type input "****"
click at [797, 258] on div "Commentaire les T470 et T470S sont repris par ecodair. 3 machines HS et le rest…" at bounding box center [785, 271] width 192 height 48
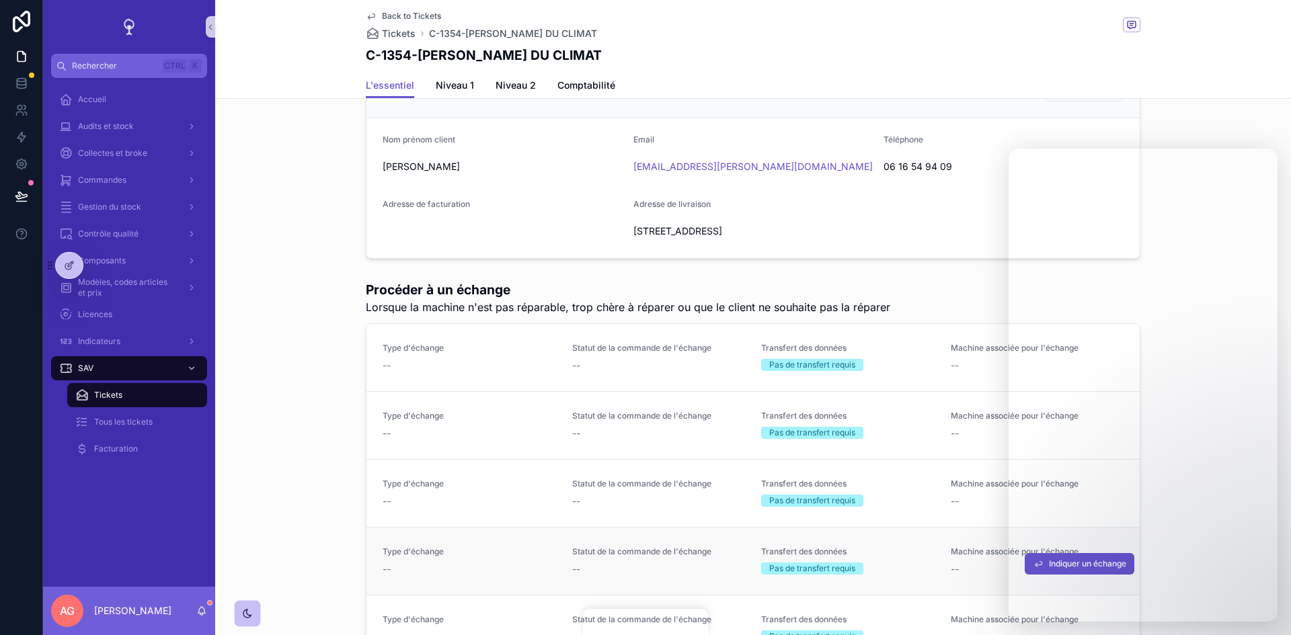
scroll to position [740, 0]
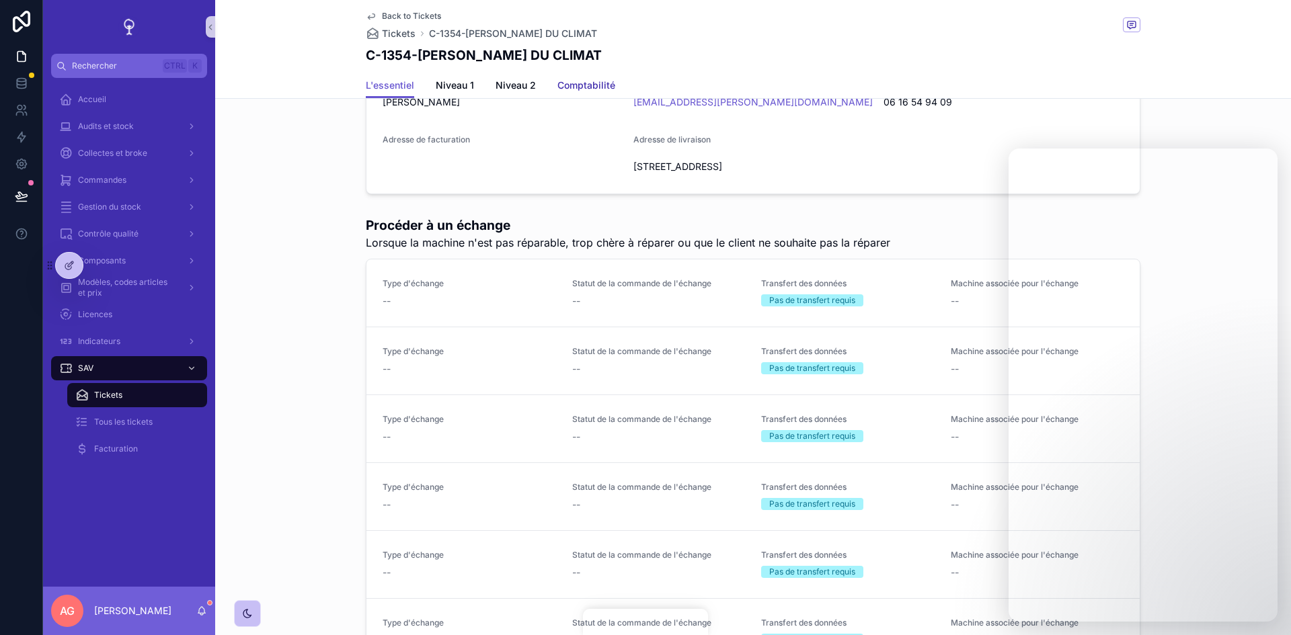
click at [598, 83] on span "Comptabilité" at bounding box center [586, 85] width 58 height 13
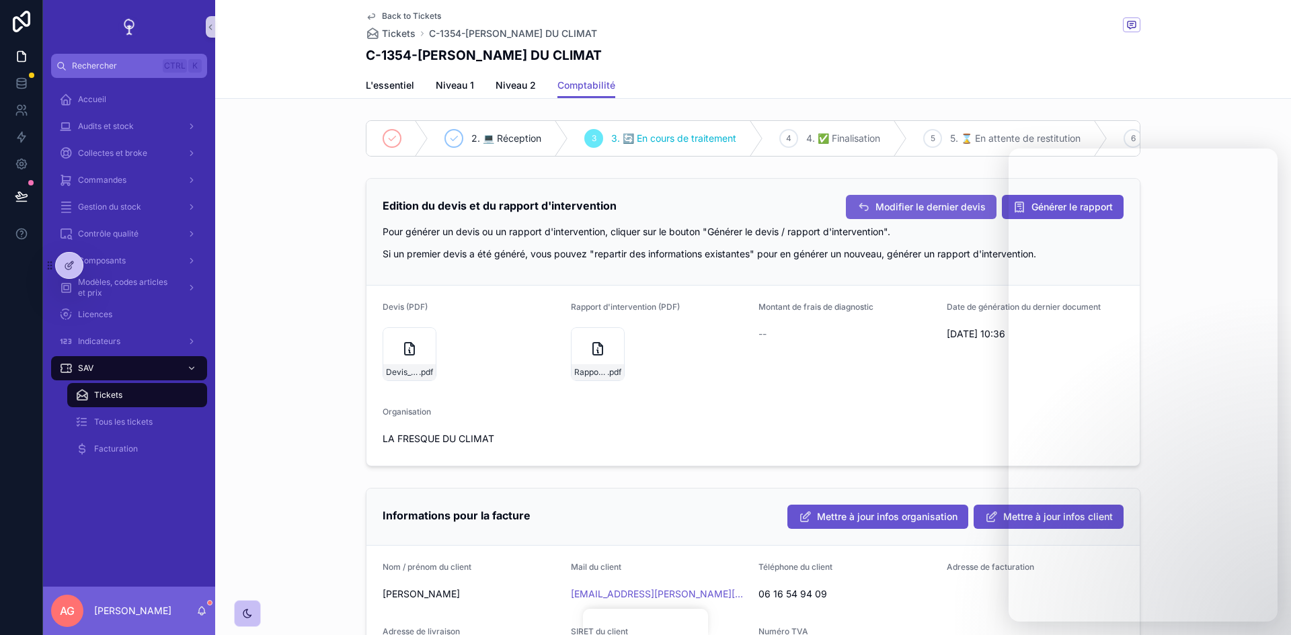
click at [901, 211] on span "Modifier le dernier devis" at bounding box center [930, 206] width 110 height 13
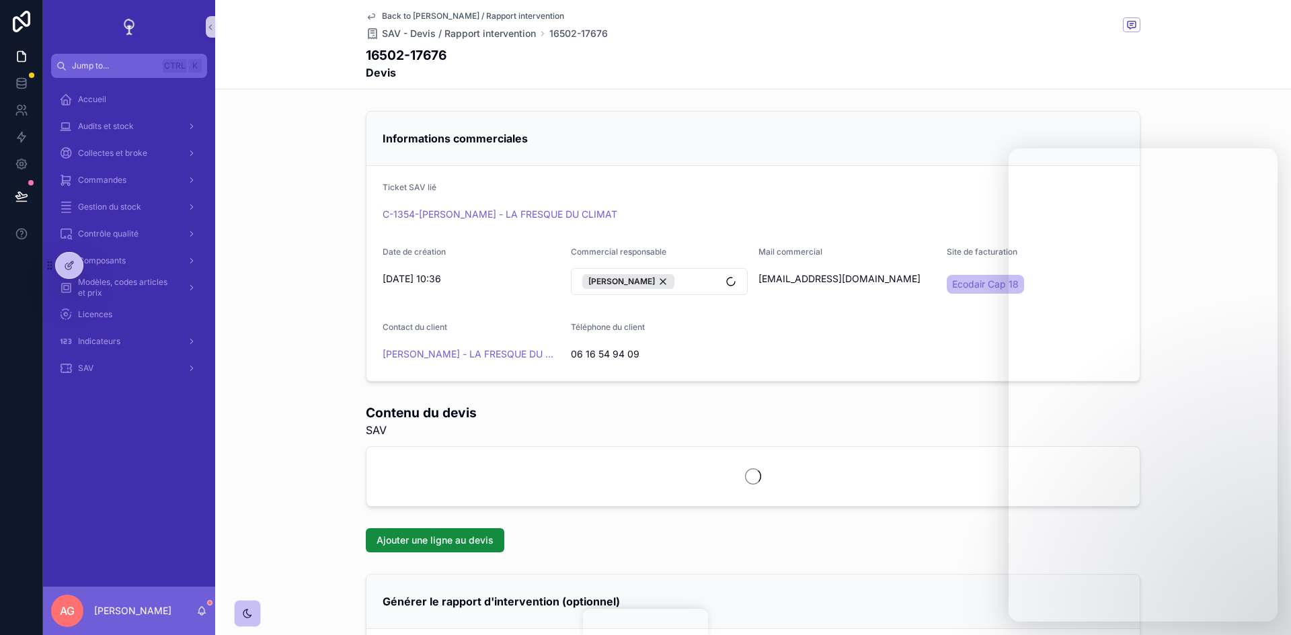
scroll to position [114, 0]
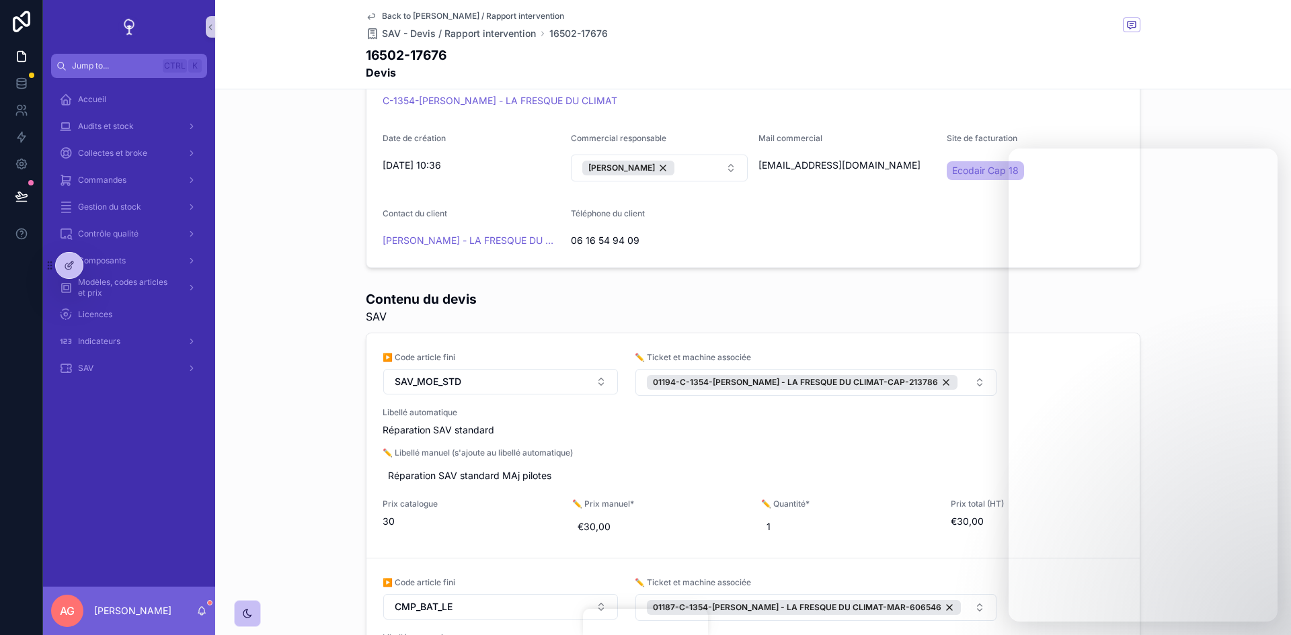
click at [949, 383] on button "01194-C-1354-REMI SCHEER - LA FRESQUE DU CLIMAT-CAP-213786" at bounding box center [815, 382] width 361 height 27
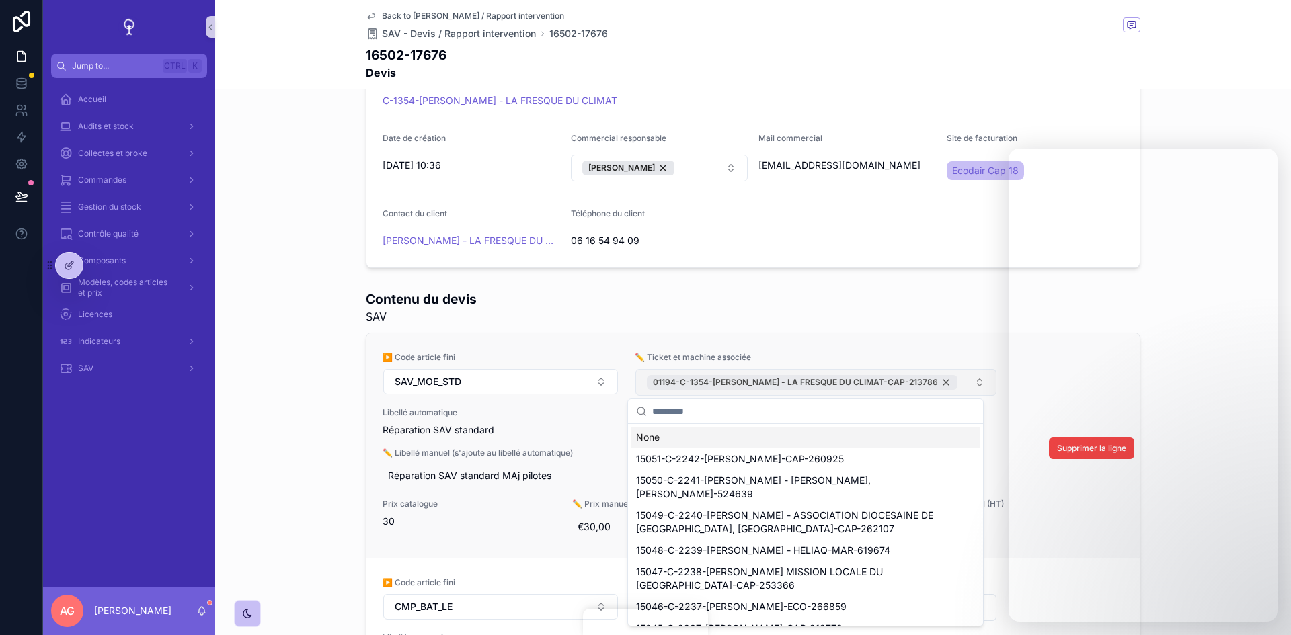
click at [926, 379] on div "01194-C-1354-REMI SCHEER - LA FRESQUE DU CLIMAT-CAP-213786" at bounding box center [802, 382] width 311 height 15
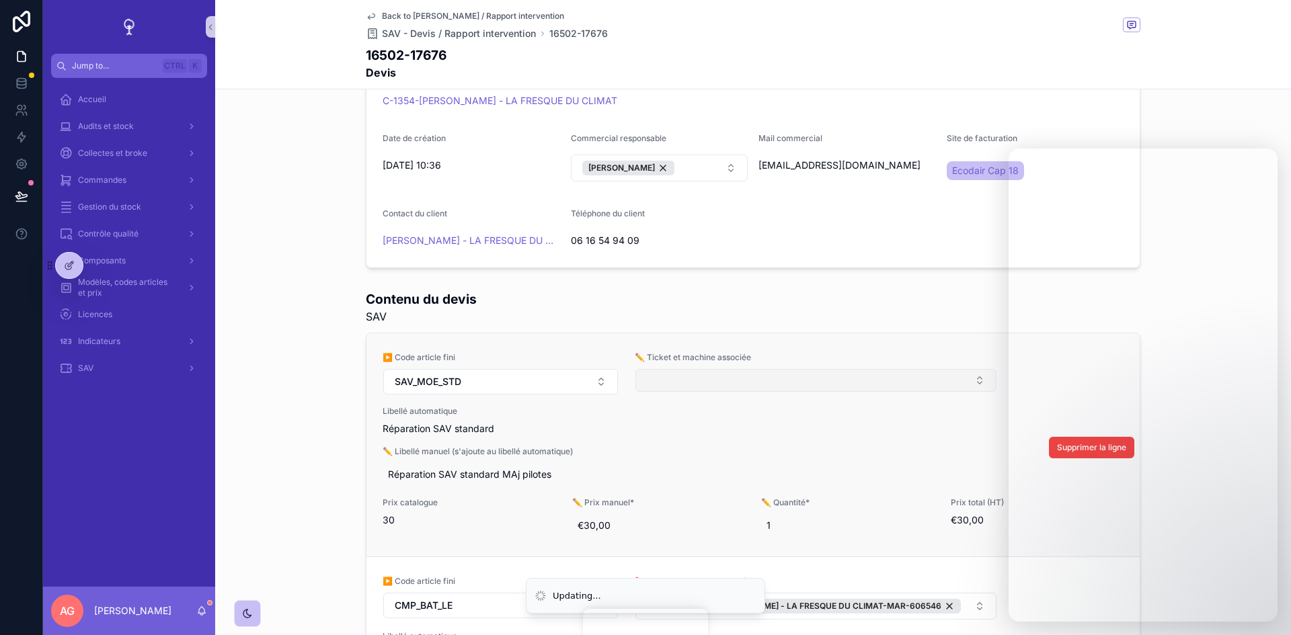
click at [795, 379] on button "Select Button" at bounding box center [815, 380] width 361 height 23
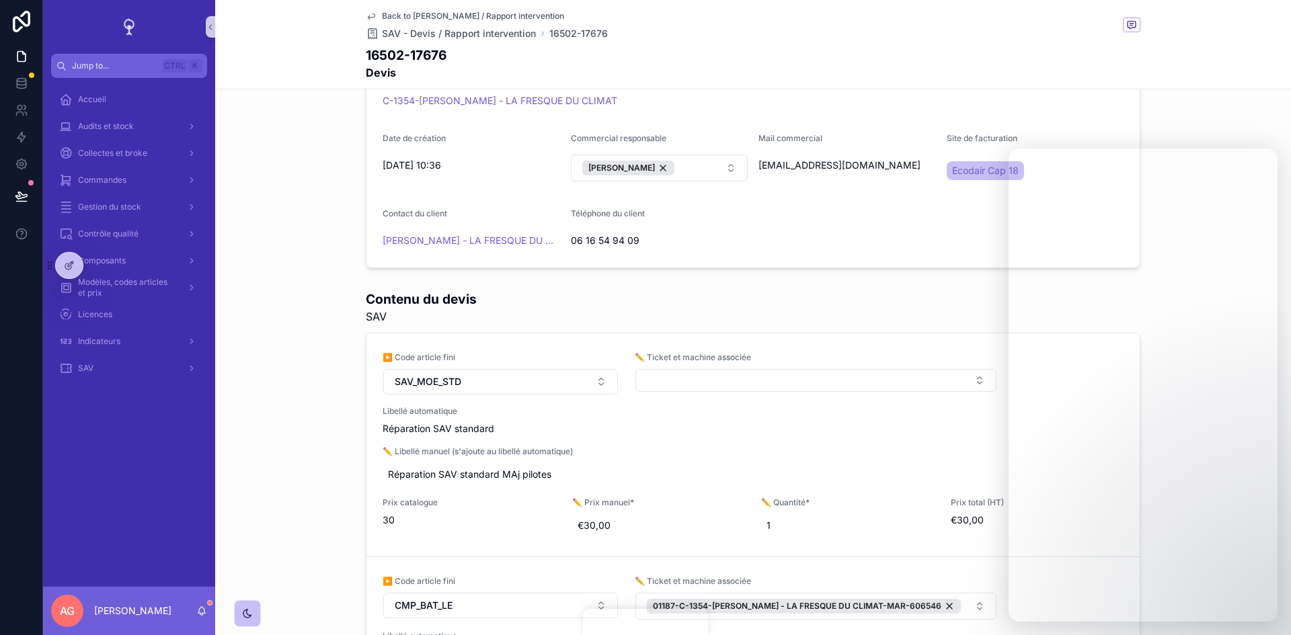
click at [795, 379] on button "Select Button" at bounding box center [815, 380] width 361 height 23
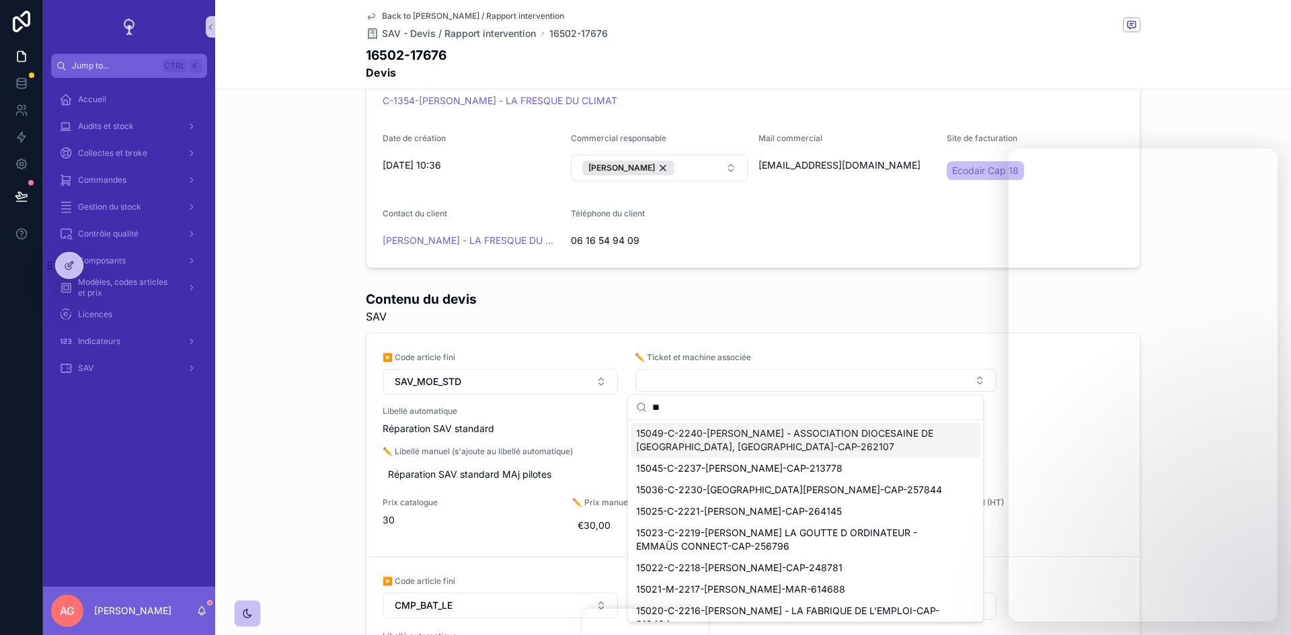
type input "***"
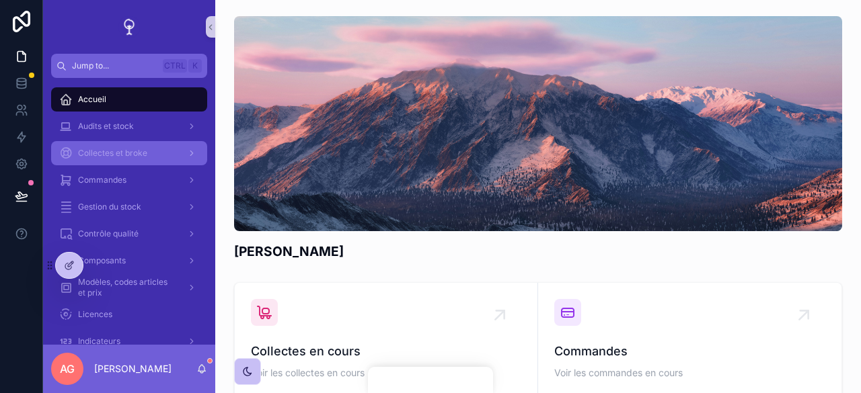
click at [132, 148] on span "Collectes et broke" at bounding box center [112, 153] width 69 height 11
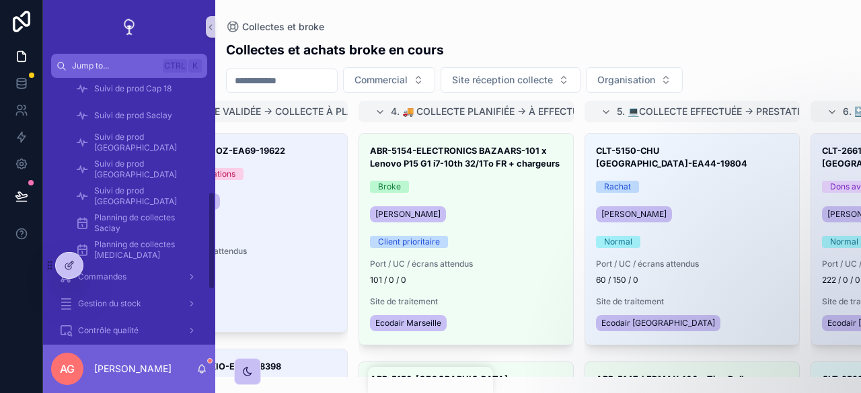
scroll to position [307, 0]
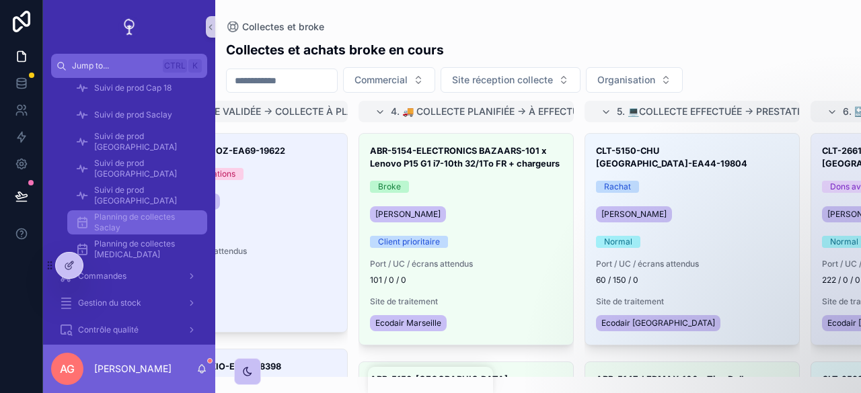
click at [131, 233] on span "Planning de collectes Saclay" at bounding box center [144, 223] width 100 height 22
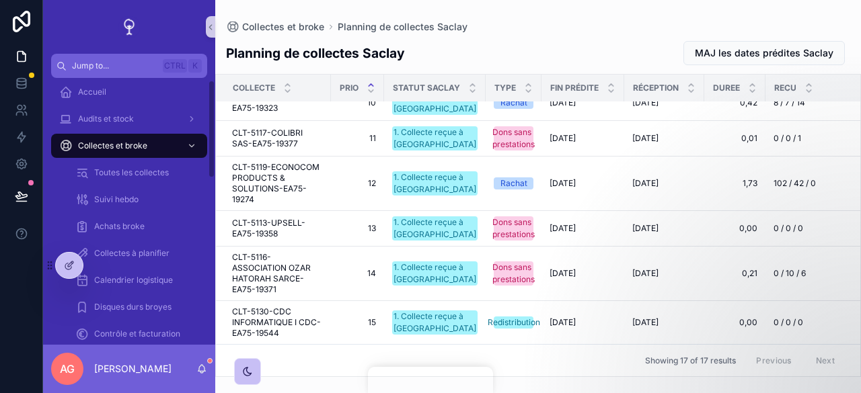
scroll to position [6, 0]
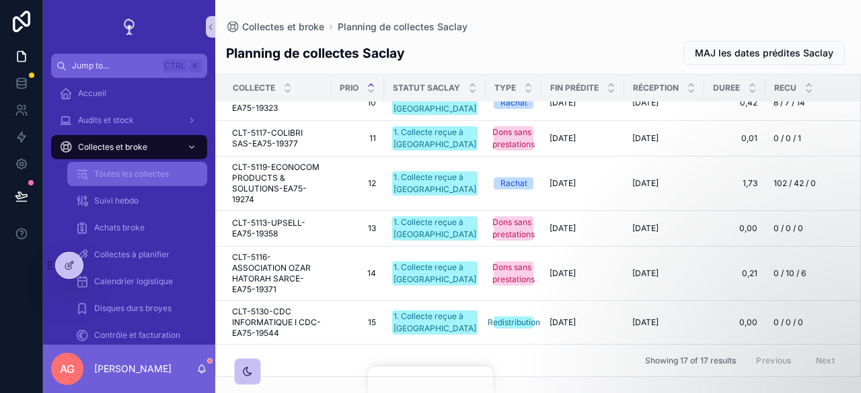
click at [167, 177] on span "Toutes les collectes" at bounding box center [131, 174] width 75 height 11
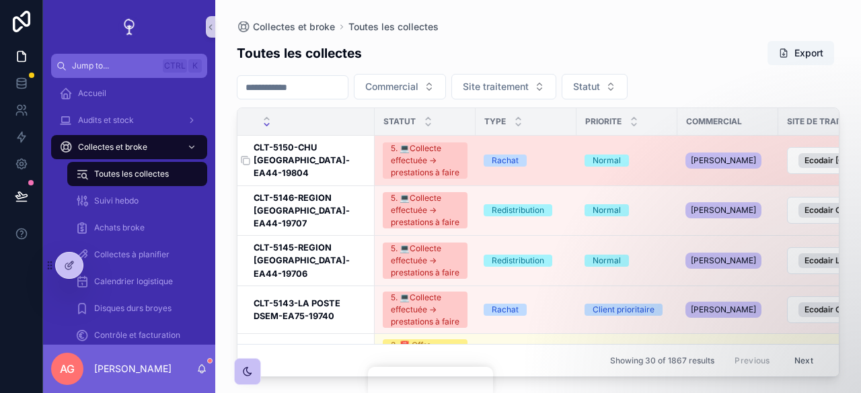
click at [321, 147] on h3 "CLT-5150-CHU [GEOGRAPHIC_DATA]-EA44-19804" at bounding box center [309, 160] width 113 height 39
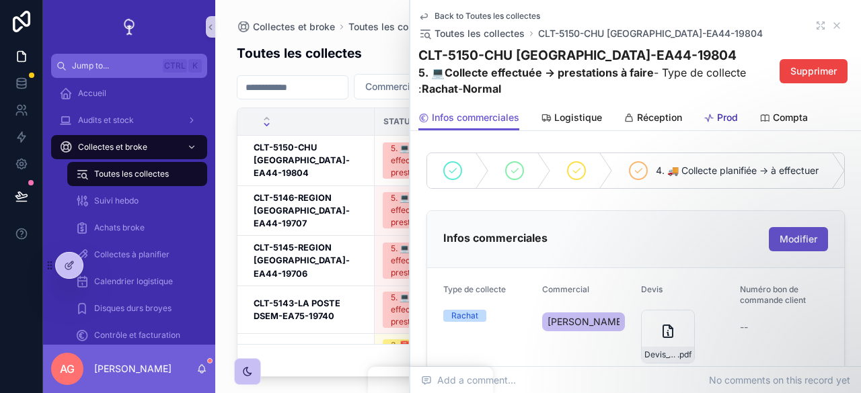
click at [729, 115] on span "Prod" at bounding box center [727, 117] width 21 height 13
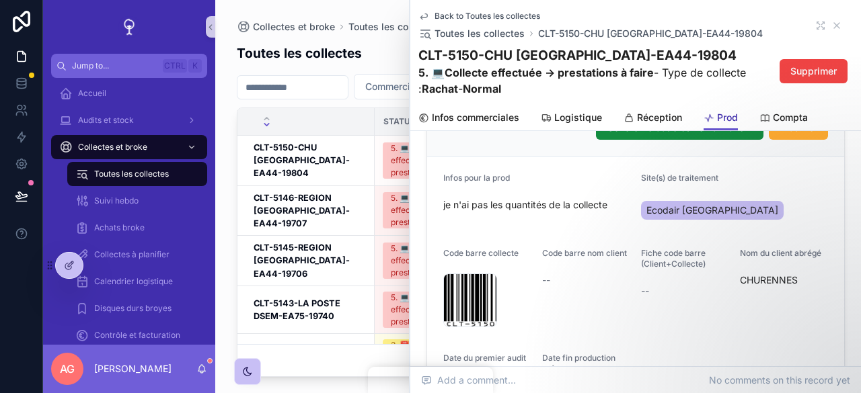
scroll to position [185, 0]
click at [424, 18] on icon "scrollable content" at bounding box center [423, 16] width 11 height 11
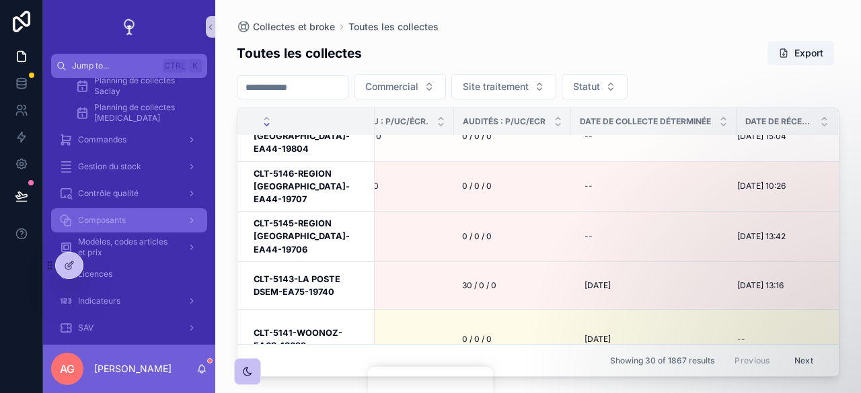
scroll to position [344, 0]
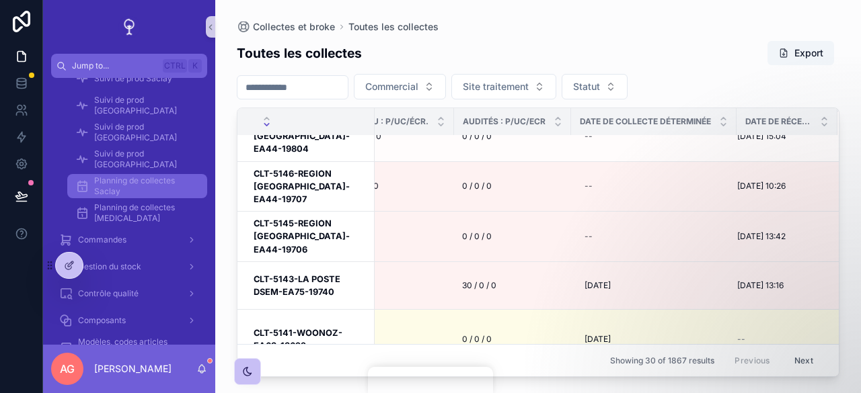
click at [130, 184] on span "Planning de collectes Saclay" at bounding box center [144, 186] width 100 height 22
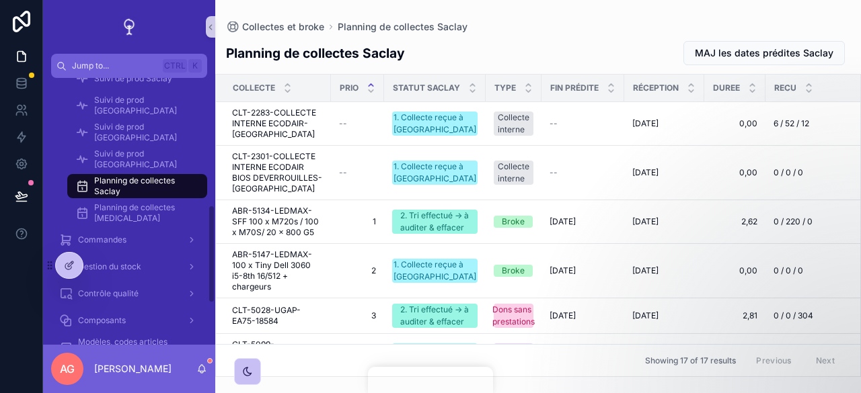
scroll to position [456, 0]
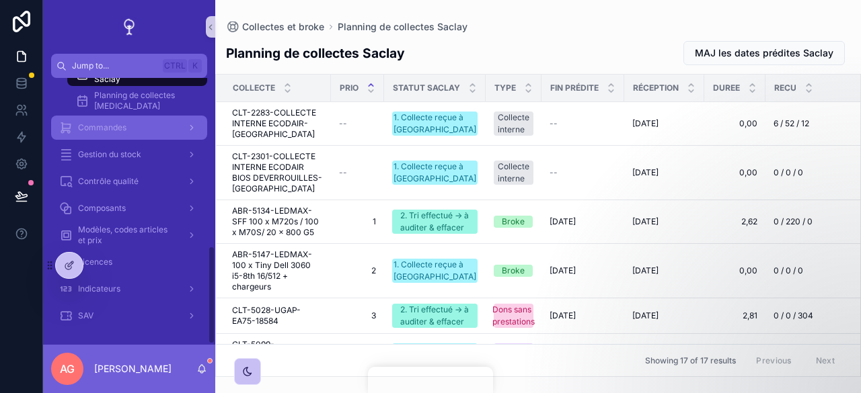
click at [123, 126] on span "Commandes" at bounding box center [102, 127] width 48 height 11
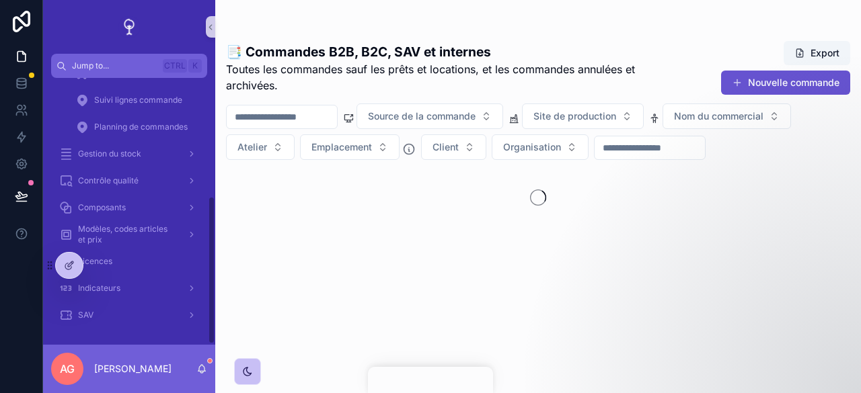
scroll to position [214, 0]
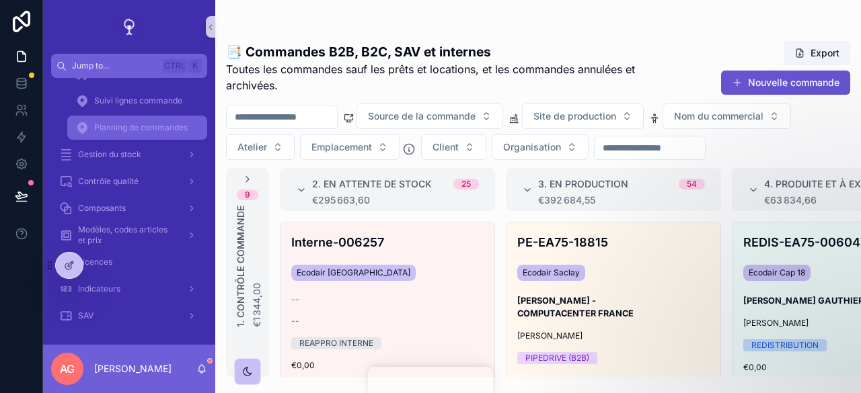
click at [123, 126] on span "Planning de commandes" at bounding box center [140, 127] width 93 height 11
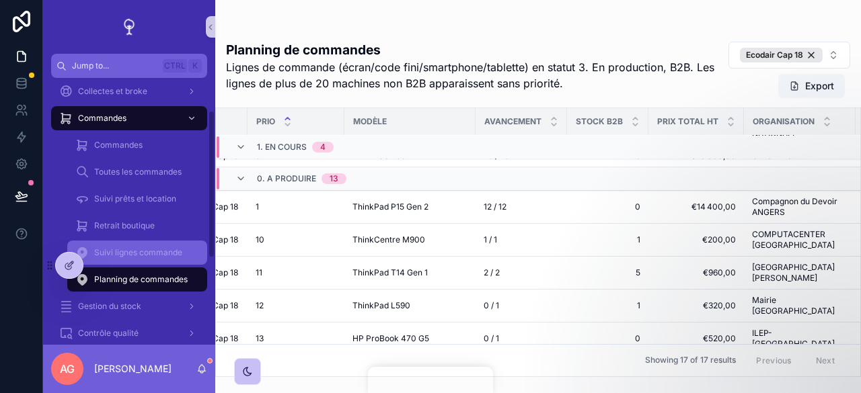
scroll to position [59, 0]
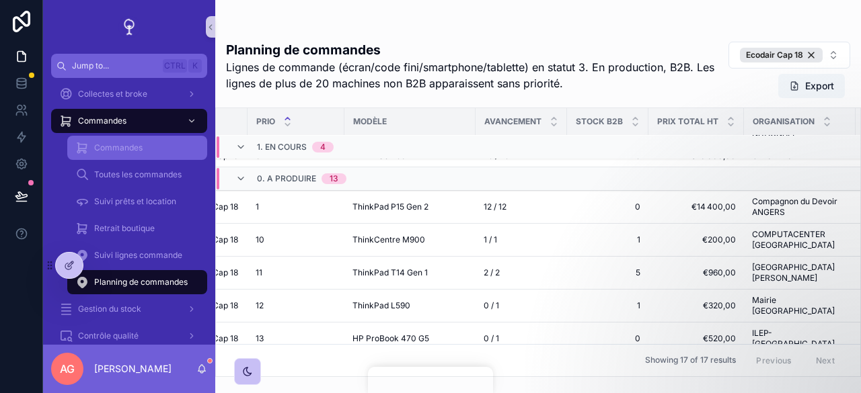
click at [114, 150] on span "Commandes" at bounding box center [118, 148] width 48 height 11
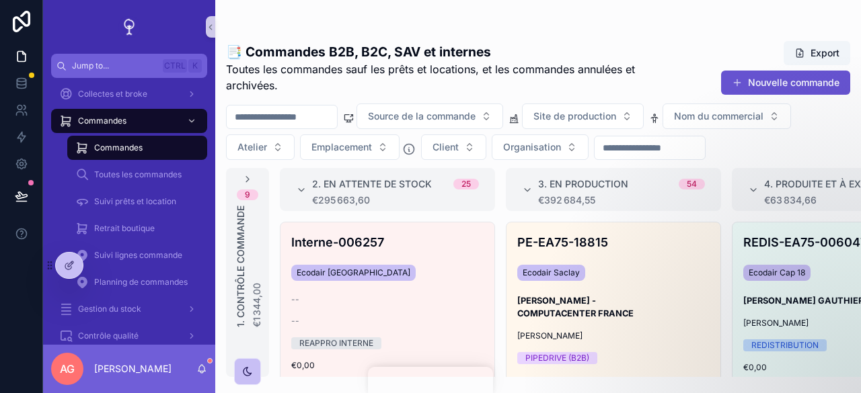
scroll to position [104, 0]
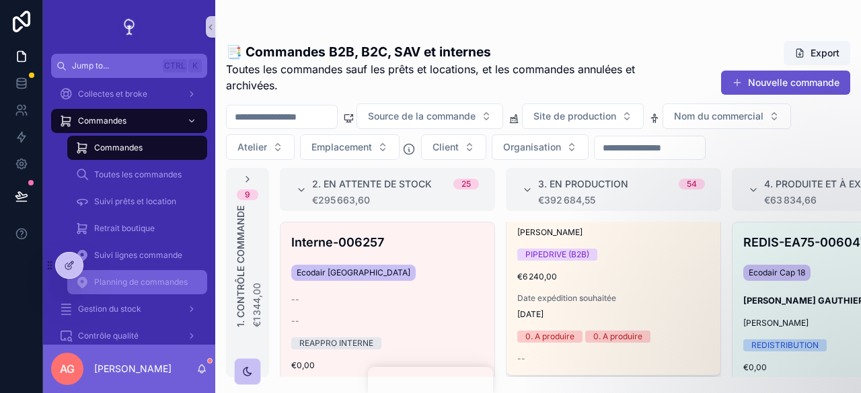
click at [139, 270] on link "Planning de commandes" at bounding box center [137, 282] width 140 height 24
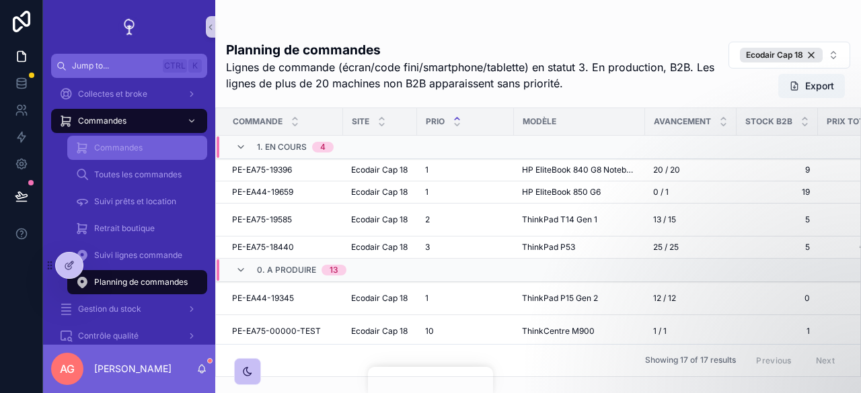
click at [130, 154] on div "Commandes" at bounding box center [137, 148] width 124 height 22
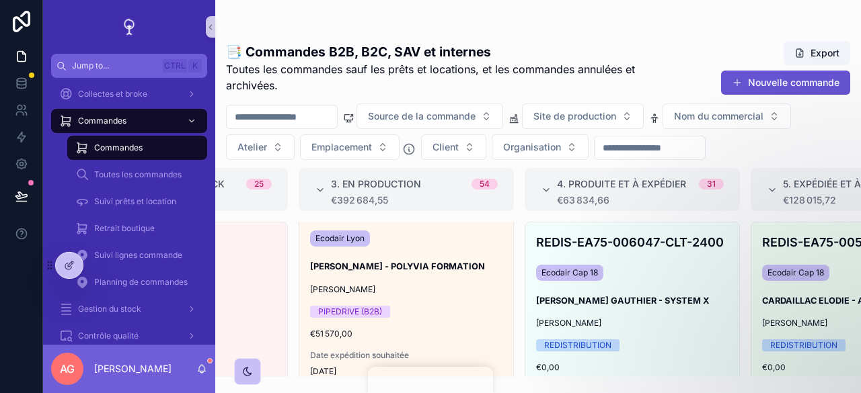
scroll to position [311, 0]
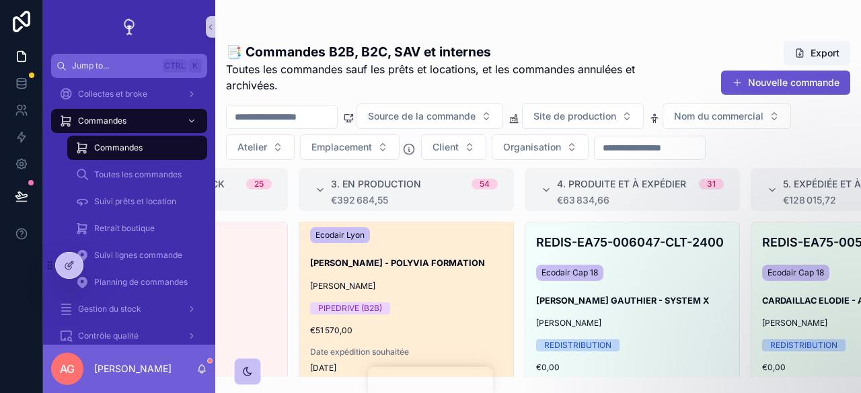
click at [422, 293] on div "PE-EA69-18890 Ecodair Lyon OLIVIER WILT - POLYVIA FORMATION Ambroise RAYMOND PI…" at bounding box center [406, 306] width 214 height 243
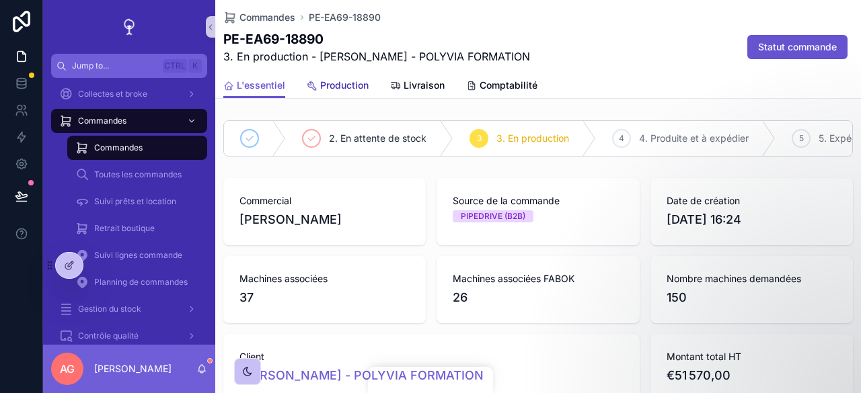
click at [344, 82] on span "Production" at bounding box center [344, 85] width 48 height 13
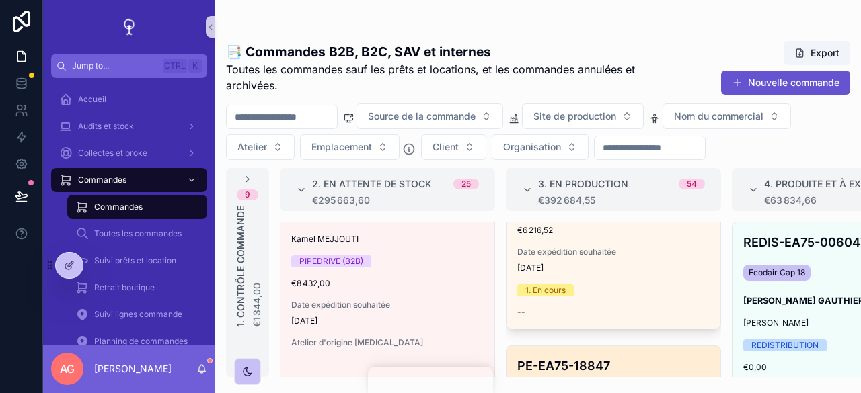
scroll to position [619, 0]
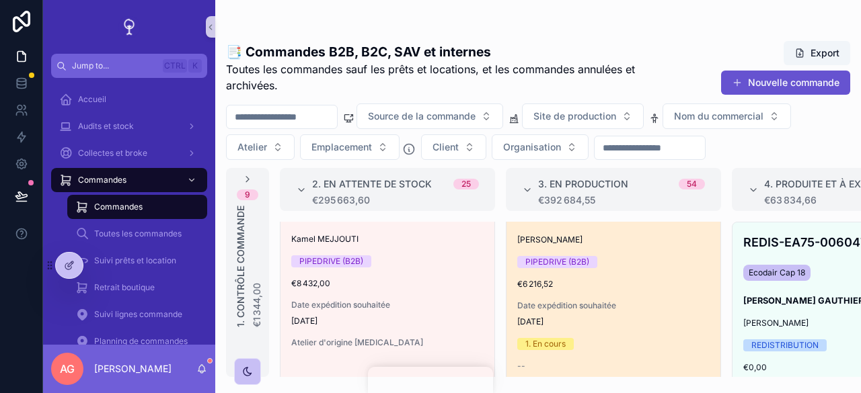
click at [624, 305] on div "PE-EA44-18911 Ecodair Lyon [PERSON_NAME] - APEI SABLE SOLESMES [PERSON_NAME] PI…" at bounding box center [613, 260] width 214 height 243
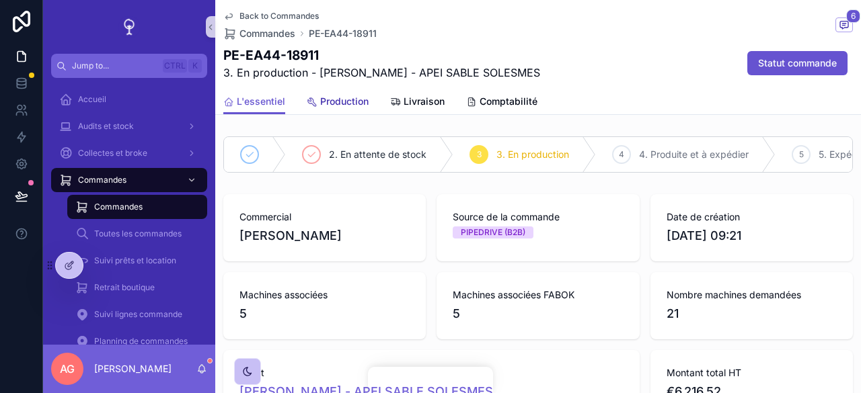
click at [342, 98] on span "Production" at bounding box center [344, 101] width 48 height 13
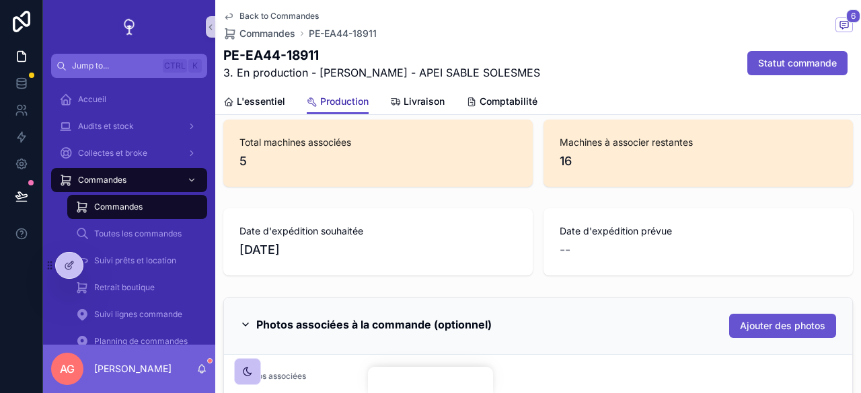
scroll to position [63, 0]
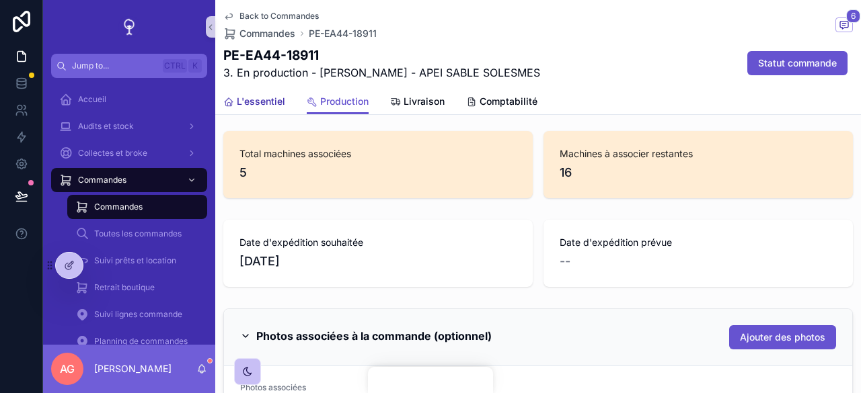
click at [267, 99] on span "L'essentiel" at bounding box center [261, 101] width 48 height 13
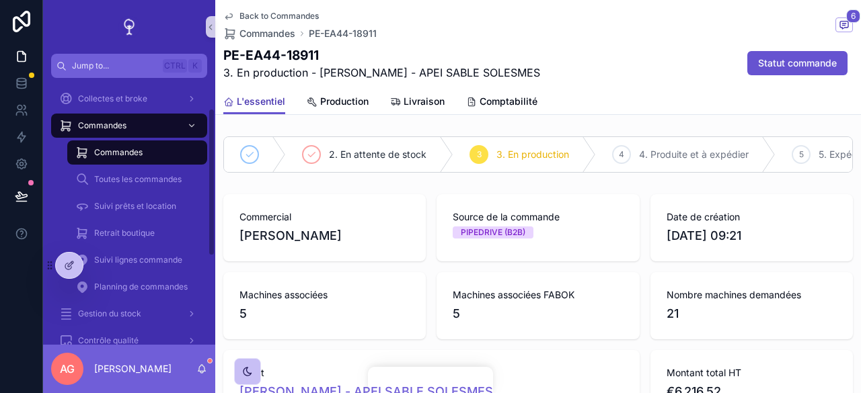
scroll to position [55, 0]
click at [134, 283] on span "Planning de commandes" at bounding box center [140, 286] width 93 height 11
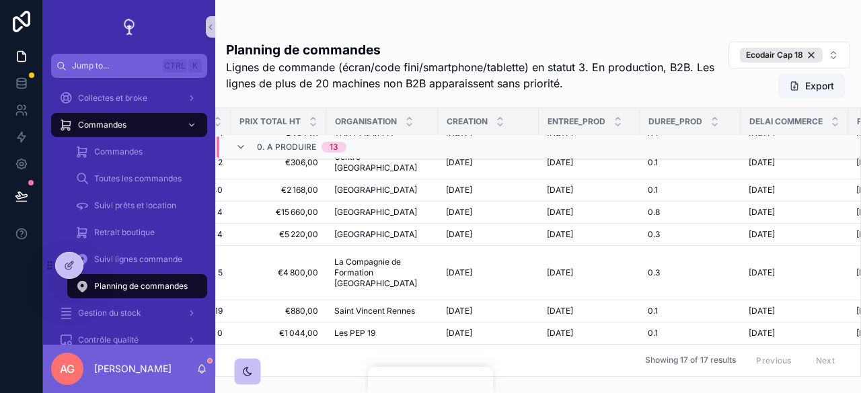
scroll to position [374, 576]
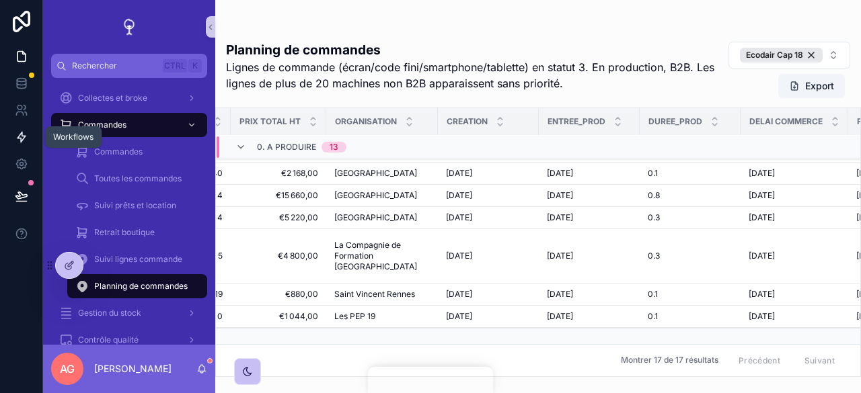
click at [24, 132] on icon at bounding box center [21, 136] width 13 height 13
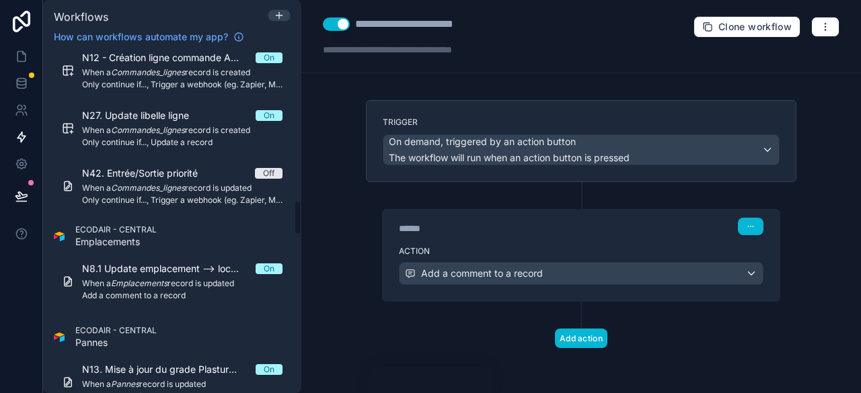
scroll to position [1438, 0]
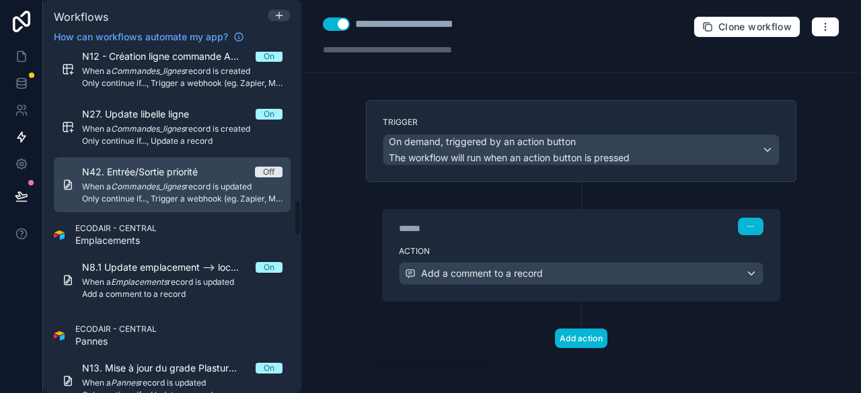
click at [167, 200] on span "Only continue if..., Trigger a webhook (eg. Zapier, Make)" at bounding box center [182, 199] width 200 height 11
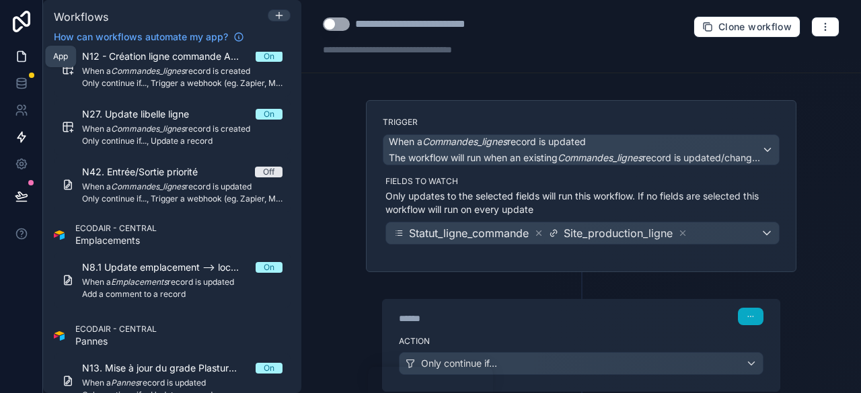
click at [7, 52] on link at bounding box center [21, 56] width 42 height 27
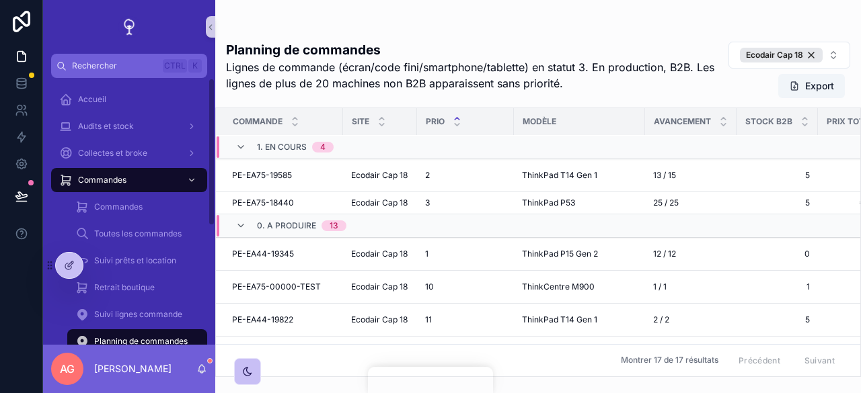
scroll to position [44, 0]
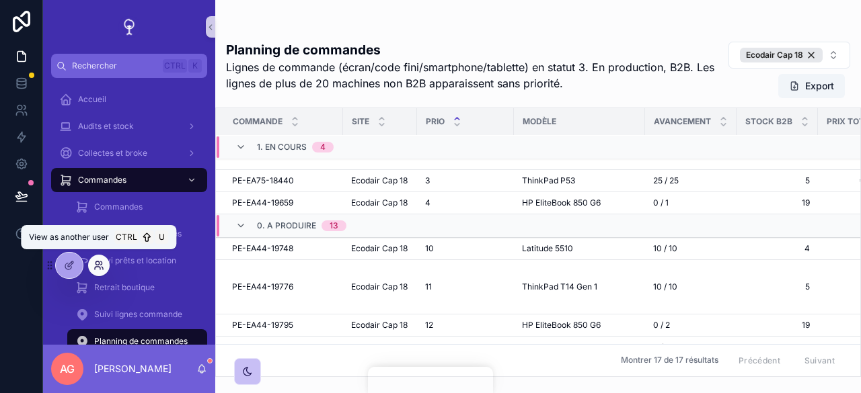
click at [97, 263] on icon at bounding box center [98, 265] width 11 height 11
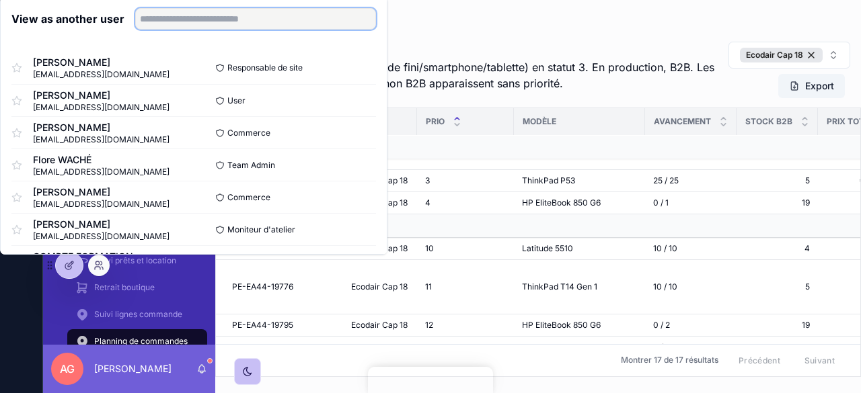
click at [253, 21] on input "text" at bounding box center [255, 19] width 241 height 22
type input "*"
type input "*******"
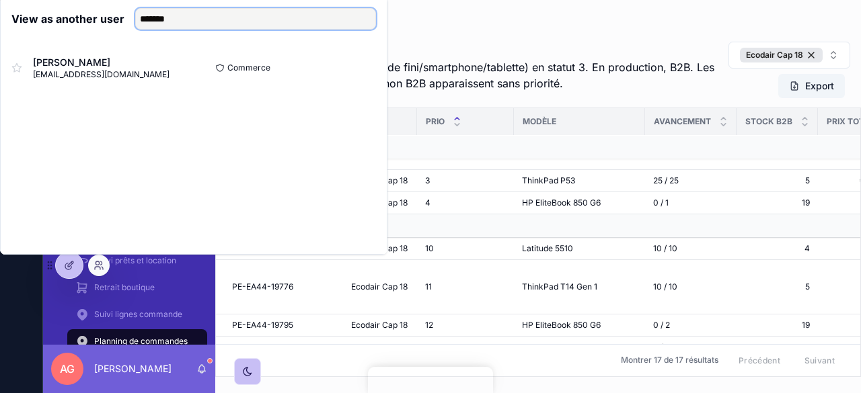
drag, startPoint x: 191, startPoint y: 22, endPoint x: 115, endPoint y: 17, distance: 76.2
click at [115, 17] on div "View as another user *******" at bounding box center [193, 19] width 364 height 22
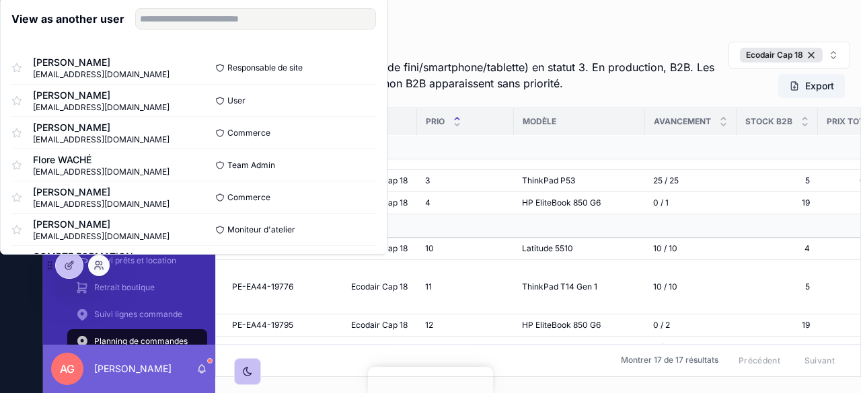
click at [124, 15] on div at bounding box center [249, 19] width 251 height 22
click at [423, 26] on div "scrollable content" at bounding box center [538, 27] width 624 height 11
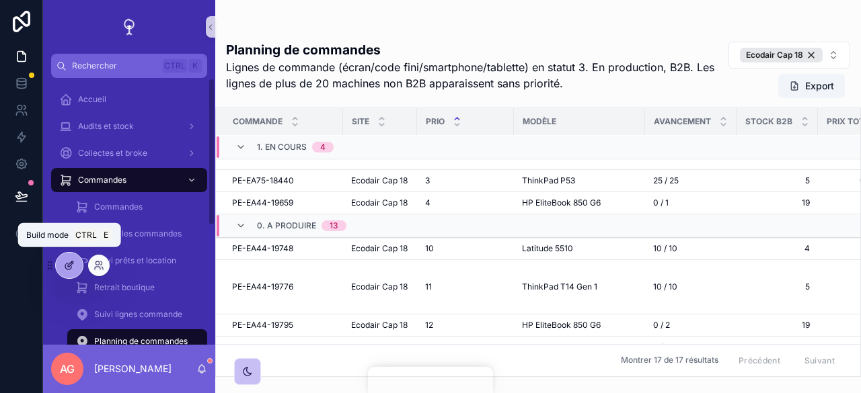
click at [66, 270] on icon at bounding box center [69, 265] width 11 height 11
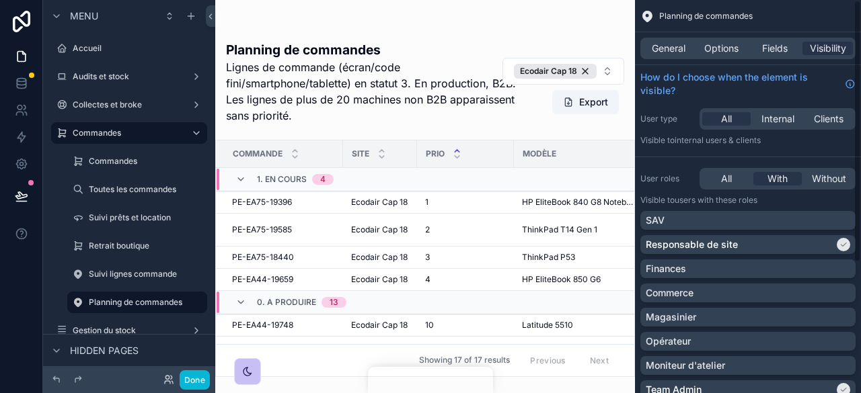
scroll to position [196, 0]
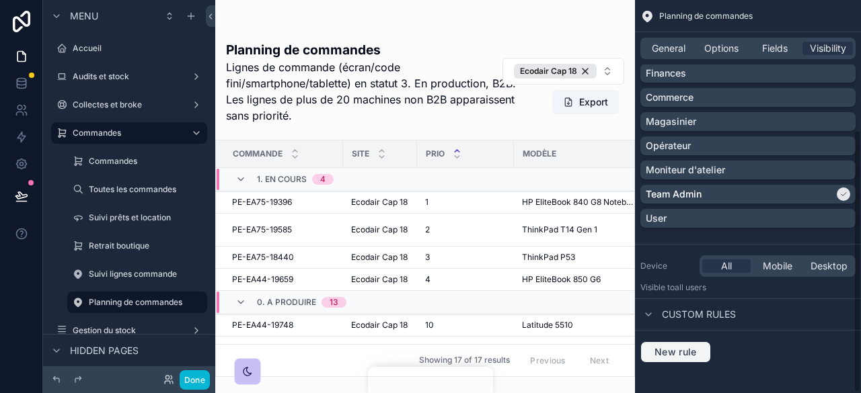
click at [676, 348] on span "New rule" at bounding box center [675, 352] width 53 height 12
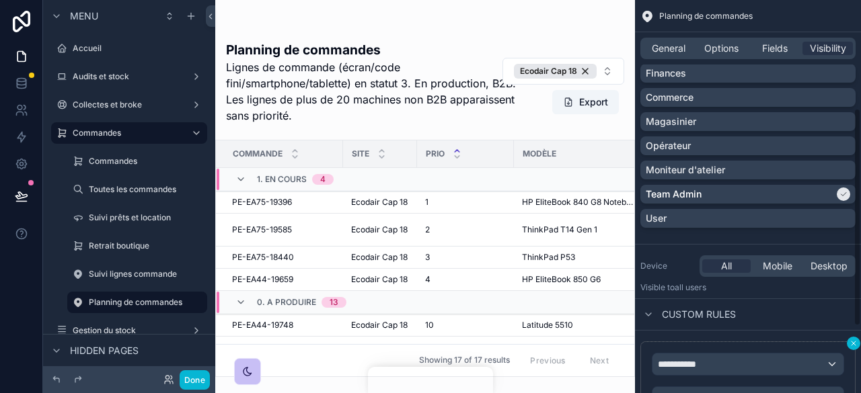
click at [851, 344] on icon "scrollable content" at bounding box center [853, 344] width 8 height 8
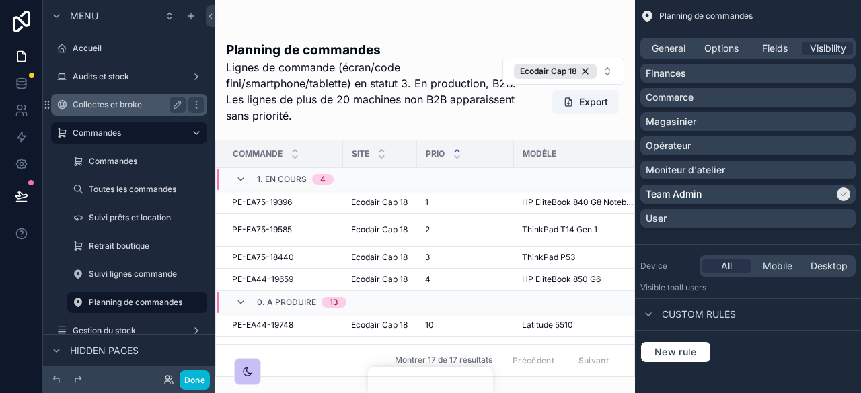
click at [140, 103] on label "Collectes et broke" at bounding box center [127, 105] width 108 height 11
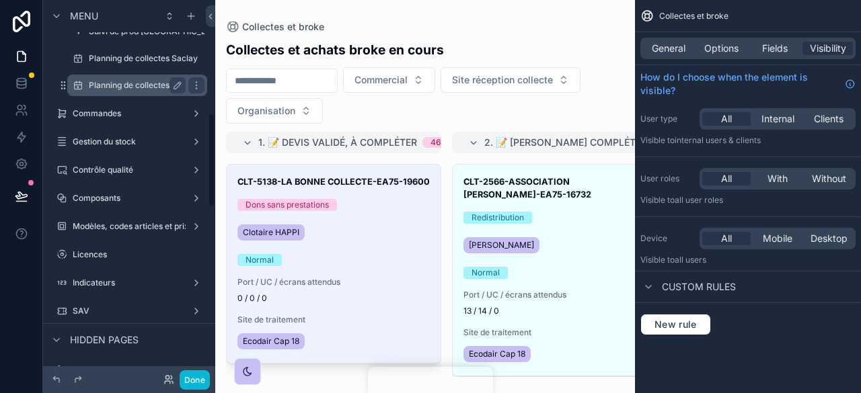
scroll to position [448, 0]
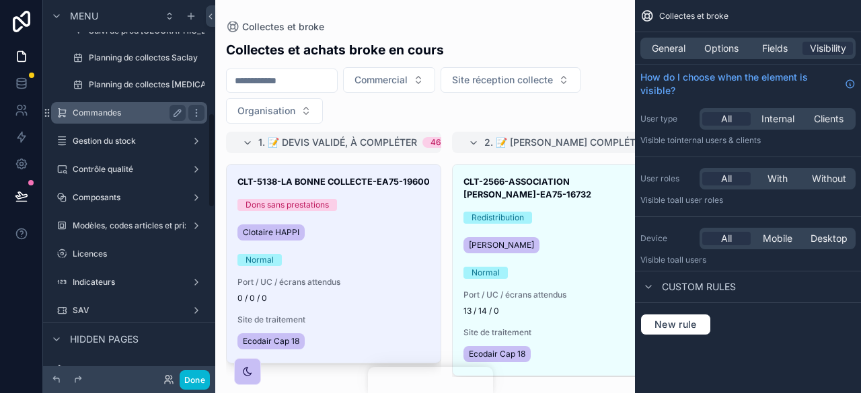
click at [130, 104] on div "Commandes" at bounding box center [129, 113] width 151 height 22
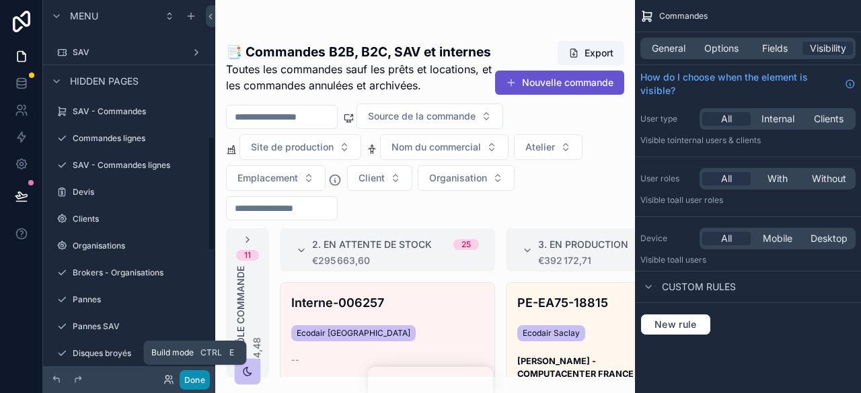
click at [196, 377] on button "Done" at bounding box center [195, 379] width 30 height 19
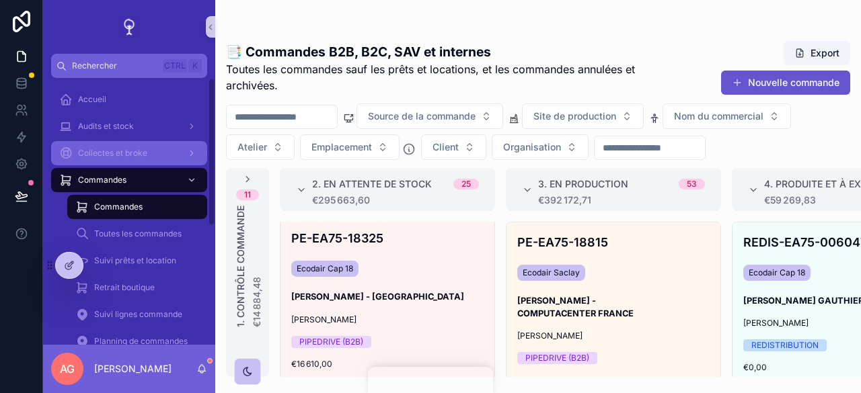
click at [134, 159] on div "Collectes et broke" at bounding box center [129, 154] width 140 height 22
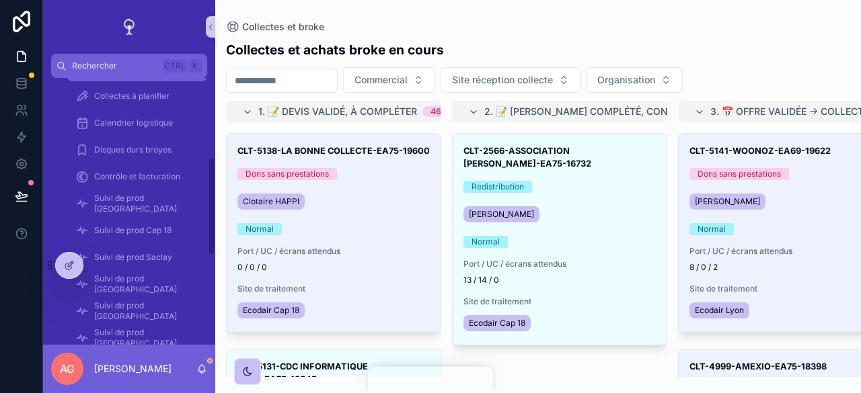
scroll to position [317, 0]
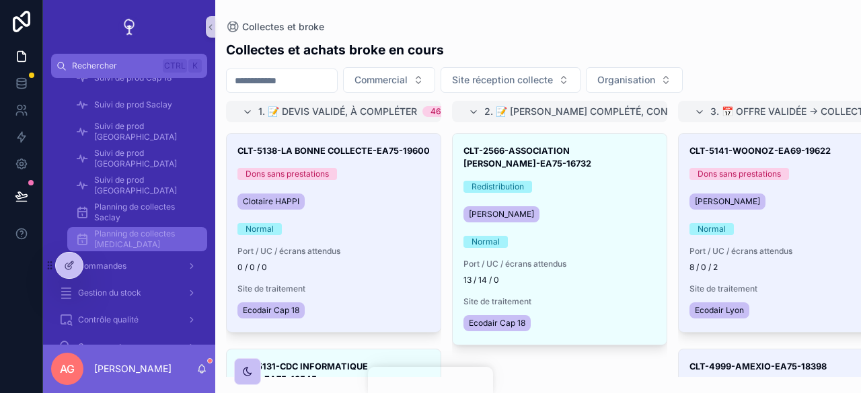
click at [132, 229] on span "Planning de collectes [MEDICAL_DATA]" at bounding box center [144, 240] width 100 height 22
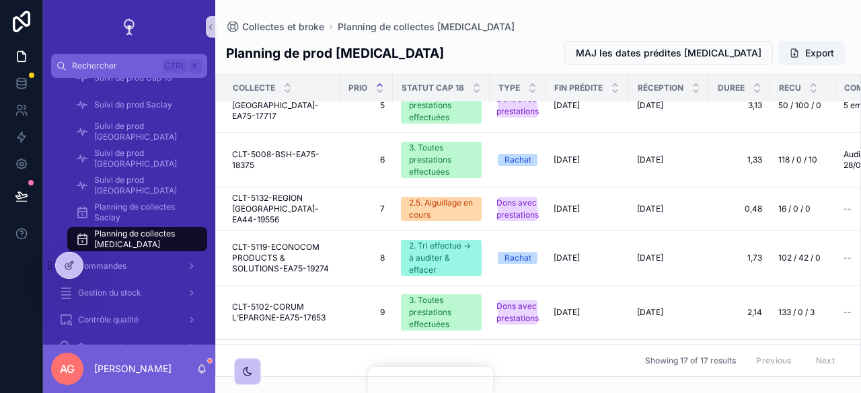
scroll to position [578, 0]
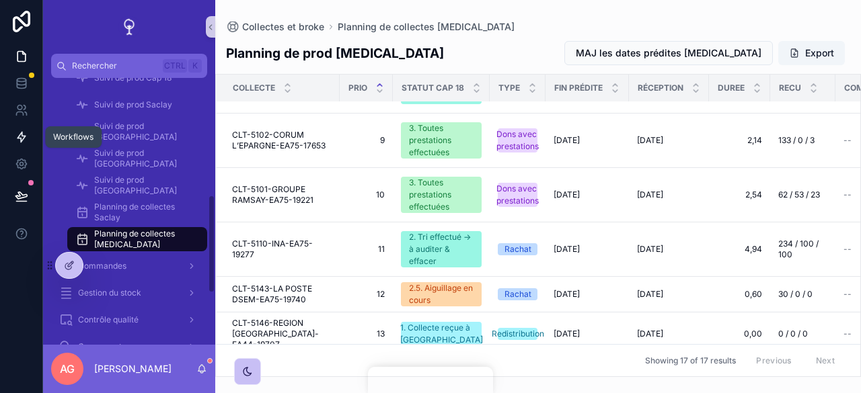
click at [23, 141] on icon at bounding box center [21, 136] width 13 height 13
